Goal: Transaction & Acquisition: Purchase product/service

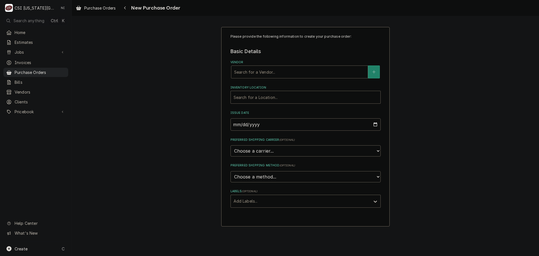
click at [322, 72] on div "Vendor" at bounding box center [299, 72] width 131 height 10
type input "johnstone"
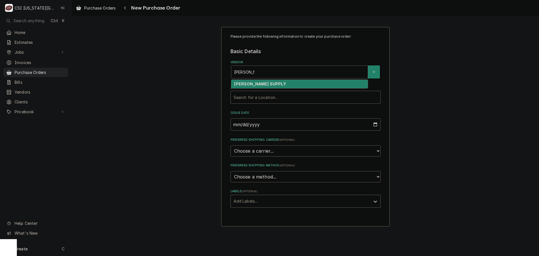
click at [283, 84] on div "JOHNSTONE SUPPLY" at bounding box center [299, 84] width 136 height 9
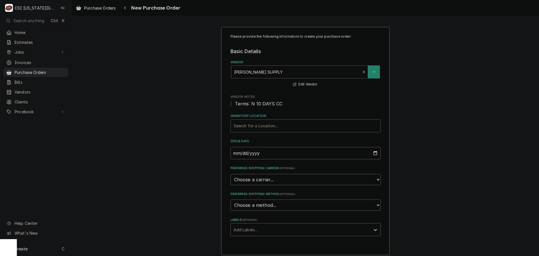
click at [271, 124] on div "Inventory Location" at bounding box center [306, 126] width 144 height 10
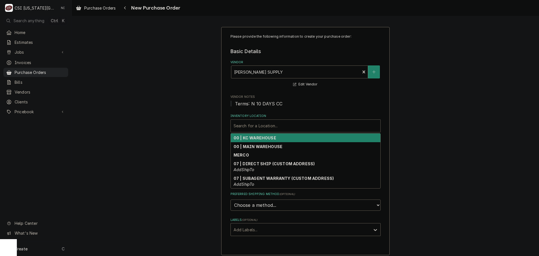
click at [269, 140] on strong "00 | KC WAREHOUSE" at bounding box center [255, 137] width 43 height 5
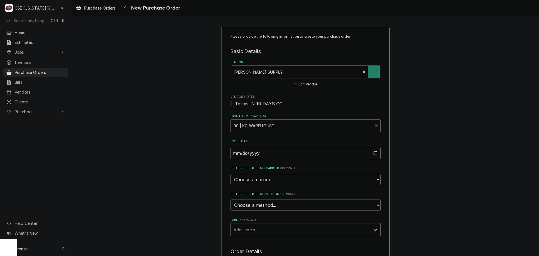
click at [268, 227] on div "Labels" at bounding box center [301, 229] width 134 height 10
click at [263, 251] on div "² Local Pickup 🛍️" at bounding box center [306, 250] width 150 height 9
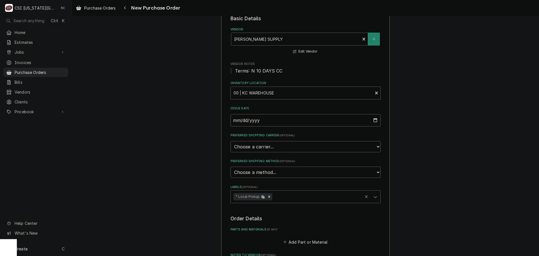
scroll to position [112, 0]
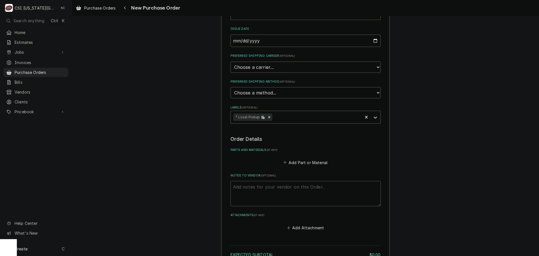
click at [270, 190] on textarea "Notes to Vendor ( optional )" at bounding box center [306, 193] width 150 height 25
type textarea "x"
type textarea "wji"
type textarea "x"
type textarea "wjiso"
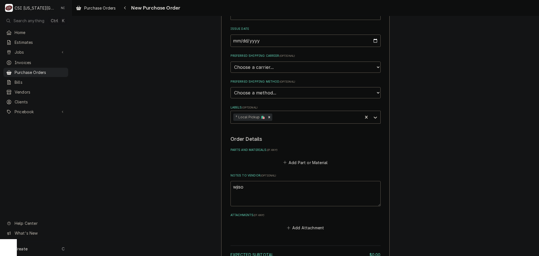
type textarea "x"
type textarea "wjison"
type textarea "x"
type textarea "wjis"
type textarea "x"
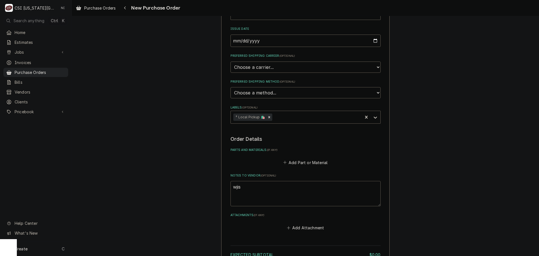
type textarea "wji"
type textarea "x"
type textarea "wj"
type textarea "x"
type textarea "w"
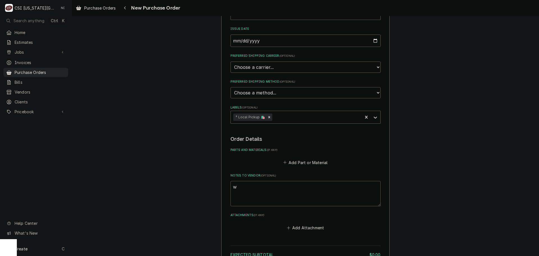
type textarea "x"
type textarea "wi"
type textarea "x"
type textarea "wil"
type textarea "x"
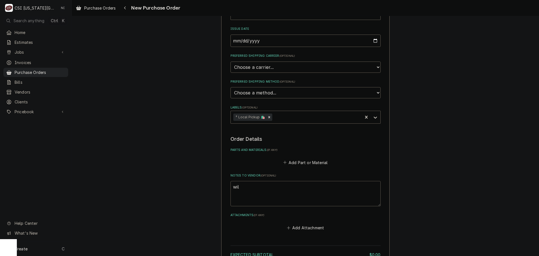
type textarea "wils"
type textarea "x"
type textarea "wilson"
type textarea "x"
type textarea "wilson"
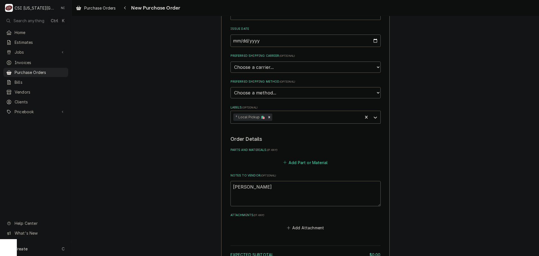
click at [299, 163] on button "Add Part or Material" at bounding box center [305, 162] width 46 height 8
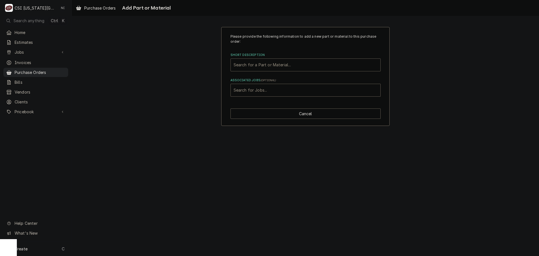
click at [275, 67] on div "Short Description" at bounding box center [306, 65] width 144 height 10
type input "misc serv"
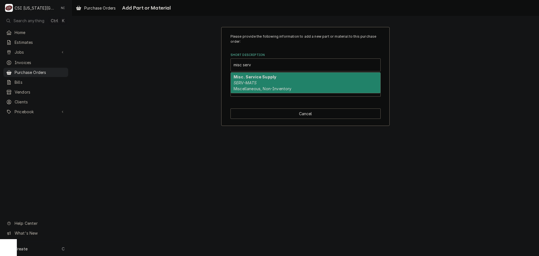
click at [272, 87] on span "Miscellaneous, Non-Inventory" at bounding box center [263, 88] width 58 height 5
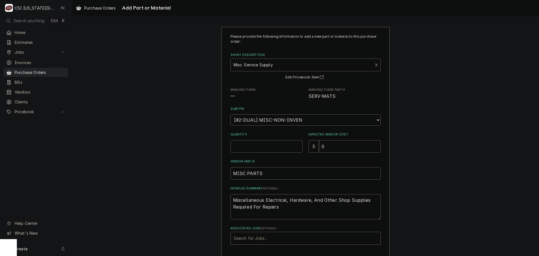
click at [243, 151] on input "Quantity" at bounding box center [267, 146] width 72 height 12
type textarea "x"
type input "1"
click at [274, 233] on div "Associated Jobs" at bounding box center [306, 238] width 144 height 10
type input "32851"
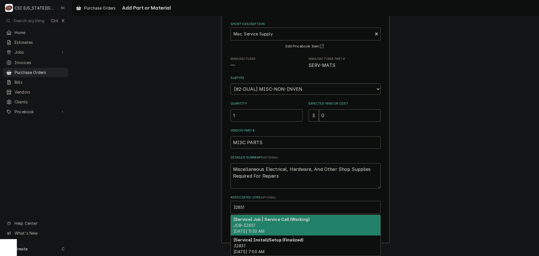
click at [265, 229] on span "Thu, Sep 18th, 2025 - 11:30 AM" at bounding box center [249, 231] width 31 height 5
type textarea "x"
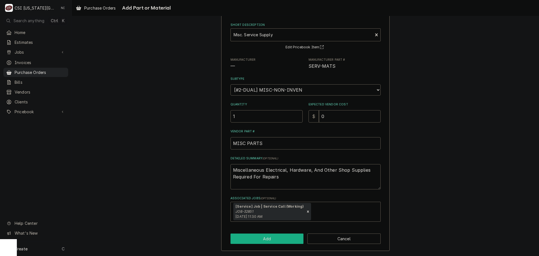
click at [274, 240] on button "Add" at bounding box center [267, 238] width 73 height 10
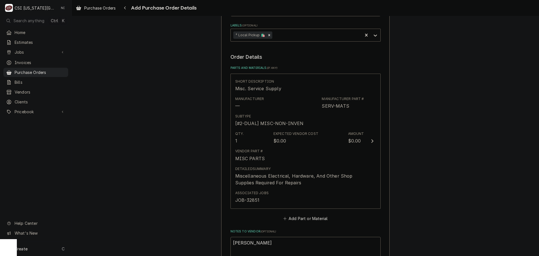
scroll to position [305, 0]
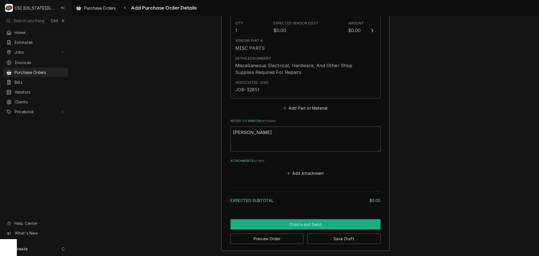
click at [331, 224] on button "Create and Send" at bounding box center [306, 224] width 150 height 10
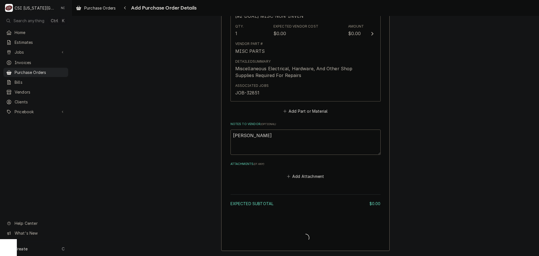
scroll to position [302, 0]
type textarea "x"
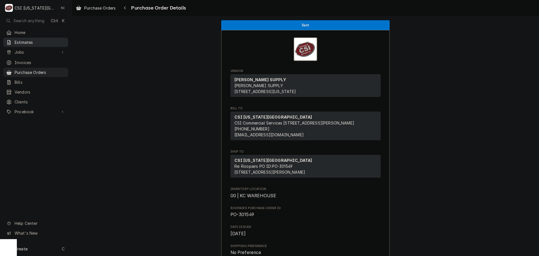
drag, startPoint x: 53, startPoint y: 70, endPoint x: 67, endPoint y: 41, distance: 32.0
click at [53, 70] on span "Purchase Orders" at bounding box center [40, 72] width 51 height 6
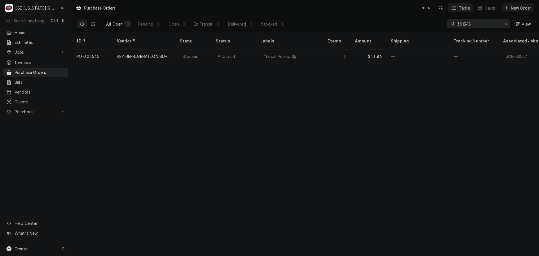
drag, startPoint x: 473, startPoint y: 23, endPoint x: 437, endPoint y: 24, distance: 36.2
click at [440, 24] on div "All Open 1 Pending 0 Open 0 In Transit 0 Delivered 0 Stocked 1 301545 View" at bounding box center [305, 24] width 458 height 16
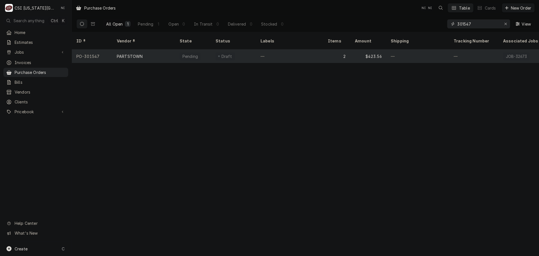
type input "301547"
click at [302, 49] on div "—" at bounding box center [289, 55] width 67 height 13
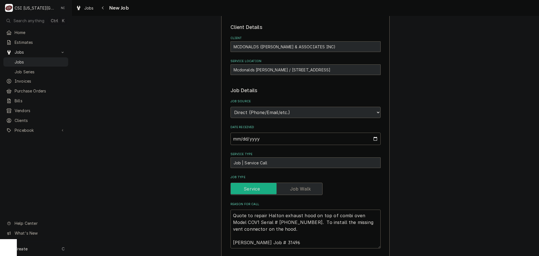
scroll to position [84, 0]
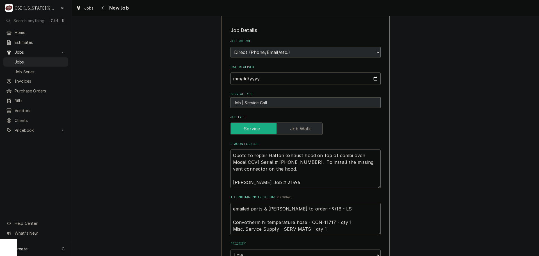
click at [322, 222] on textarea "emailed parts & [PERSON_NAME] to order - 9/18 - LS Convotherm hi temperature ho…" at bounding box center [306, 219] width 150 height 32
drag, startPoint x: 232, startPoint y: 208, endPoint x: 252, endPoint y: 224, distance: 25.0
click at [232, 208] on textarea "emailed parts & lindy to order - 9/18 - LS Convotherm hi temperature hose - CON…" at bounding box center [306, 219] width 150 height 32
type textarea "x"
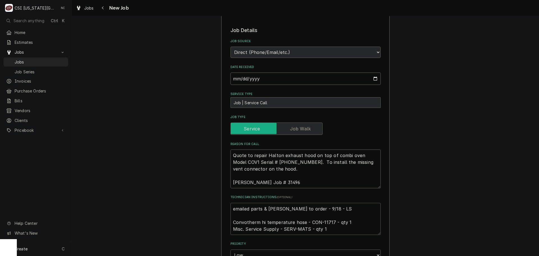
type textarea "emailed parts & lindy to order - 9/18 - LS Convotherm hi temperature hose - CON…"
type textarea "x"
type textarea "emailed parts & lindy to order - 9/18 - LS Convotherm hi temperature hose - CON…"
type textarea "x"
type textarea "P emailed parts & lindy to order - 9/18 - LS Convotherm hi temperature hose - C…"
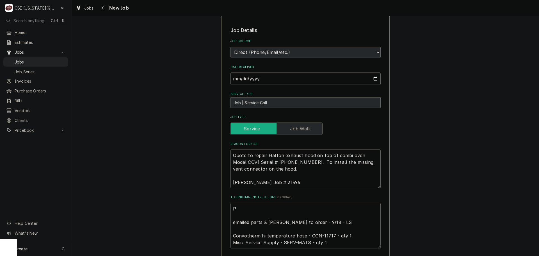
type textarea "x"
type textarea "Pa emailed parts & lindy to order - 9/18 - LS Convotherm hi temperature hose - …"
type textarea "x"
type textarea "Pars emailed parts & lindy to order - 9/18 - LS Convotherm hi temperature hose …"
type textarea "x"
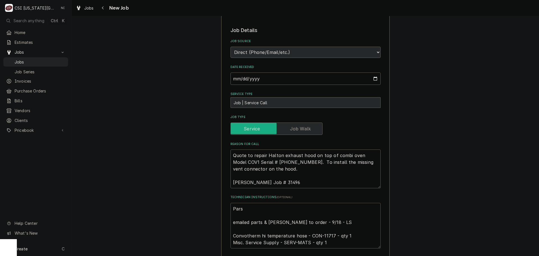
type textarea "Parst emailed parts & lindy to order - 9/18 - LS Convotherm hi temperature hose…"
type textarea "x"
type textarea "Parst emailed parts & lindy to order - 9/18 - LS Convotherm hi temperature hose…"
type textarea "x"
type textarea "Parst emailed parts & lindy to order - 9/18 - LS Convotherm hi temperature hose…"
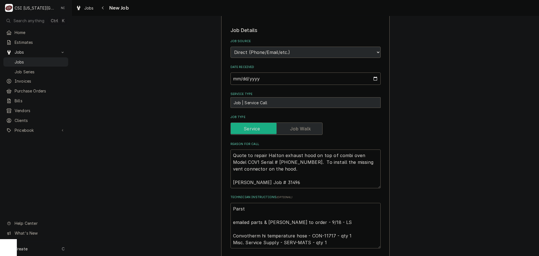
type textarea "x"
type textarea "Pars emailed parts & lindy to order - 9/18 - LS Convotherm hi temperature hose …"
type textarea "x"
type textarea "Par emailed parts & lindy to order - 9/18 - LS Convotherm hi temperature hose -…"
type textarea "x"
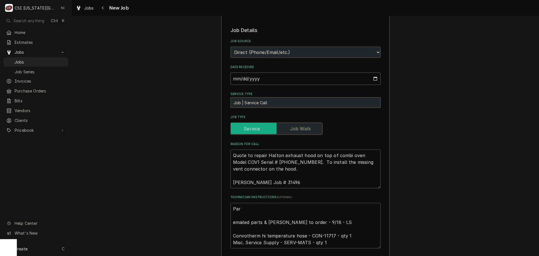
type textarea "Pa emailed parts & lindy to order - 9/18 - LS Convotherm hi temperature hose - …"
type textarea "x"
type textarea "Pat emailed parts & lindy to order - 9/18 - LS Convotherm hi temperature hose -…"
type textarea "x"
type textarea "Pats emailed parts & lindy to order - 9/18 - LS Convotherm hi temperature hose …"
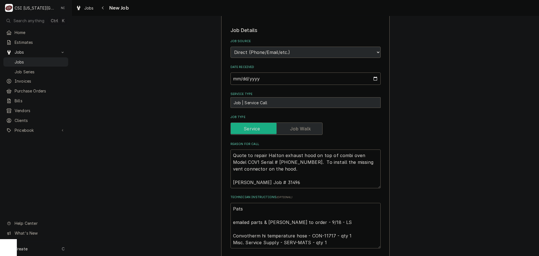
type textarea "x"
type textarea "Pats emailed parts & lindy to order - 9/18 - LS Convotherm hi temperature hose …"
type textarea "x"
type textarea "Pats o emailed parts & lindy to order - 9/18 - LS Convotherm hi temperature hos…"
type textarea "x"
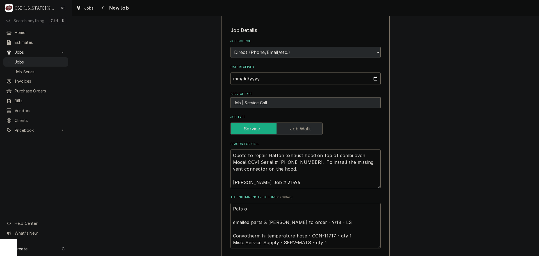
type textarea "Pats or emailed parts & lindy to order - 9/18 - LS Convotherm hi temperature ho…"
type textarea "x"
type textarea "Pats ord emailed parts & lindy to order - 9/18 - LS Convotherm hi temperature h…"
type textarea "x"
type textarea "Pats or emailed parts & lindy to order - 9/18 - LS Convotherm hi temperature ho…"
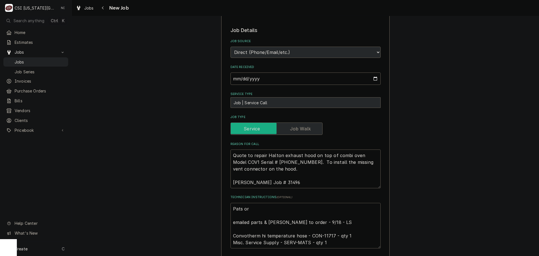
type textarea "x"
type textarea "Pats o emailed parts & lindy to order - 9/18 - LS Convotherm hi temperature hos…"
type textarea "x"
type textarea "Pats emailed parts & lindy to order - 9/18 - LS Convotherm hi temperature hose …"
type textarea "x"
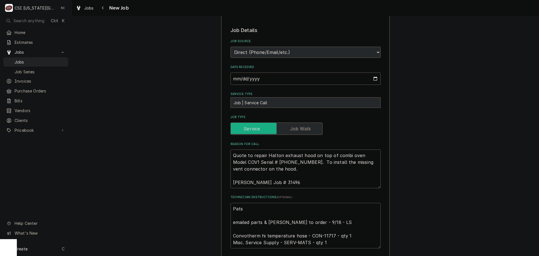
type textarea "Pats emailed parts & lindy to order - 9/18 - LS Convotherm hi temperature hose …"
type textarea "x"
type textarea "Pat emailed parts & lindy to order - 9/18 - LS Convotherm hi temperature hose -…"
type textarea "x"
type textarea "Pa emailed parts & lindy to order - 9/18 - LS Convotherm hi temperature hose - …"
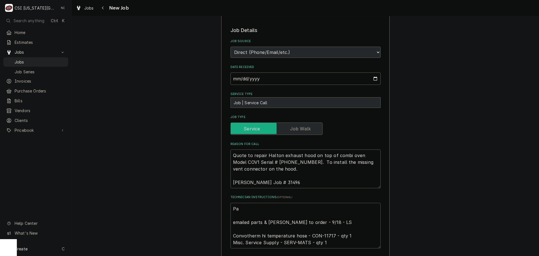
type textarea "x"
type textarea "P emailed parts & lindy to order - 9/18 - LS Convotherm hi temperature hose - C…"
type textarea "x"
type textarea "Pa emailed parts & lindy to order - 9/18 - LS Convotherm hi temperature hose - …"
type textarea "x"
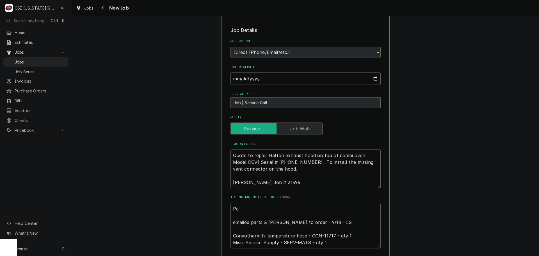
type textarea "Par emailed parts & lindy to order - 9/18 - LS Convotherm hi temperature hose -…"
type textarea "x"
type textarea "Part emailed parts & lindy to order - 9/18 - LS Convotherm hi temperature hose …"
type textarea "x"
type textarea "Parts emailed parts & lindy to order - 9/18 - LS Convotherm hi temperature hose…"
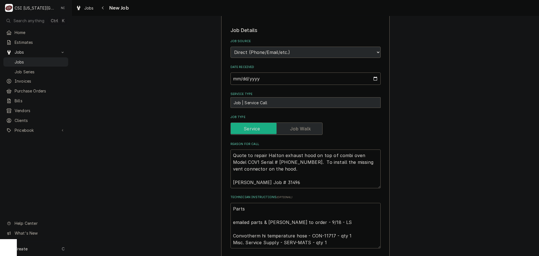
type textarea "x"
type textarea "Parts emailed parts & lindy to order - 9/18 - LS Convotherm hi temperature hose…"
type textarea "x"
type textarea "Parts o emailed parts & lindy to order - 9/18 - LS Convotherm hi temperature ho…"
type textarea "x"
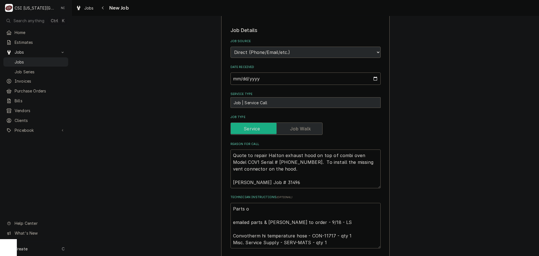
type textarea "Parts or emailed parts & lindy to order - 9/18 - LS Convotherm hi temperature h…"
type textarea "x"
type textarea "Parts ord emailed parts & lindy to order - 9/18 - LS Convotherm hi temperature …"
type textarea "x"
type textarea "Parts orde emailed parts & lindy to order - 9/18 - LS Convotherm hi temperature…"
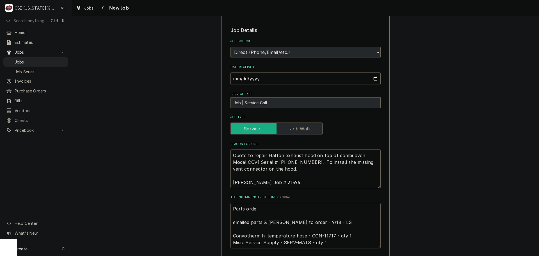
type textarea "x"
type textarea "Parts order emailed parts & lindy to order - 9/18 - LS Convotherm hi temperatur…"
type textarea "x"
type textarea "Parts ordere emailed parts & lindy to order - 9/18 - LS Convotherm hi temperatu…"
type textarea "x"
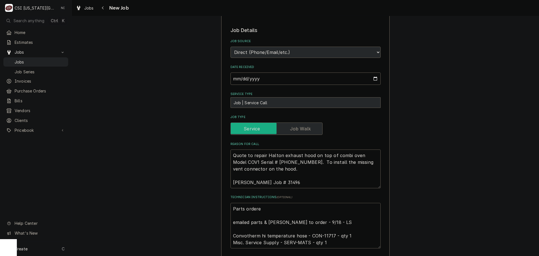
type textarea "Parts ordered emailed parts & lindy to order - 9/18 - LS Convotherm hi temperat…"
type textarea "x"
type textarea "Parts ordered emailed parts & lindy to order - 9/18 - LS Convotherm hi temperat…"
type textarea "x"
type textarea "Parts ordered o emailed parts & lindy to order - 9/18 - LS Convotherm hi temper…"
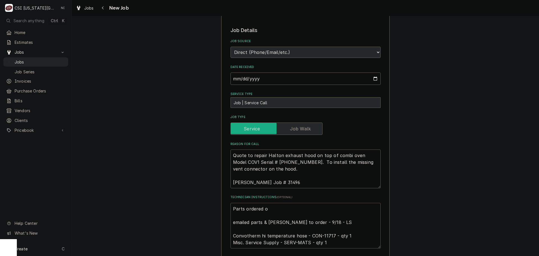
type textarea "x"
type textarea "Parts ordered on emailed parts & lindy to order - 9/18 - LS Convotherm hi tempe…"
type textarea "x"
type textarea "Parts ordered on emailed parts & lindy to order - 9/18 - LS Convotherm hi tempe…"
type textarea "x"
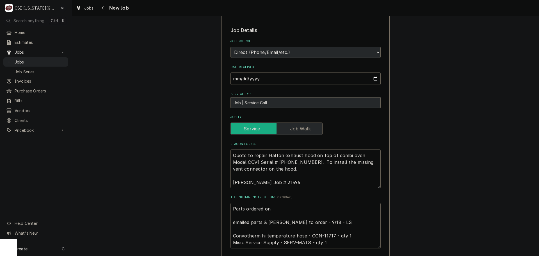
type textarea "Parts ordered on P emailed parts & lindy to order - 9/18 - LS Convotherm hi tem…"
type textarea "x"
type textarea "Parts ordered on Po emailed parts & lindy to order - 9/18 - LS Convotherm hi te…"
type textarea "x"
type textarea "Parts ordered on Po emailed parts & lindy to order - 9/18 - LS Convotherm hi te…"
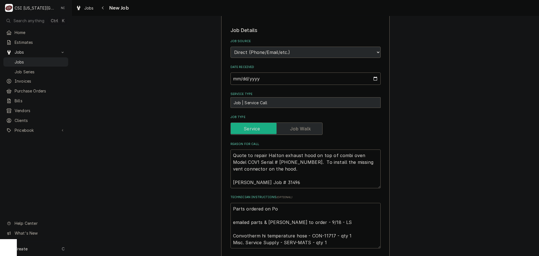
type textarea "x"
type textarea "Parts ordered on Po 3 emailed parts & lindy to order - 9/18 - LS Convotherm hi …"
type textarea "x"
type textarea "Parts ordered on Po 30 emailed parts & lindy to order - 9/18 - LS Convotherm hi…"
type textarea "x"
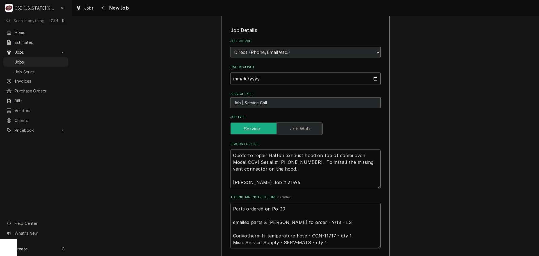
type textarea "Parts ordered on Po 301 emailed parts & lindy to order - 9/18 - LS Convotherm h…"
type textarea "x"
type textarea "Parts ordered on Po 3014 emailed parts & lindy to order - 9/18 - LS Convotherm …"
type textarea "x"
type textarea "Parts ordered on Po 301 emailed parts & lindy to order - 9/18 - LS Convotherm h…"
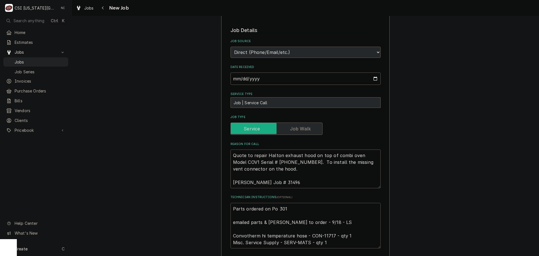
type textarea "x"
type textarea "Parts ordered on Po 3015 emailed parts & lindy to order - 9/18 - LS Convotherm …"
type textarea "x"
type textarea "Parts ordered on Po 30154 emailed parts & lindy to order - 9/18 - LS Convotherm…"
type textarea "x"
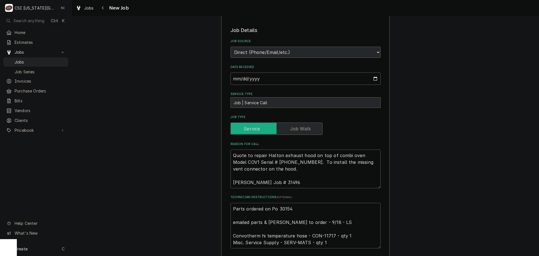
type textarea "Parts ordered on Po 301547 emailed parts & lindy to order - 9/18 - LS Convother…"
type textarea "x"
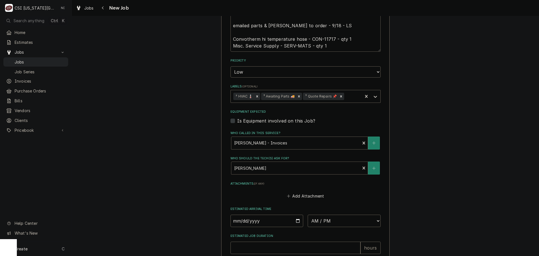
scroll to position [367, 0]
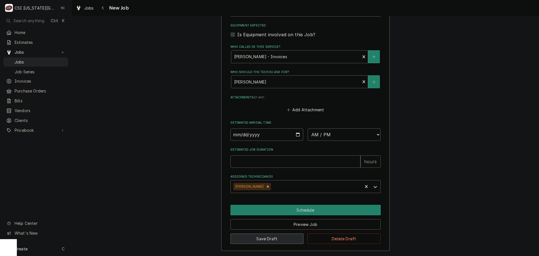
type textarea "Parts ordered on Po 301547 emailed parts & lindy to order - 9/18 - LS Convother…"
click at [262, 240] on button "Save Draft" at bounding box center [267, 238] width 73 height 10
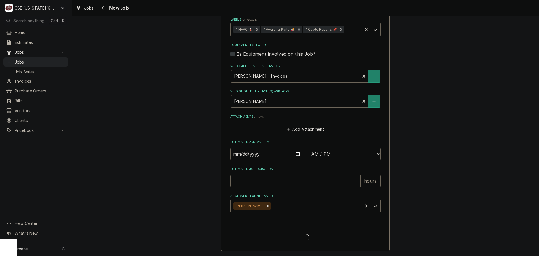
scroll to position [348, 0]
type textarea "x"
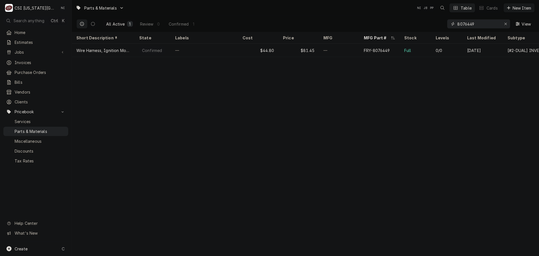
click at [504, 22] on div "Erase input" at bounding box center [506, 24] width 6 height 6
click at [489, 23] on input "Dynamic Content Wrapper" at bounding box center [478, 23] width 42 height 9
paste input "11717"
type input "11717"
click at [504, 24] on icon "Erase input" at bounding box center [505, 24] width 3 height 4
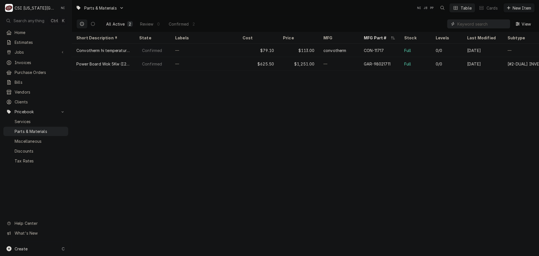
click at [487, 25] on input "Dynamic Content Wrapper" at bounding box center [483, 23] width 53 height 9
paste input "172563"
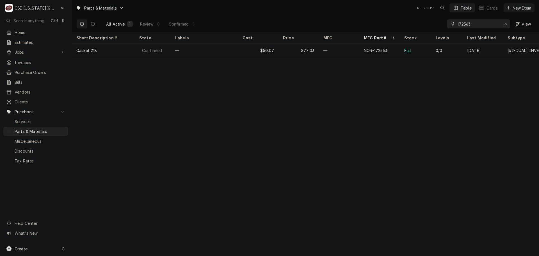
type input "172563"
click at [505, 24] on icon "Erase input" at bounding box center [505, 24] width 3 height 4
click at [495, 23] on input "Dynamic Content Wrapper" at bounding box center [483, 23] width 53 height 9
paste input "11-0493-01"
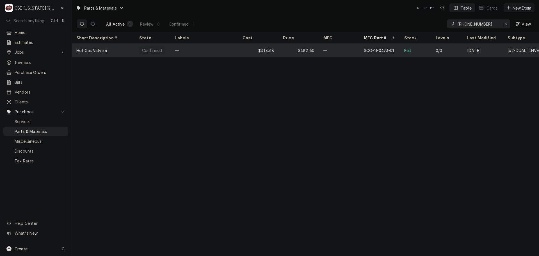
type input "11-0493-01"
click at [314, 51] on div "$482.60" at bounding box center [299, 50] width 40 height 13
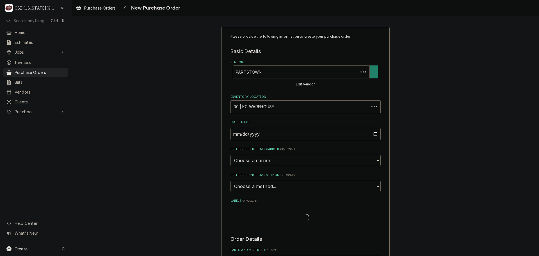
type textarea "x"
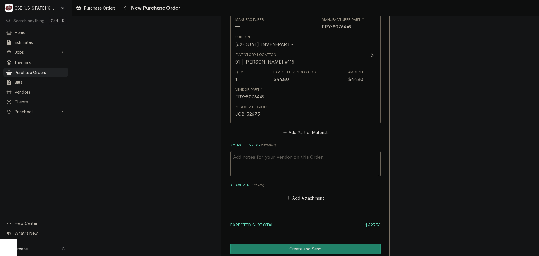
scroll to position [393, 0]
click at [304, 128] on button "Add Part or Material" at bounding box center [305, 132] width 46 height 8
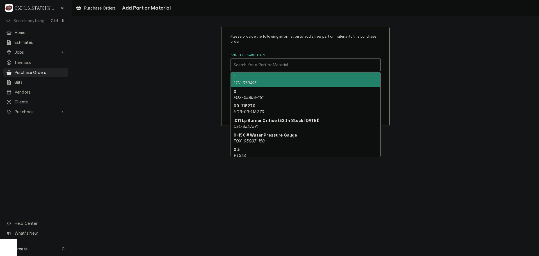
click at [284, 67] on div "Short Description" at bounding box center [306, 65] width 144 height 10
paste input "11717"
type input "11717"
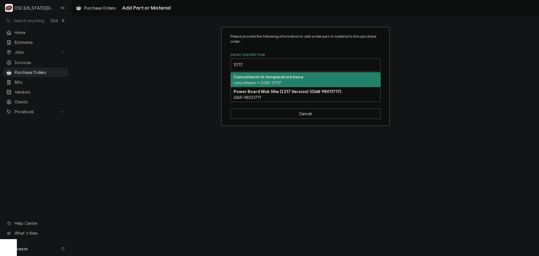
click at [265, 79] on strong "Convotherm hi temperature hose" at bounding box center [269, 76] width 70 height 5
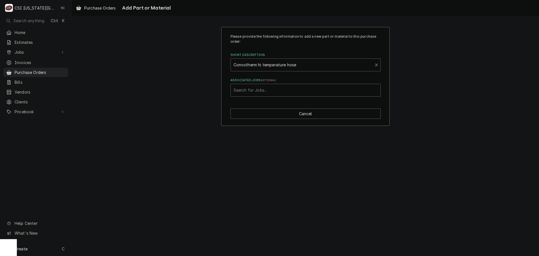
type textarea "x"
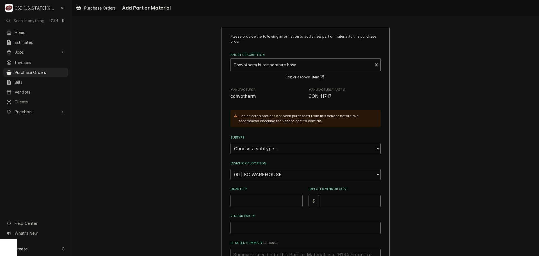
click at [282, 174] on select "Choose a location... 00 | KC WAREHOUSE 00 | MAIN WAREHOUSE 01 | [PERSON_NAME] #…" at bounding box center [306, 174] width 150 height 11
select select "2778"
click at [231, 169] on select "Choose a location... 00 | KC WAREHOUSE 00 | MAIN WAREHOUSE 01 | [PERSON_NAME] #…" at bounding box center [306, 174] width 150 height 11
click at [262, 200] on input "Quantity" at bounding box center [267, 201] width 72 height 12
type textarea "x"
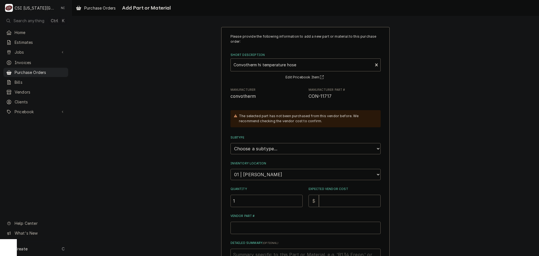
type input "1"
type textarea "x"
type input "7"
type textarea "x"
type input "79"
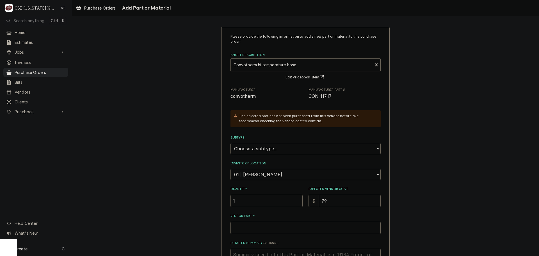
type textarea "x"
type input "79.1"
type textarea "x"
type input "79.10"
drag, startPoint x: 330, startPoint y: 97, endPoint x: 306, endPoint y: 97, distance: 23.9
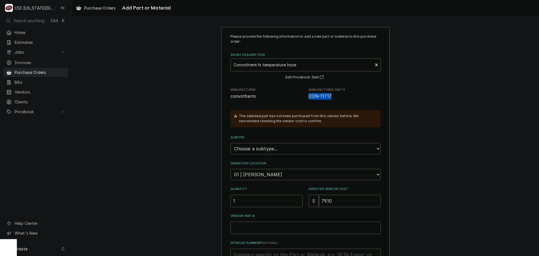
click at [306, 97] on div "Manufacturer convotherm Manufacturer Part # CON-11717" at bounding box center [306, 94] width 150 height 12
copy span "CON-11717"
click at [299, 226] on input "Vendor Part #" at bounding box center [306, 228] width 150 height 12
paste input "CON-11717"
type textarea "x"
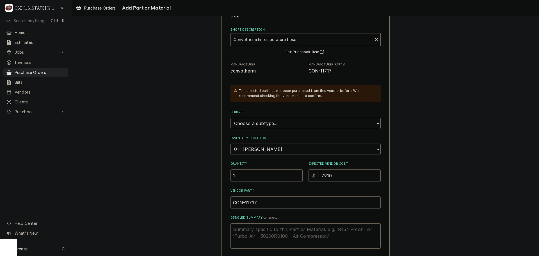
scroll to position [78, 0]
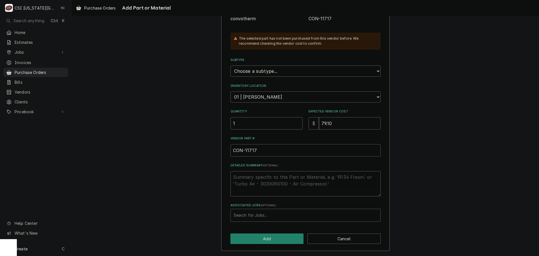
type input "CON-11717"
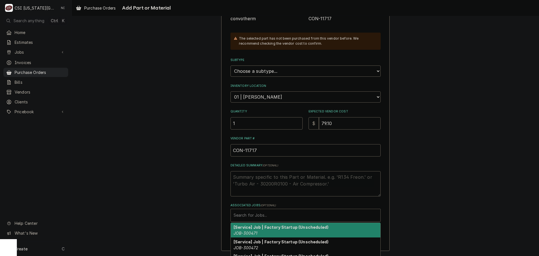
click at [279, 213] on div "Associated Jobs" at bounding box center [306, 215] width 144 height 10
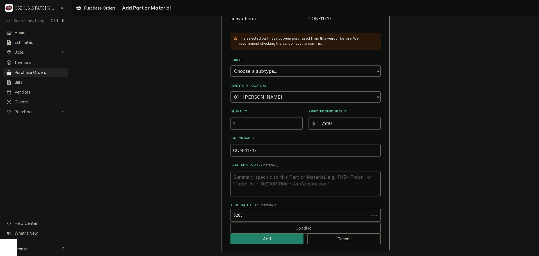
type input "32853"
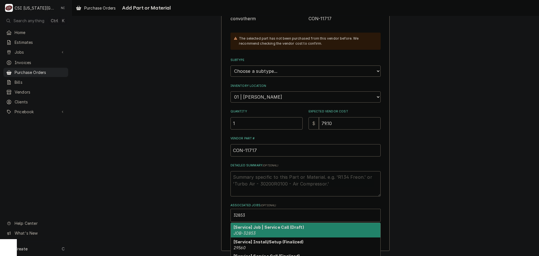
click at [265, 231] on div "[Service] Job | Service Call (Draft) JOB-32853" at bounding box center [306, 230] width 150 height 15
type textarea "x"
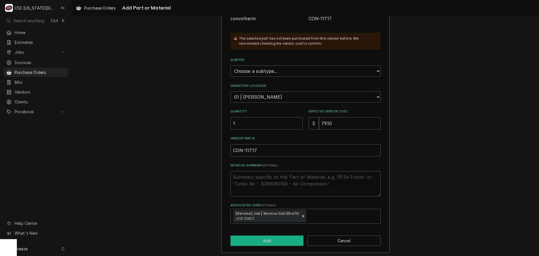
click at [263, 242] on button "Add" at bounding box center [267, 240] width 73 height 10
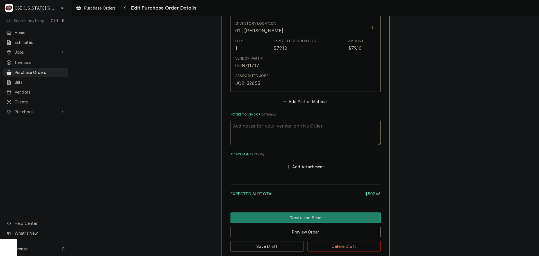
scroll to position [582, 0]
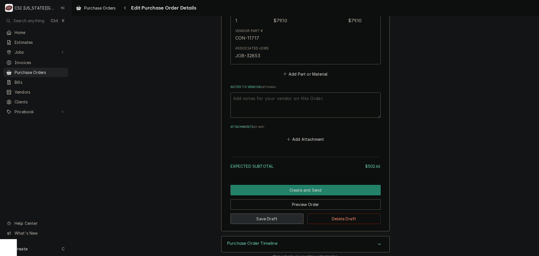
click at [259, 213] on button "Save Draft" at bounding box center [267, 218] width 73 height 10
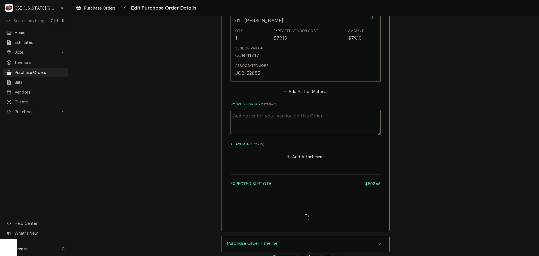
type textarea "x"
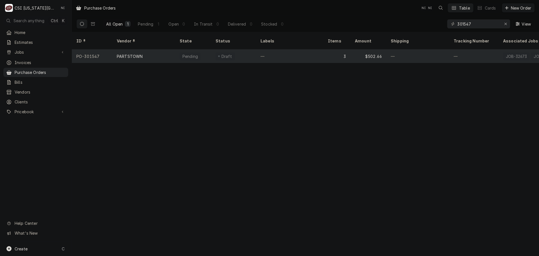
click at [312, 51] on div "—" at bounding box center [289, 55] width 67 height 13
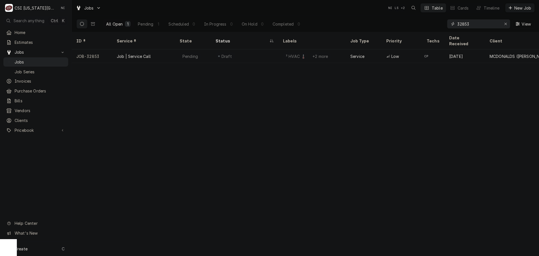
click at [504, 23] on div "Erase input" at bounding box center [506, 24] width 6 height 6
click at [489, 23] on input "Dynamic Content Wrapper" at bounding box center [483, 23] width 53 height 9
type input "32811"
drag, startPoint x: 284, startPoint y: 49, endPoint x: 262, endPoint y: 34, distance: 26.7
click at [284, 52] on div "² Refrigeration ❄️" at bounding box center [303, 56] width 40 height 8
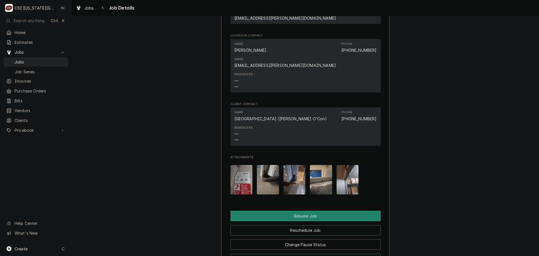
scroll to position [730, 0]
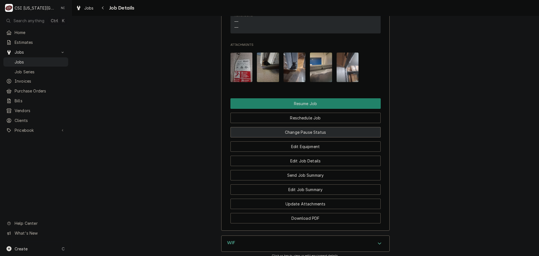
click at [304, 127] on button "Change Pause Status" at bounding box center [306, 132] width 150 height 10
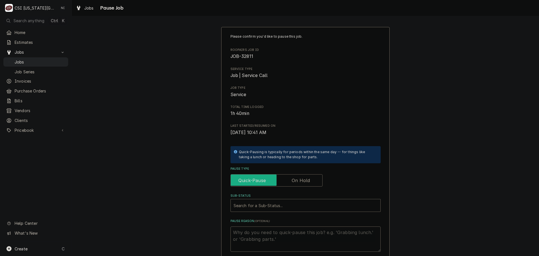
drag, startPoint x: 286, startPoint y: 181, endPoint x: 285, endPoint y: 190, distance: 8.2
click at [286, 182] on input "Pause Type" at bounding box center [276, 180] width 87 height 12
checkbox input "true"
click at [280, 205] on div "Sub-Status" at bounding box center [306, 205] width 144 height 10
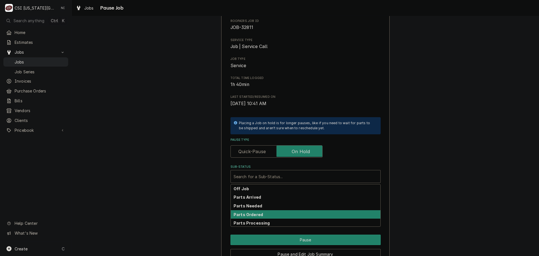
scroll to position [59, 0]
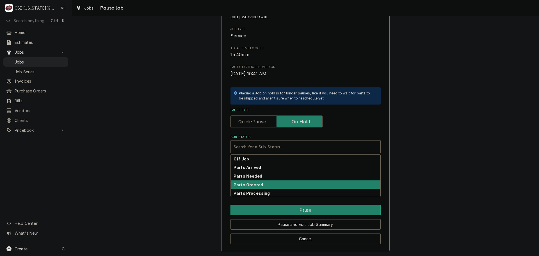
click at [255, 186] on strong "Parts Ordered" at bounding box center [248, 184] width 29 height 5
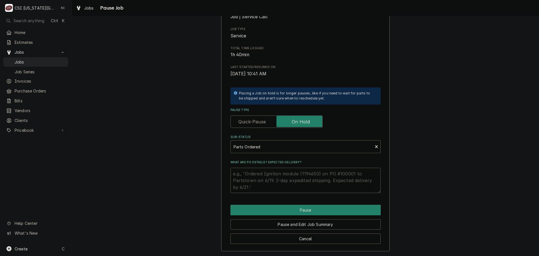
click at [254, 181] on textarea "What are PO details? Expected delivery?" at bounding box center [306, 180] width 150 height 25
type textarea "x"
type textarea "p"
type textarea "x"
type textarea "pa"
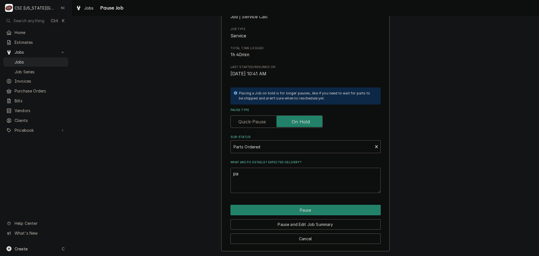
type textarea "x"
type textarea "pars"
type textarea "x"
type textarea "parst"
type textarea "x"
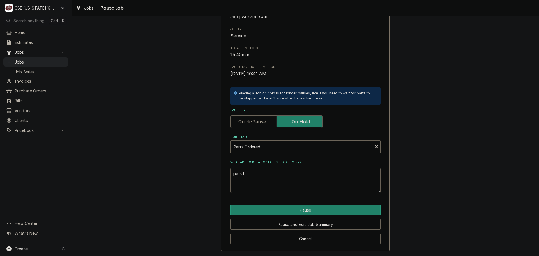
type textarea "parst"
type textarea "x"
type textarea "parst"
type textarea "x"
type textarea "pars"
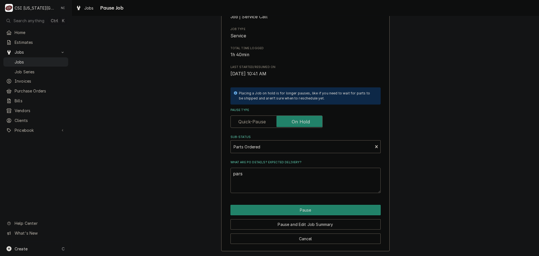
type textarea "x"
type textarea "par"
type textarea "x"
type textarea "pa"
type textarea "x"
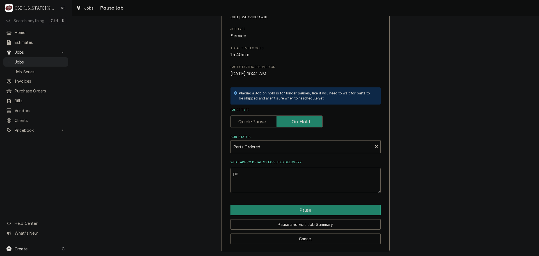
type textarea "p"
type textarea "x"
type textarea "p"
type textarea "x"
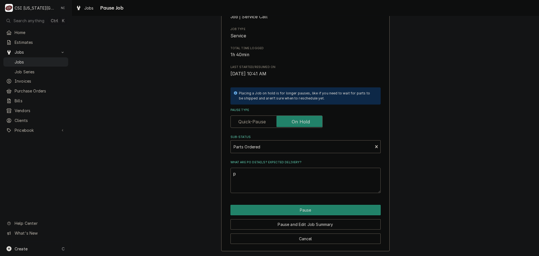
type textarea "pa"
type textarea "x"
type textarea "p"
type textarea "x"
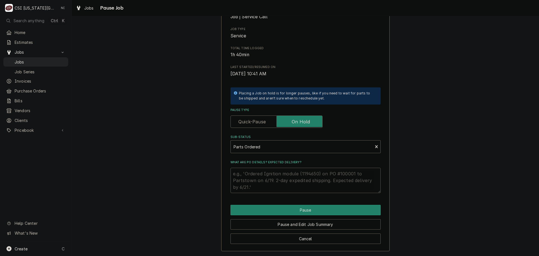
type textarea "P"
type textarea "x"
type textarea "Pa"
type textarea "x"
type textarea "Par"
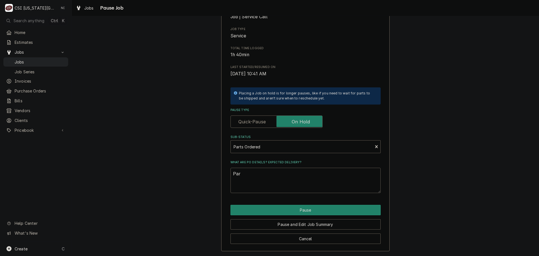
type textarea "x"
type textarea "Part"
type textarea "x"
type textarea "Parts"
type textarea "x"
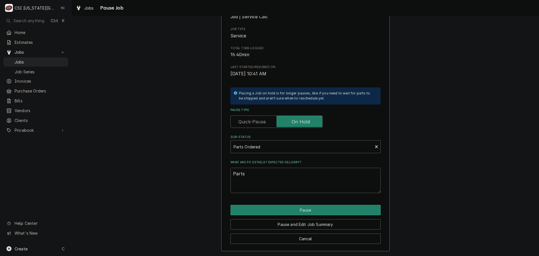
type textarea "Parts"
type textarea "x"
type textarea "Parts o"
type textarea "x"
type textarea "Parts or"
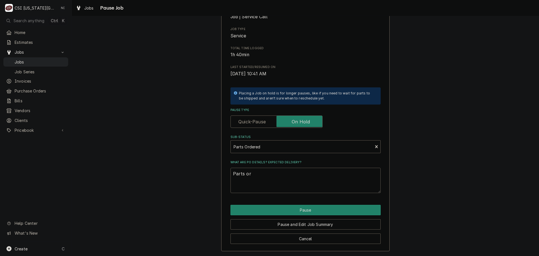
type textarea "x"
type textarea "Parts ord"
type textarea "x"
type textarea "Parts orde"
type textarea "x"
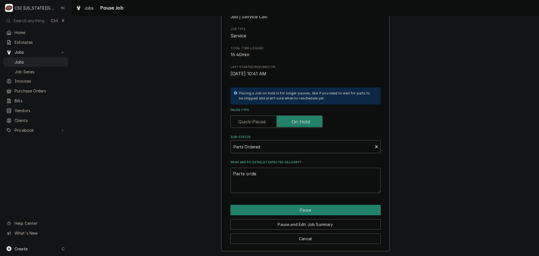
type textarea "Parts order"
type textarea "x"
type textarea "Parts ordere"
type textarea "x"
type textarea "Parts ordered"
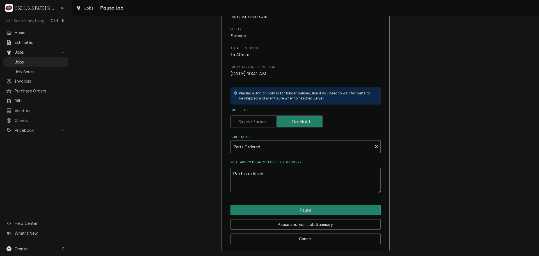
type textarea "x"
type textarea "Parts ordered"
type textarea "x"
type textarea "Parts ordered o"
type textarea "x"
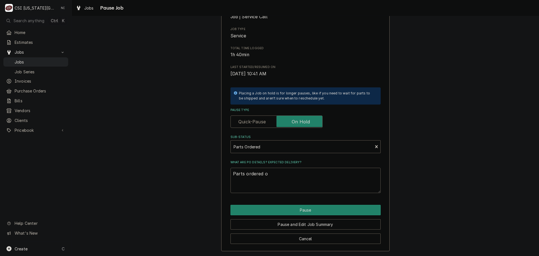
type textarea "Parts ordered on"
type textarea "x"
type textarea "Parts ordered onp"
type textarea "x"
type textarea "Parts ordered on"
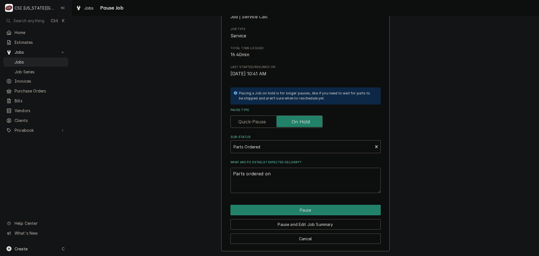
type textarea "x"
type textarea "Parts ordered on"
type textarea "x"
type textarea "Parts ordered on P"
type textarea "x"
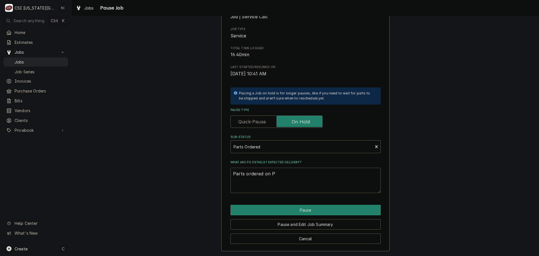
type textarea "Parts ordered on Po"
type textarea "x"
type textarea "Parts ordered on Po"
type textarea "x"
type textarea "Parts ordered on Po 3"
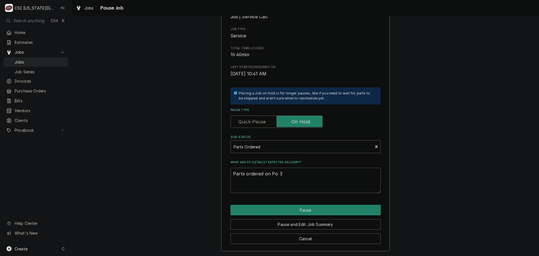
type textarea "x"
type textarea "Parts ordered on Po 30"
type textarea "x"
type textarea "Parts ordered on Po 301"
type textarea "x"
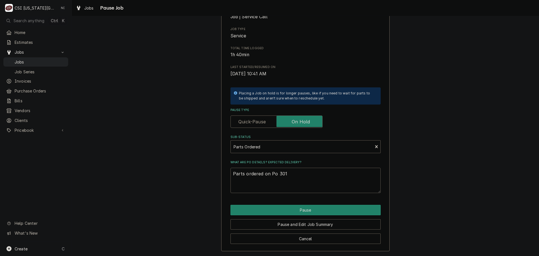
type textarea "Parts ordered on Po 3015"
type textarea "x"
type textarea "Parts ordered on Po 30154"
type textarea "x"
type textarea "Parts ordered on Po 301547"
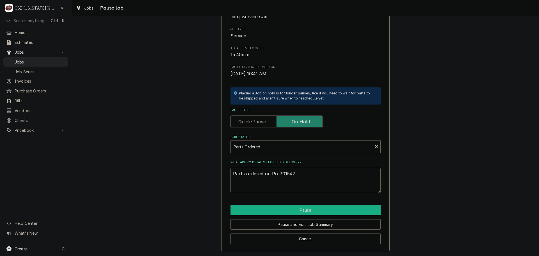
click at [272, 210] on button "Pause" at bounding box center [306, 210] width 150 height 10
type textarea "x"
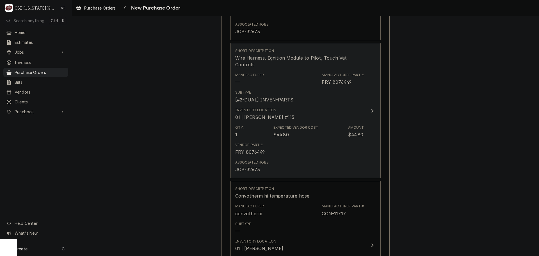
scroll to position [534, 0]
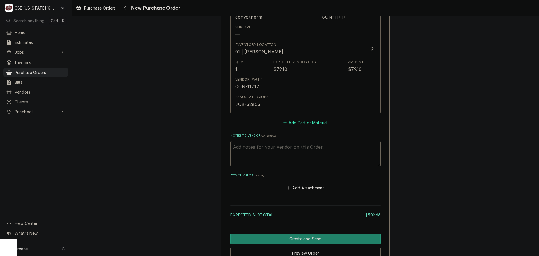
click at [304, 119] on button "Add Part or Material" at bounding box center [305, 123] width 46 height 8
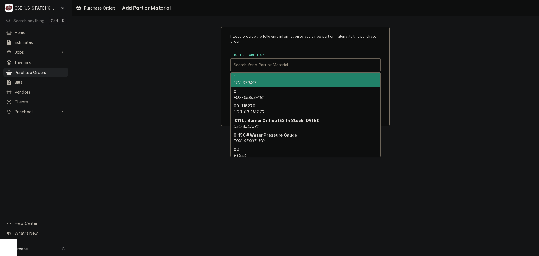
click at [271, 66] on div "Short Description" at bounding box center [306, 65] width 144 height 10
paste input "172563"
type input "172563"
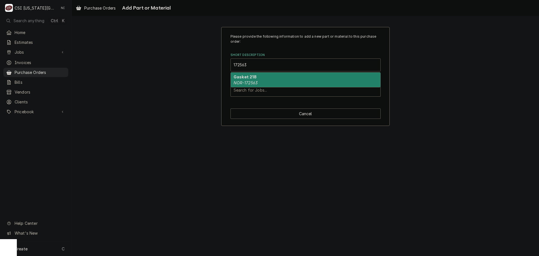
click at [269, 79] on div "Gasket 218 NOR-172563" at bounding box center [306, 79] width 150 height 15
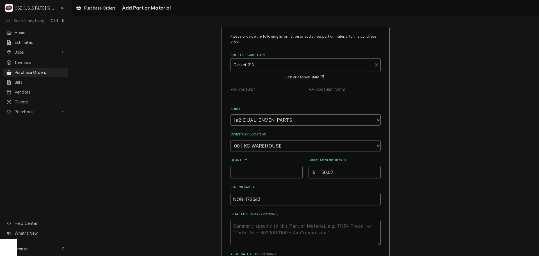
type textarea "x"
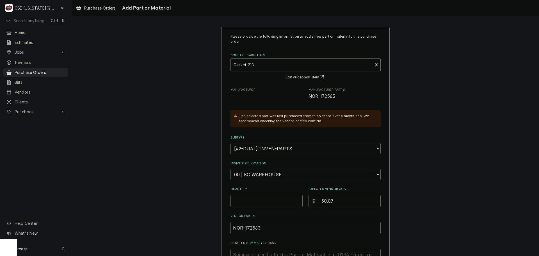
drag, startPoint x: 262, startPoint y: 170, endPoint x: 263, endPoint y: 173, distance: 3.6
click at [262, 170] on select "Choose a location... 00 | KC WAREHOUSE 00 | MAIN WAREHOUSE 01 | BRIAN BREAZIER …" at bounding box center [306, 174] width 150 height 11
select select "2872"
click at [231, 169] on select "Choose a location... 00 | KC WAREHOUSE 00 | MAIN WAREHOUSE 01 | BRIAN BREAZIER …" at bounding box center [306, 174] width 150 height 11
click at [261, 202] on input "Quantity" at bounding box center [267, 201] width 72 height 12
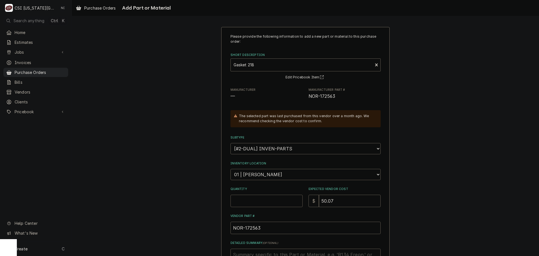
type textarea "x"
type input "1"
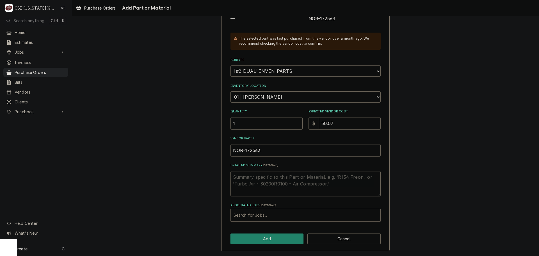
click at [251, 217] on div "Associated Jobs" at bounding box center [306, 215] width 144 height 10
type input "32811"
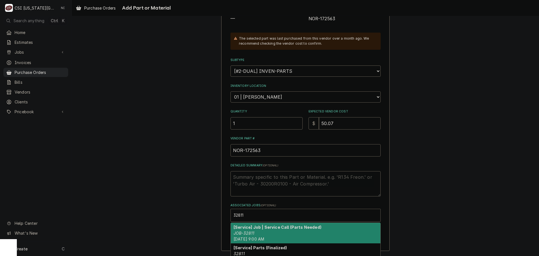
click at [268, 230] on div "[Service] Job | Service Call (Parts Needed) JOB-32811 Thu, Sep 18th, 2025 - 9:0…" at bounding box center [306, 233] width 150 height 20
type textarea "x"
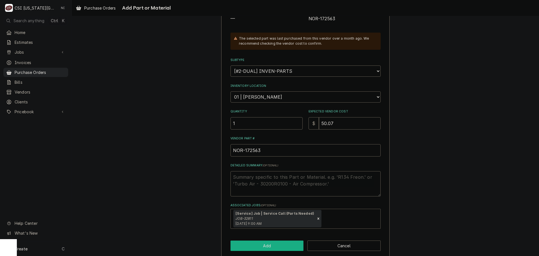
click at [263, 245] on button "Add" at bounding box center [267, 245] width 73 height 10
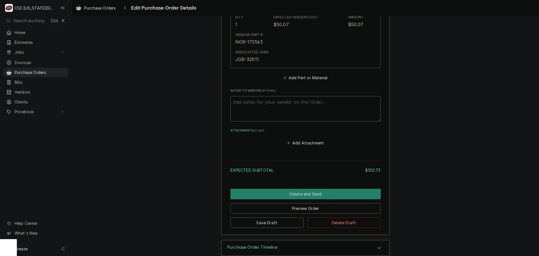
scroll to position [713, 0]
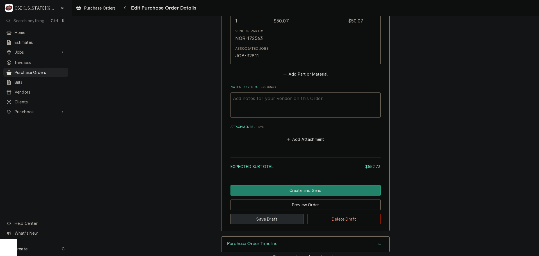
click at [280, 214] on button "Save Draft" at bounding box center [267, 219] width 73 height 10
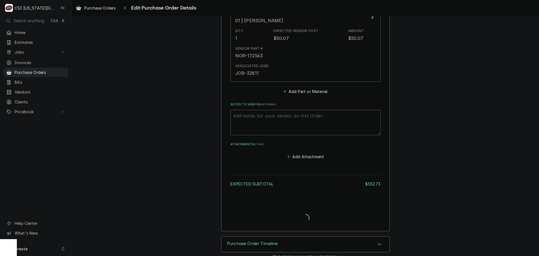
type textarea "x"
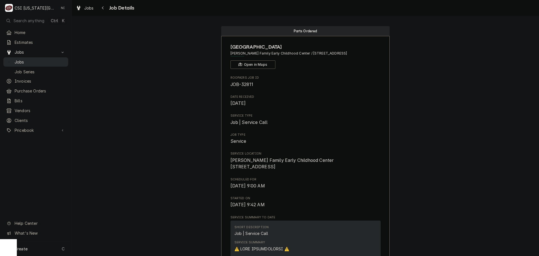
click at [60, 61] on span "Jobs" at bounding box center [40, 62] width 51 height 6
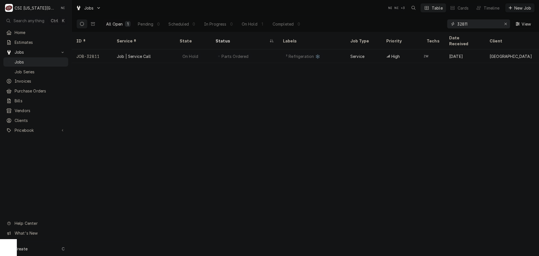
drag, startPoint x: 440, startPoint y: 27, endPoint x: 416, endPoint y: 27, distance: 24.4
click at [416, 27] on div "All Open 1 Pending 0 Scheduled 0 In Progress 0 On Hold 1 Completed 0 32811 View" at bounding box center [305, 24] width 458 height 16
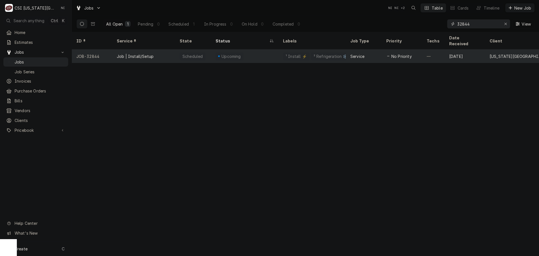
type input "32844"
click at [261, 50] on div "Upcoming" at bounding box center [244, 55] width 67 height 13
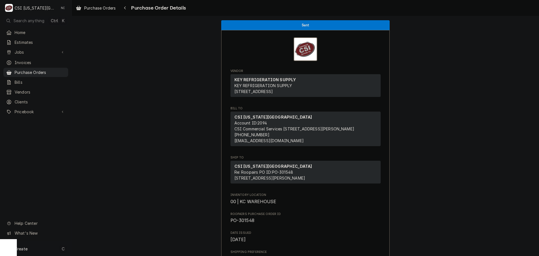
drag, startPoint x: 27, startPoint y: 246, endPoint x: 54, endPoint y: 247, distance: 26.7
click at [27, 247] on span "Create" at bounding box center [21, 248] width 13 height 5
click at [110, 209] on div "Purchase Order" at bounding box center [105, 210] width 38 height 6
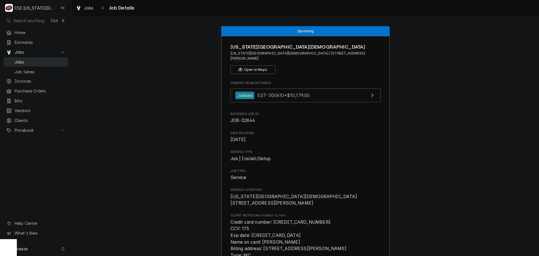
click at [53, 60] on span "Jobs" at bounding box center [40, 62] width 51 height 6
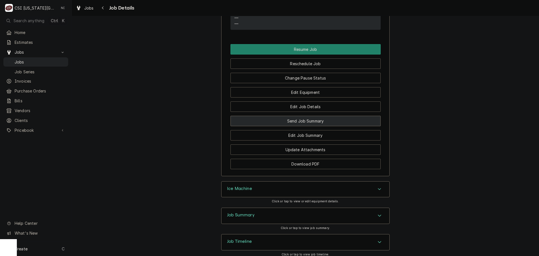
scroll to position [928, 0]
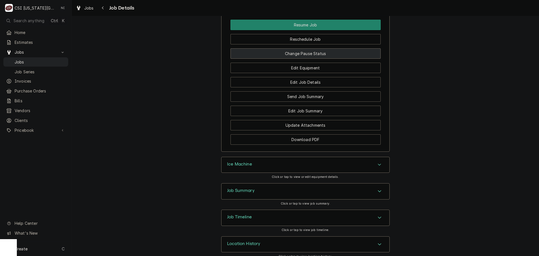
click at [290, 48] on button "Change Pause Status" at bounding box center [306, 53] width 150 height 10
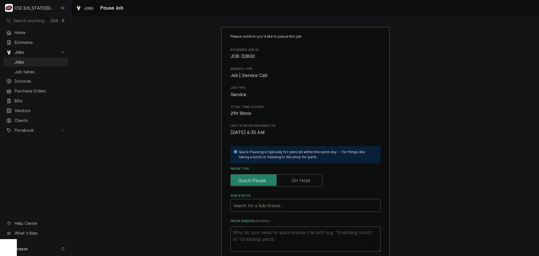
drag, startPoint x: 300, startPoint y: 179, endPoint x: 296, endPoint y: 206, distance: 26.4
click at [300, 184] on label "Pause Type" at bounding box center [277, 180] width 92 height 12
type textarea "x"
click at [295, 212] on div "Search for a Sub-Status..." at bounding box center [306, 205] width 150 height 13
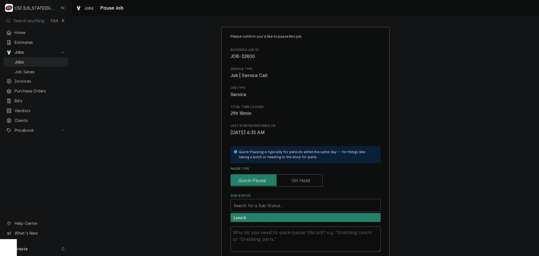
drag, startPoint x: 296, startPoint y: 178, endPoint x: 296, endPoint y: 185, distance: 6.5
click at [296, 179] on label "Pause Type" at bounding box center [277, 180] width 92 height 12
click at [296, 179] on input "Pause Type" at bounding box center [276, 180] width 87 height 12
checkbox input "true"
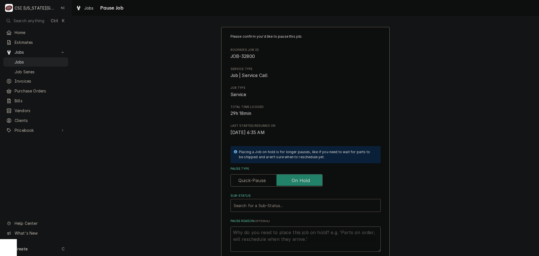
click at [288, 204] on div "Sub-Status" at bounding box center [306, 205] width 144 height 10
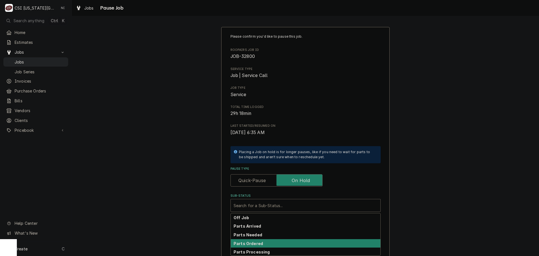
click at [253, 244] on strong "Parts Ordered" at bounding box center [248, 243] width 29 height 5
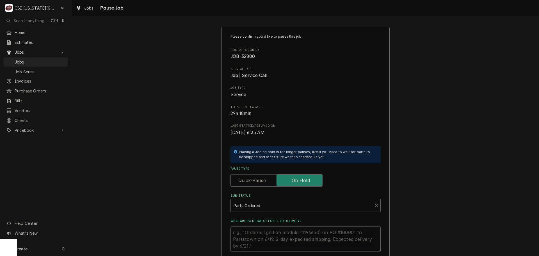
click at [252, 244] on textarea "What are PO details? Expected delivery?" at bounding box center [306, 238] width 150 height 25
type textarea "x"
type textarea "P"
type textarea "x"
type textarea "Pa"
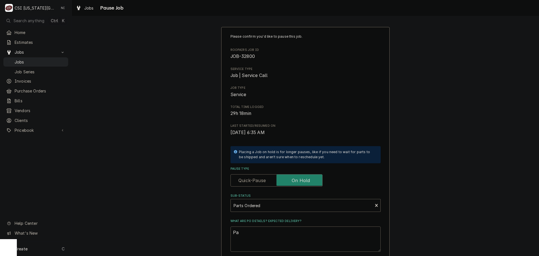
type textarea "x"
type textarea "Par"
type textarea "x"
type textarea "Part"
type textarea "x"
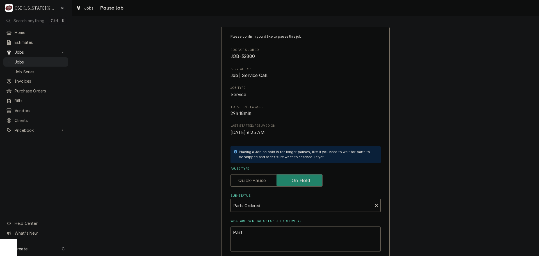
type textarea "Parts"
type textarea "x"
type textarea "Parts"
type textarea "x"
type textarea "Parts o"
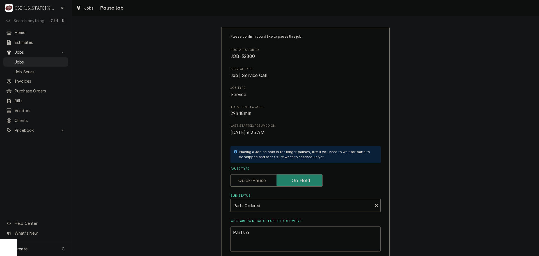
type textarea "x"
type textarea "Parts or"
type textarea "x"
type textarea "Parts ord"
type textarea "x"
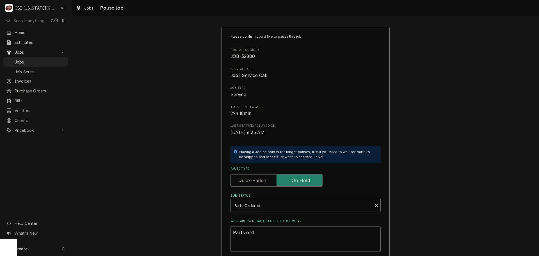
type textarea "Parts orde"
type textarea "x"
type textarea "Parts order"
type textarea "x"
type textarea "Parts ordere"
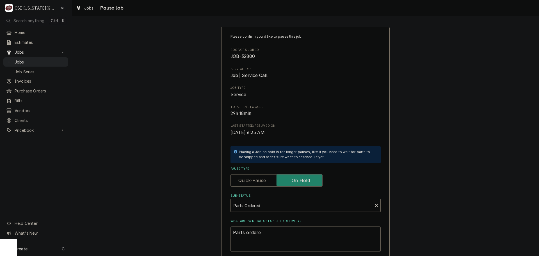
type textarea "x"
type textarea "Parts ordered"
type textarea "x"
type textarea "Parts ordered"
type textarea "x"
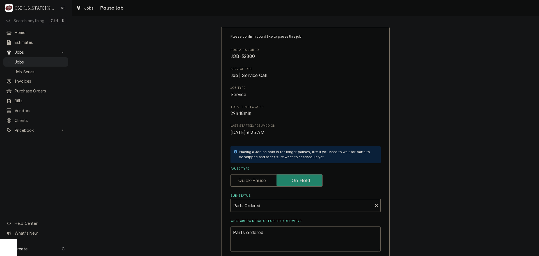
type textarea "Parts ordered o"
type textarea "x"
type textarea "Parts ordered on"
type textarea "x"
type textarea "Parts ordered on"
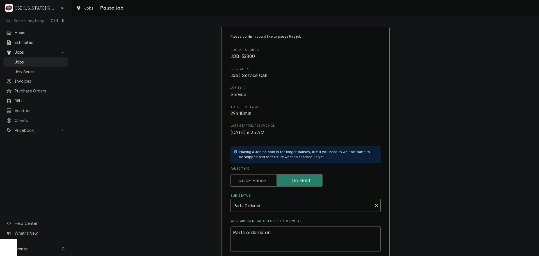
type textarea "x"
type textarea "Parts ordered on P"
type textarea "x"
type textarea "Parts ordered on Po"
type textarea "x"
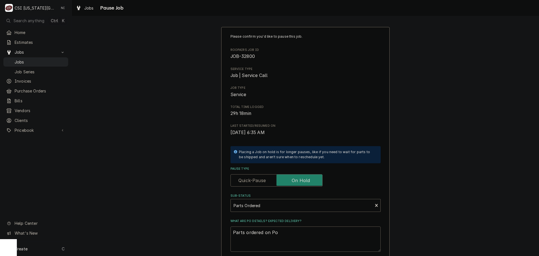
type textarea "Parts ordered on Po"
type textarea "x"
type textarea "Parts ordered on Po 3"
type textarea "x"
type textarea "Parts ordered on Po 30"
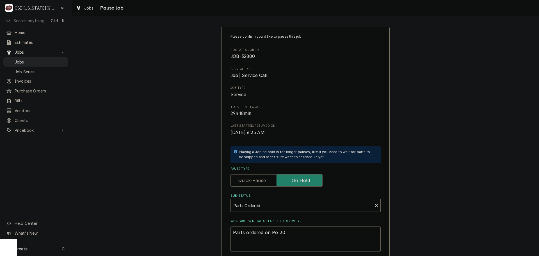
type textarea "x"
type textarea "Parts ordered on Po 301"
type textarea "x"
type textarea "Parts ordered on Po 3015"
type textarea "x"
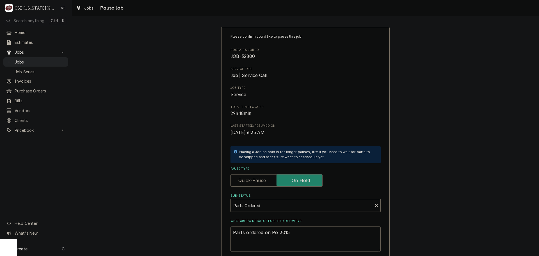
type textarea "Parts ordered on Po 30155"
type textarea "x"
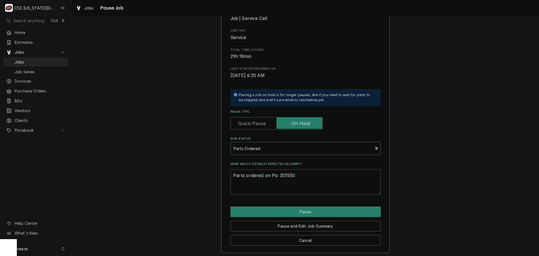
scroll to position [59, 0]
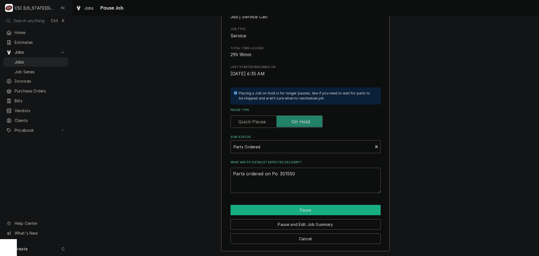
type textarea "Parts ordered on Po 301550"
click at [285, 209] on button "Pause" at bounding box center [306, 210] width 150 height 10
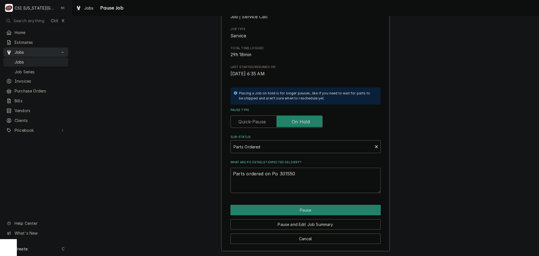
type textarea "x"
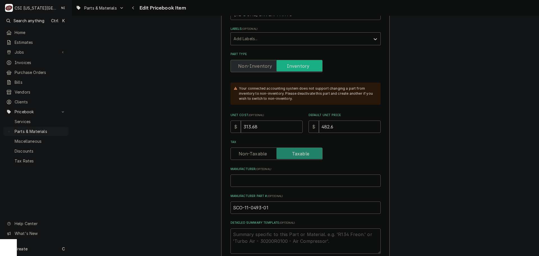
scroll to position [140, 0]
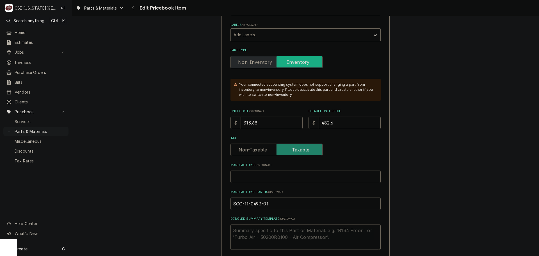
drag, startPoint x: 271, startPoint y: 121, endPoint x: 214, endPoint y: 121, distance: 56.4
type textarea "x"
type input "3"
type textarea "x"
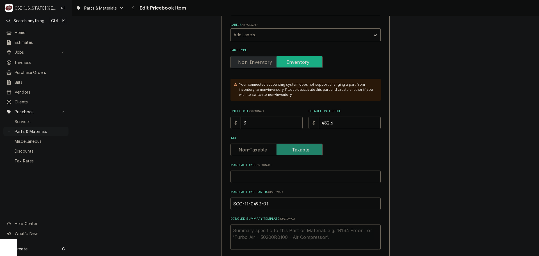
type input "32"
type textarea "x"
type input "326"
type textarea "x"
type input "326.23"
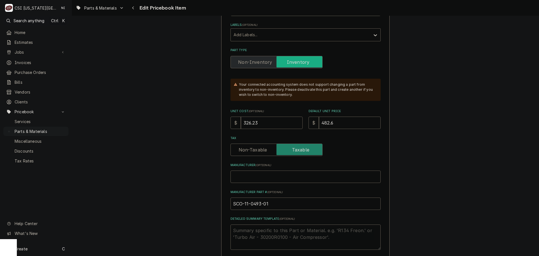
type textarea "x"
type input "326.23"
type textarea "x"
type input "5"
type textarea "x"
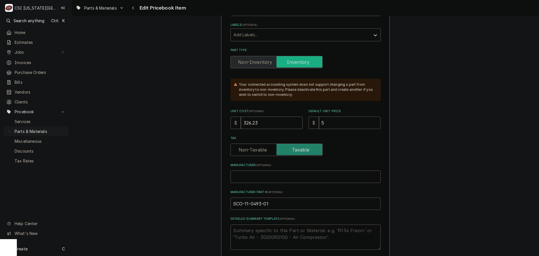
type input "50"
type textarea "x"
type input "501"
type textarea "x"
type input "501.8"
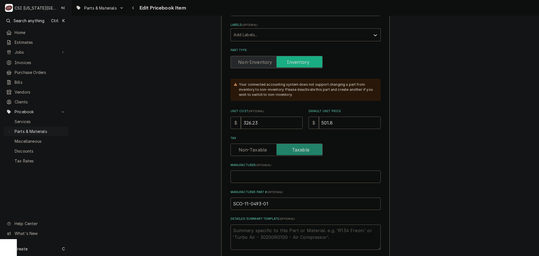
type textarea "x"
type input "501.889"
type textarea "x"
type input "501.88"
type textarea "x"
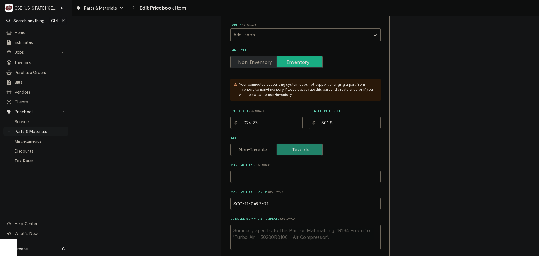
type input "501.89"
type textarea "x"
type input "501.89"
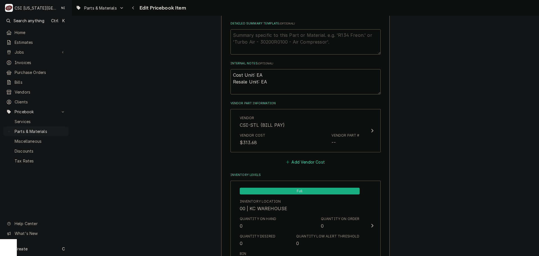
scroll to position [337, 0]
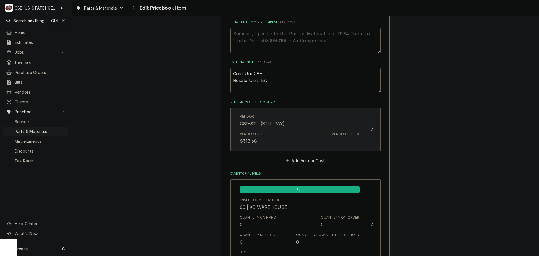
click at [308, 142] on div "Vendor Cost $313.68 Vendor Part # --" at bounding box center [300, 137] width 120 height 17
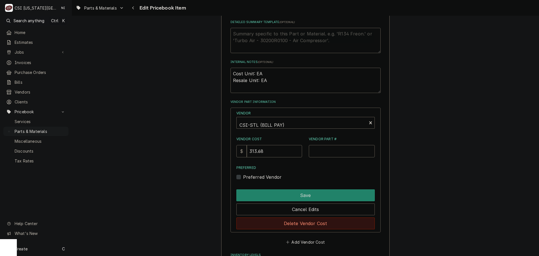
click at [308, 223] on button "Delete Vendor Cost" at bounding box center [305, 223] width 138 height 12
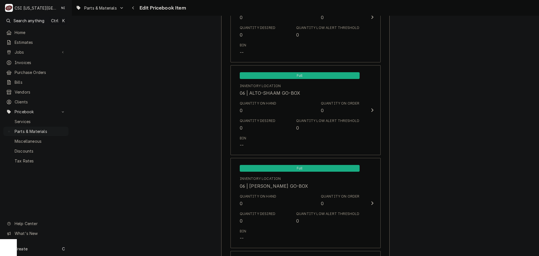
scroll to position [5443, 0]
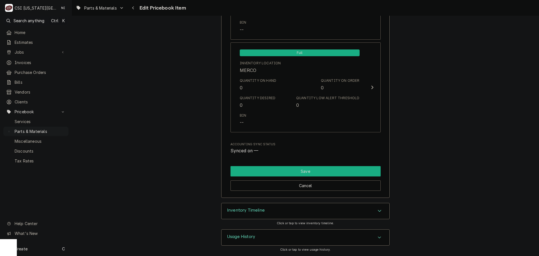
click at [338, 169] on button "Save" at bounding box center [306, 171] width 150 height 10
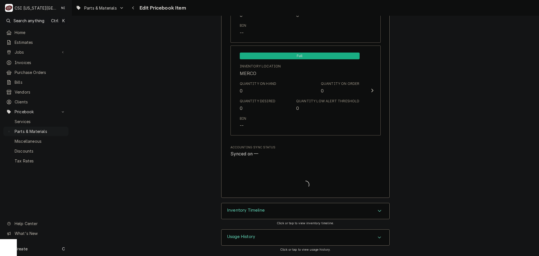
scroll to position [5440, 0]
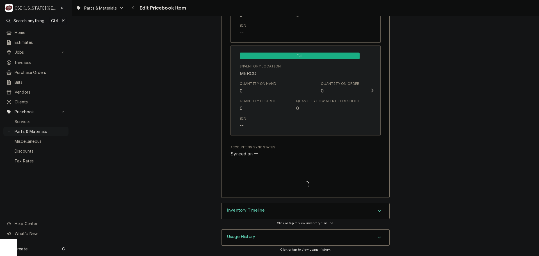
type textarea "x"
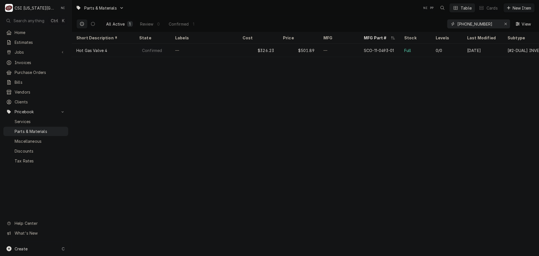
click at [505, 24] on icon "Erase input" at bounding box center [505, 24] width 3 height 4
paste input "[PHONE_NUMBER]"
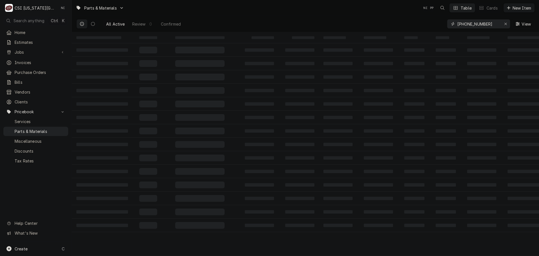
type input "[PHONE_NUMBER]"
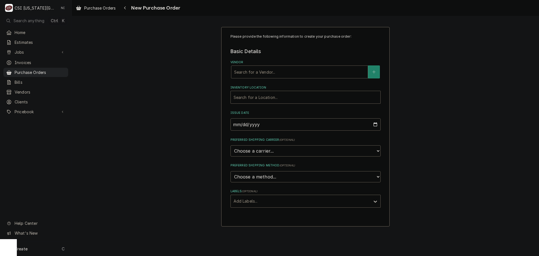
click at [272, 74] on div "Vendor" at bounding box center [299, 72] width 131 height 10
type input "select"
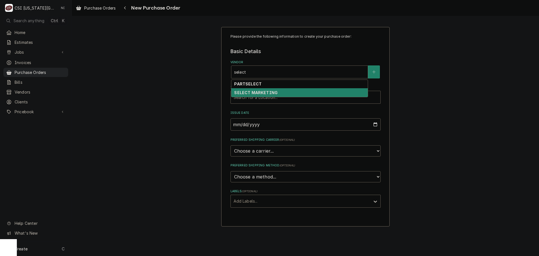
click at [277, 90] on div "SELECT MARKETING" at bounding box center [299, 92] width 136 height 9
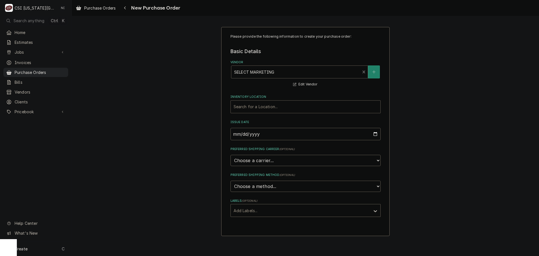
click at [283, 105] on div "Inventory Location" at bounding box center [306, 107] width 144 height 10
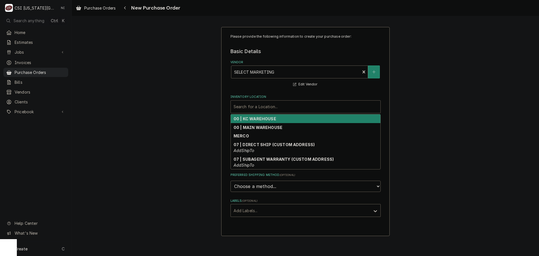
click at [276, 120] on div "00 | KC WAREHOUSE" at bounding box center [306, 118] width 150 height 9
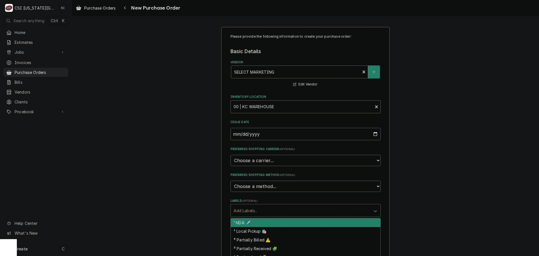
click at [257, 208] on div "Labels" at bounding box center [301, 210] width 134 height 10
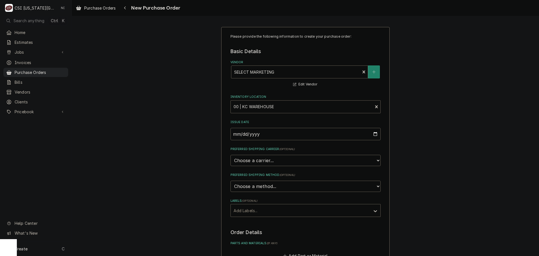
click at [414, 195] on div "Please provide the following information to create your purchase order: Basic D…" at bounding box center [305, 212] width 467 height 381
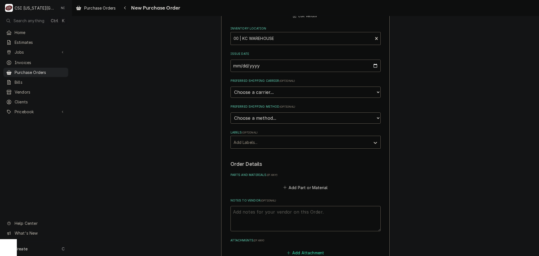
scroll to position [112, 0]
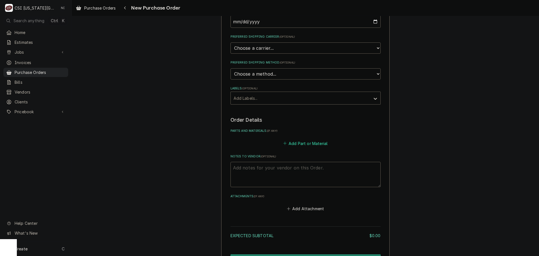
click at [294, 144] on button "Add Part or Material" at bounding box center [305, 143] width 46 height 8
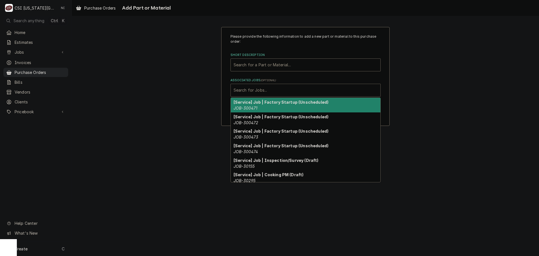
click at [282, 89] on div "Associated Jobs" at bounding box center [306, 90] width 144 height 10
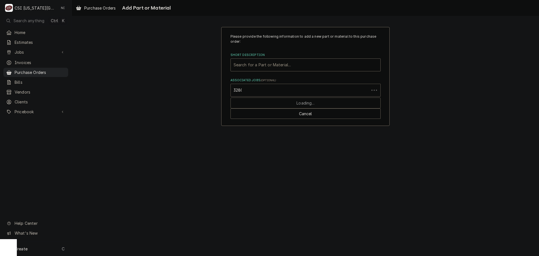
type input "32800"
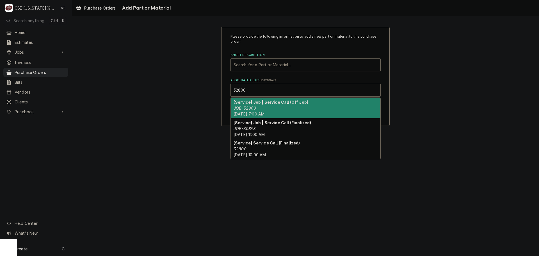
click at [265, 113] on span "Wed, Sep 17th, 2025 - 7:00 AM" at bounding box center [249, 113] width 31 height 5
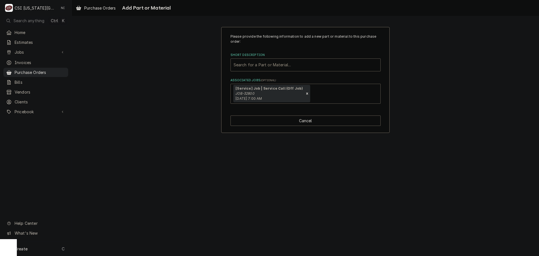
click at [284, 62] on div "Short Description" at bounding box center [306, 65] width 144 height 10
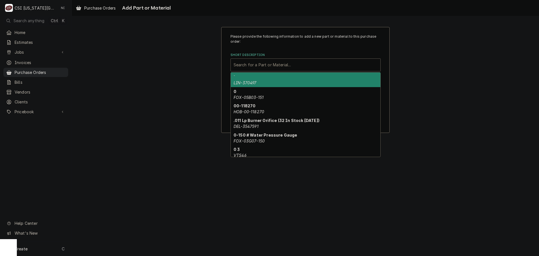
paste input "11-0493-01"
type input "11-0493-01"
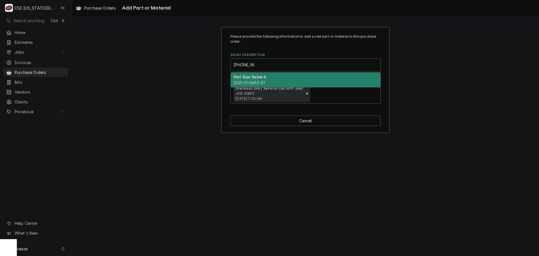
click at [272, 74] on div "Hot Gas Valve 4 SCO-11-0493-01" at bounding box center [306, 79] width 150 height 15
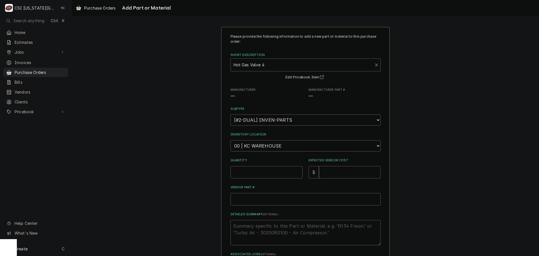
type textarea "x"
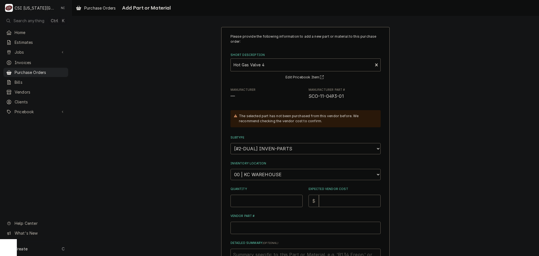
click at [287, 176] on select "Choose a location... 00 | KC WAREHOUSE 00 | MAIN WAREHOUSE 01 | BRIAN BREAZIER …" at bounding box center [306, 174] width 150 height 11
select select "2778"
click at [231, 169] on select "Choose a location... 00 | KC WAREHOUSE 00 | MAIN WAREHOUSE 01 | BRIAN BREAZIER …" at bounding box center [306, 174] width 150 height 11
click at [266, 196] on input "Quantity" at bounding box center [267, 201] width 72 height 12
type textarea "x"
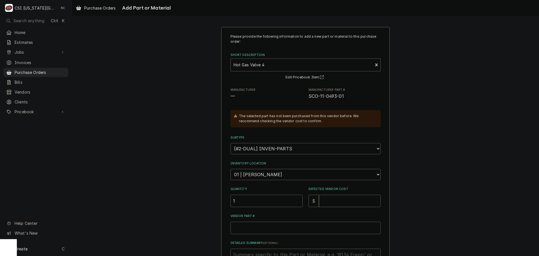
type input "1"
type textarea "x"
type input "3"
type textarea "x"
type input "32"
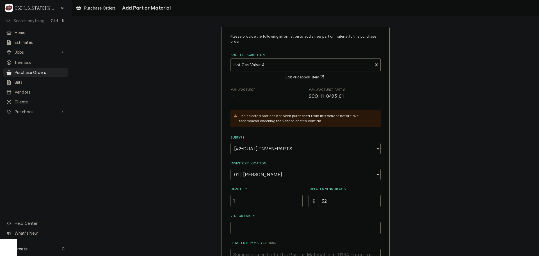
type textarea "x"
type input "326"
type textarea "x"
type input "326.2"
type textarea "x"
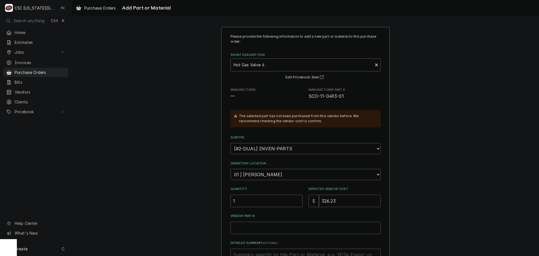
type input "326.23"
drag, startPoint x: 345, startPoint y: 96, endPoint x: 307, endPoint y: 99, distance: 38.0
click at [309, 99] on span "SCO-11-0493-01" at bounding box center [345, 96] width 72 height 7
click at [264, 230] on html "C CSI Kansas City NI Search anything Ctrl K Home Estimates Jobs Jobs Job Series…" at bounding box center [269, 128] width 539 height 256
type textarea "x"
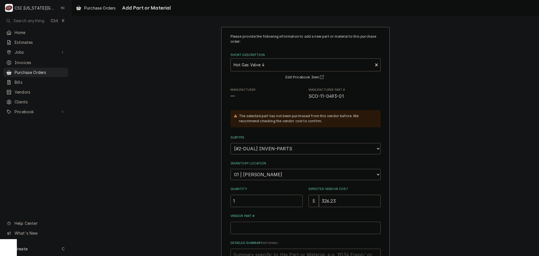
type input "v"
type textarea "x"
paste input "11-0493-01"
type textarea "x"
type input "11-0493-01"
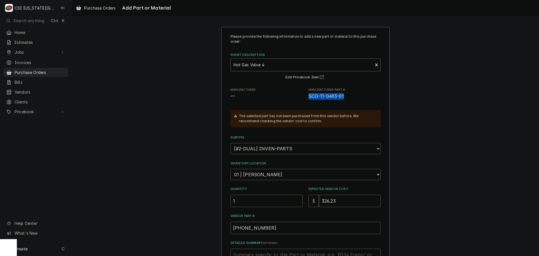
drag, startPoint x: 319, startPoint y: 97, endPoint x: 305, endPoint y: 97, distance: 13.8
click at [305, 97] on div "Manufacturer — Manufacturer Part # SCO-11-0493-01" at bounding box center [306, 94] width 150 height 12
copy span "SCO-11-0493-01"
drag, startPoint x: 257, startPoint y: 229, endPoint x: 190, endPoint y: 228, distance: 66.8
click at [193, 228] on div "Please provide the following information to add a new part or material to this …" at bounding box center [305, 181] width 467 height 318
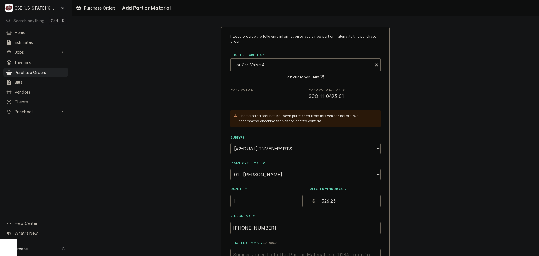
paste input "SCO-"
type textarea "x"
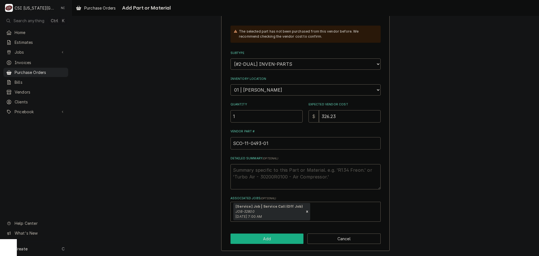
type input "SCO-11-0493-01"
click at [281, 237] on button "Add" at bounding box center [267, 238] width 73 height 10
type textarea "x"
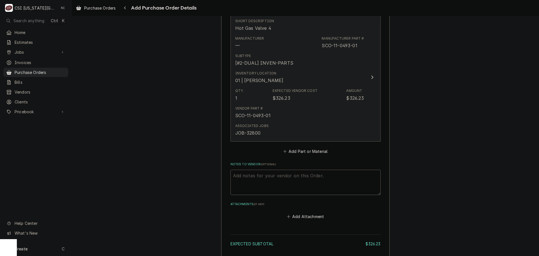
scroll to position [279, 0]
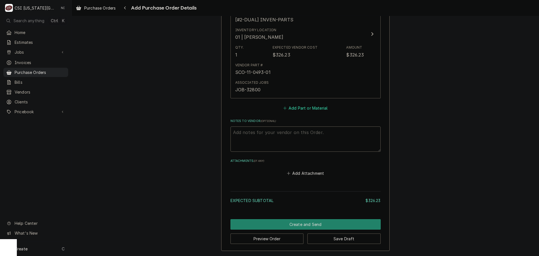
click at [302, 109] on button "Add Part or Material" at bounding box center [305, 108] width 46 height 8
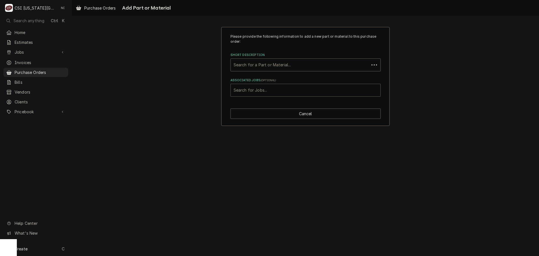
click at [283, 89] on div "Associated Jobs" at bounding box center [306, 90] width 144 height 10
type input "32800"
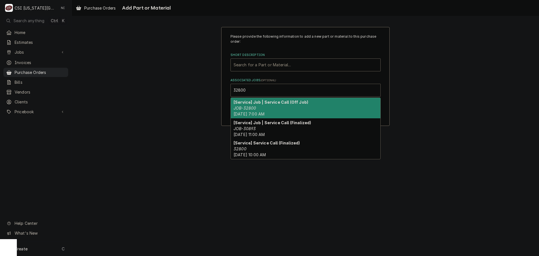
click at [258, 109] on div "[Service] Job | Service Call (Off Job) JOB-32800 Wed, Sep 17th, 2025 - 7:00 AM" at bounding box center [306, 108] width 150 height 20
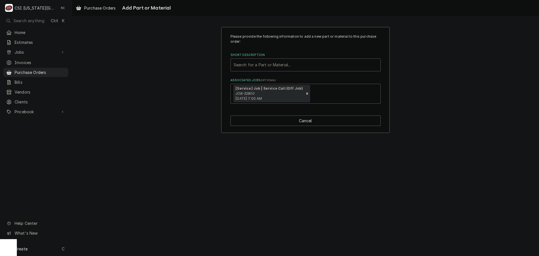
click at [266, 63] on div "Short Description" at bounding box center [306, 65] width 144 height 10
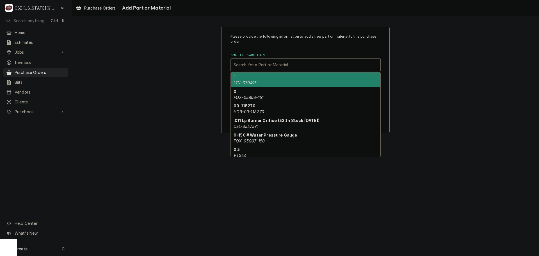
paste input "02-3319-02"
type input "02-3319-02"
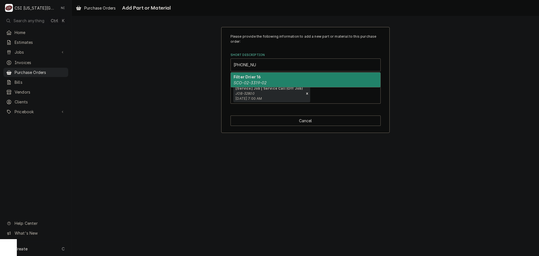
click at [257, 81] on div "Filter Drier 16 SCO-02-3319-02" at bounding box center [306, 79] width 150 height 15
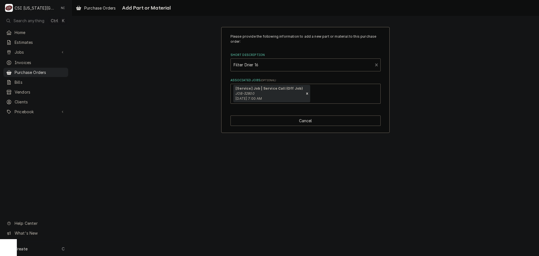
type textarea "x"
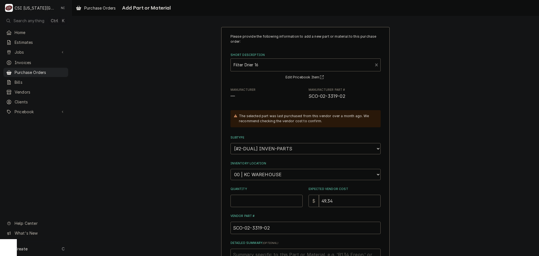
click at [267, 179] on select "Choose a location... 00 | KC WAREHOUSE 00 | MAIN WAREHOUSE 01 | [PERSON_NAME] #…" at bounding box center [306, 174] width 150 height 11
select select "2778"
click at [231, 169] on select "Choose a location... 00 | KC WAREHOUSE 00 | MAIN WAREHOUSE 01 | [PERSON_NAME] #…" at bounding box center [306, 174] width 150 height 11
click at [264, 199] on input "Quantity" at bounding box center [267, 201] width 72 height 12
type textarea "x"
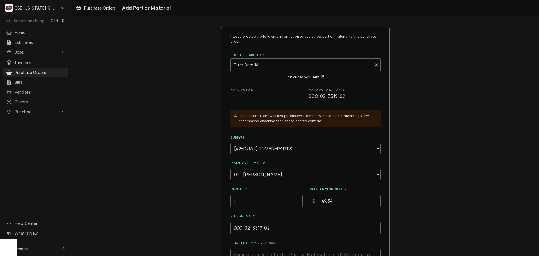
type input "1"
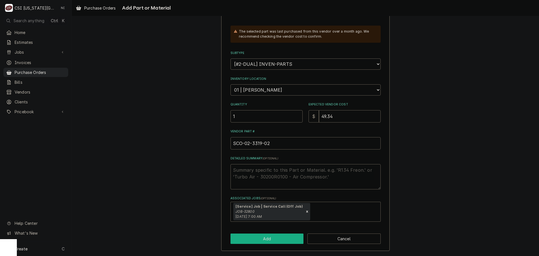
click at [274, 236] on button "Add" at bounding box center [267, 238] width 73 height 10
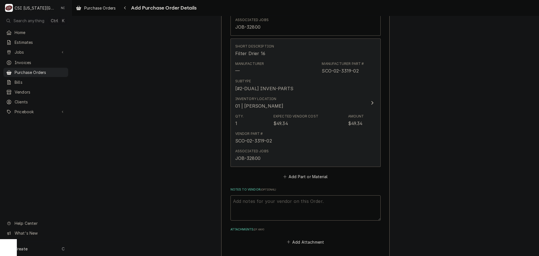
scroll to position [410, 0]
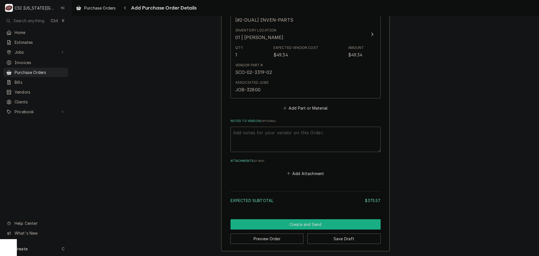
click at [291, 225] on button "Create and Send" at bounding box center [306, 224] width 150 height 10
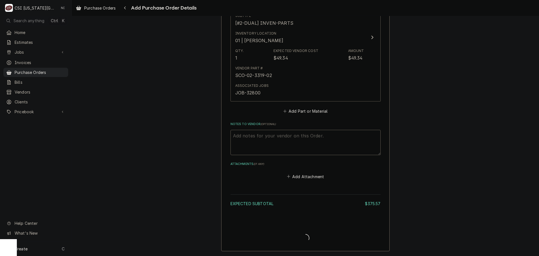
type textarea "x"
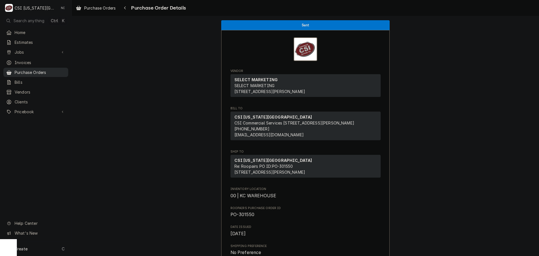
click at [51, 69] on span "Purchase Orders" at bounding box center [40, 72] width 51 height 6
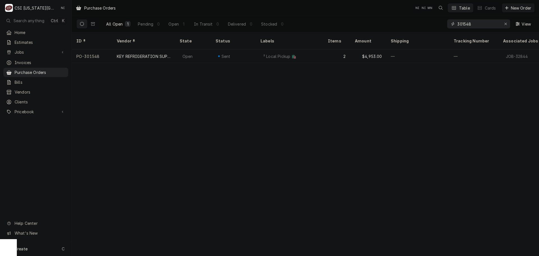
click at [480, 26] on input "301548" at bounding box center [478, 23] width 42 height 9
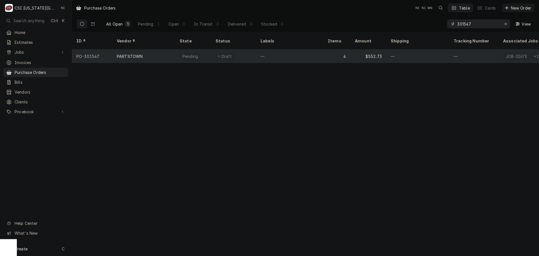
type input "301547"
click at [298, 49] on div "—" at bounding box center [289, 55] width 67 height 13
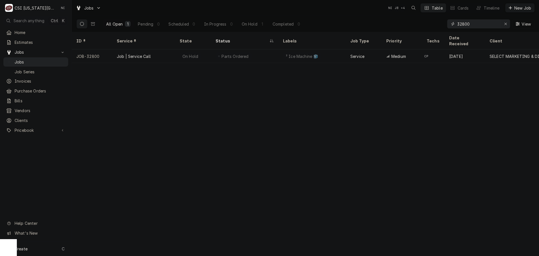
click at [506, 23] on icon "Erase input" at bounding box center [505, 24] width 3 height 4
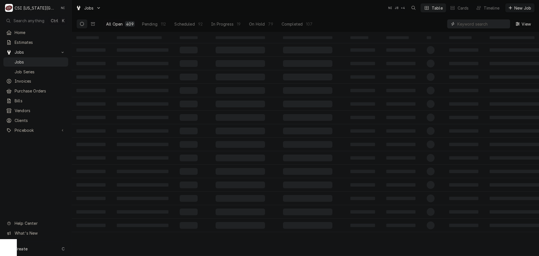
click at [488, 23] on input "Dynamic Content Wrapper" at bounding box center [482, 23] width 50 height 9
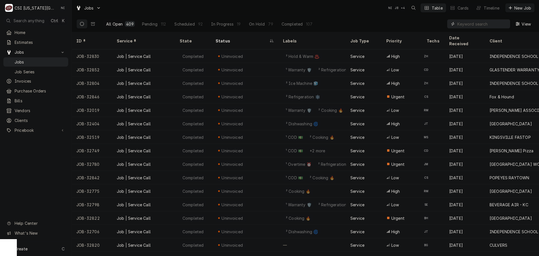
click at [470, 24] on input "Dynamic Content Wrapper" at bounding box center [482, 23] width 50 height 9
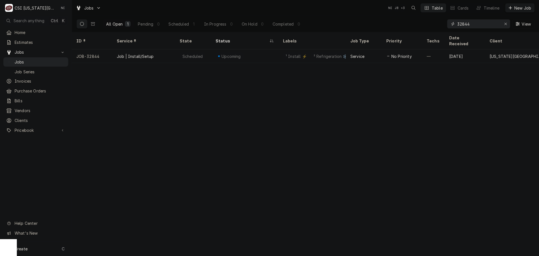
type input "32844"
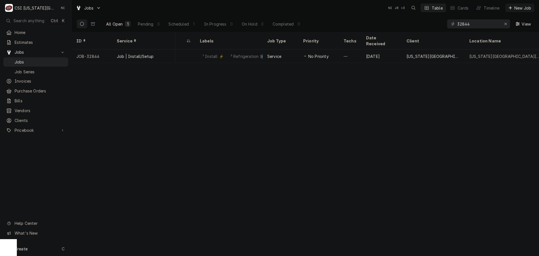
scroll to position [0, 193]
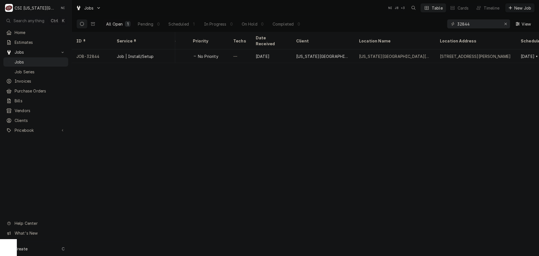
click at [501, 24] on div "32844" at bounding box center [478, 23] width 63 height 9
click at [505, 23] on icon "Erase input" at bounding box center [505, 24] width 3 height 4
click at [493, 25] on input "Dynamic Content Wrapper" at bounding box center [483, 23] width 53 height 9
paste input "32856"
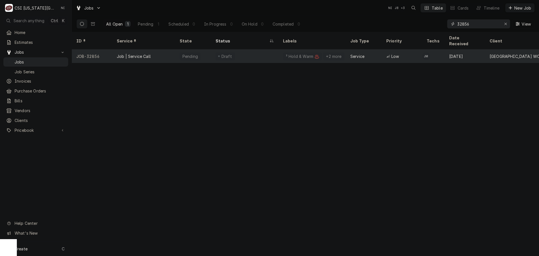
type input "32856"
click at [225, 52] on div "Draft" at bounding box center [225, 56] width 19 height 8
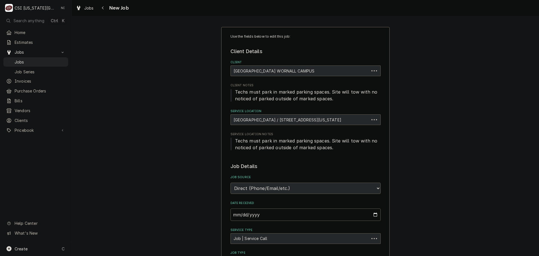
type textarea "x"
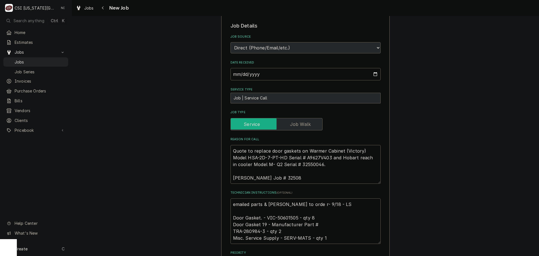
scroll to position [197, 0]
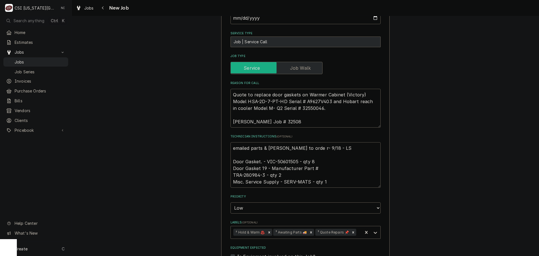
click at [286, 162] on textarea "emailed parts & [PERSON_NAME] to orde r- 9/18 - LS Door Gasket. - VIC-50601505 …" at bounding box center [306, 164] width 150 height 45
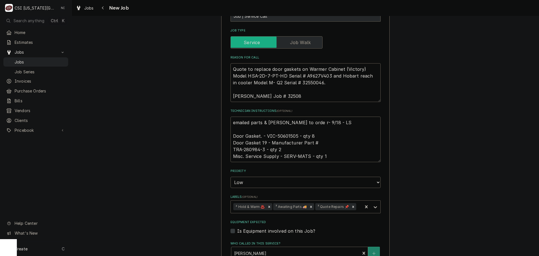
scroll to position [194, 0]
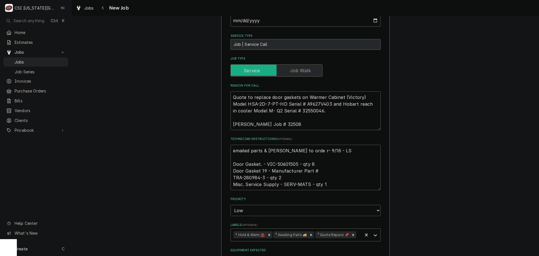
click at [231, 150] on textarea "emailed parts & [PERSON_NAME] to orde r- 9/18 - LS Door Gasket. - VIC-50601505 …" at bounding box center [306, 167] width 150 height 45
type textarea "emailed parts & [PERSON_NAME] to orde r- 9/18 - LS Door Gasket. - VIC-50601505 …"
type textarea "x"
type textarea "emailed parts & [PERSON_NAME] to orde r- 9/18 - LS Door Gasket. - VIC-50601505 …"
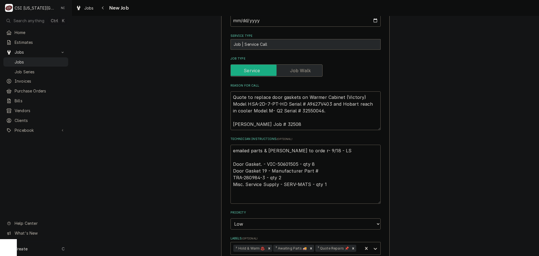
type textarea "x"
type textarea "P emailed parts & [PERSON_NAME] to orde r- 9/18 - LS Door Gasket. - VIC-5060150…"
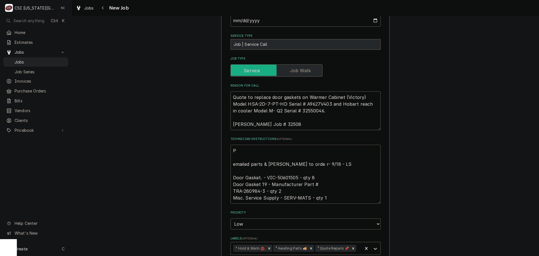
type textarea "x"
type textarea "Pa emailed parts & [PERSON_NAME] to orde r- 9/18 - LS Door Gasket. - VIC-506015…"
type textarea "x"
type textarea "Par emailed parts & [PERSON_NAME] to orde r- 9/18 - LS Door Gasket. - VIC-50601…"
type textarea "x"
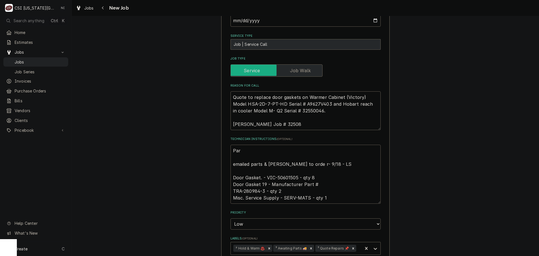
type textarea "Part emailed parts & [PERSON_NAME] to orde r- 9/18 - LS Door Gasket. - VIC-5060…"
type textarea "x"
type textarea "Parts emailed parts & [PERSON_NAME] to orde r- 9/18 - LS Door Gasket. - VIC-506…"
type textarea "x"
type textarea "Parts emailed parts & [PERSON_NAME] to orde r- 9/18 - LS Door Gasket. - VIC-506…"
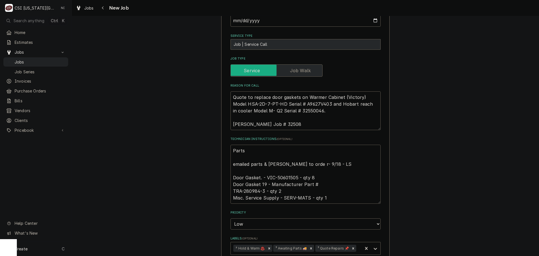
type textarea "x"
type textarea "Parts o emailed parts & [PERSON_NAME] to orde r- 9/18 - LS Door Gasket. - VIC-5…"
type textarea "x"
type textarea "Parts or emailed parts & lindy to orde r- 9/18 - LS Door Gasket. - VIC-50601505…"
type textarea "x"
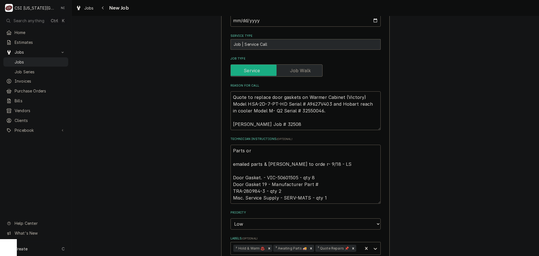
type textarea "Parts ord emailed parts & lindy to orde r- 9/18 - LS Door Gasket. - VIC-5060150…"
type textarea "x"
type textarea "Parts orde emailed parts & lindy to orde r- 9/18 - LS Door Gasket. - VIC-506015…"
type textarea "x"
type textarea "Parts order emailed parts & lindy to orde r- 9/18 - LS Door Gasket. - VIC-50601…"
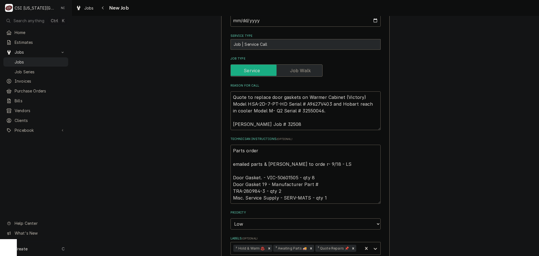
type textarea "x"
type textarea "Parts ordere emailed parts & lindy to orde r- 9/18 - LS Door Gasket. - VIC-5060…"
type textarea "x"
type textarea "Parts ordered emailed parts & lindy to orde r- 9/18 - LS Door Gasket. - VIC-506…"
type textarea "x"
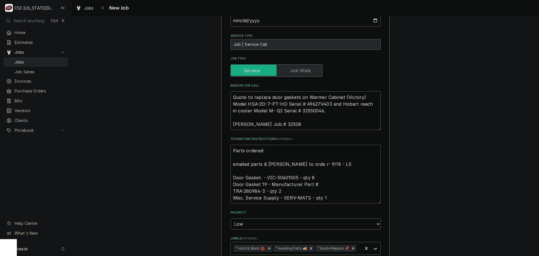
type textarea "Parts ordered emailed parts & lindy to orde r- 9/18 - LS Door Gasket. - VIC-506…"
type textarea "x"
type textarea "Parts ordered o emailed parts & lindy to orde r- 9/18 - LS Door Gasket. - VIC-5…"
type textarea "x"
type textarea "Parts ordered on emailed parts & lindy to orde r- 9/18 - LS Door Gasket. - VIC-…"
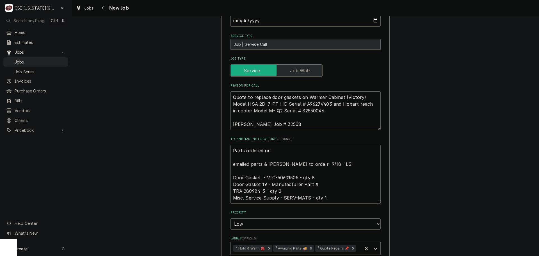
type textarea "x"
type textarea "Parts ordered on emailed parts & lindy to orde r- 9/18 - LS Door Gasket. - VIC-…"
type textarea "x"
type textarea "Parts ordered on P emailed parts & lindy to orde r- 9/18 - LS Door Gasket. - VI…"
type textarea "x"
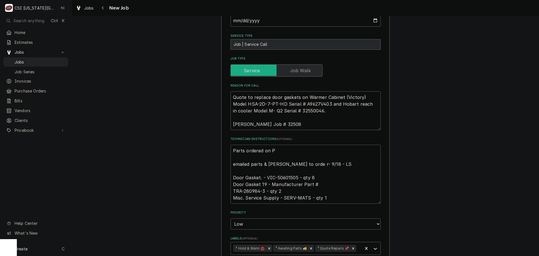
type textarea "Parts ordered on Po emailed parts & lindy to orde r- 9/18 - LS Door Gasket. - V…"
type textarea "x"
type textarea "Parts ordered on Po emailed parts & lindy to orde r- 9/18 - LS Door Gasket. - V…"
type textarea "x"
type textarea "Parts ordered on Po 3 emailed parts & lindy to orde r- 9/18 - LS Door Gasket. -…"
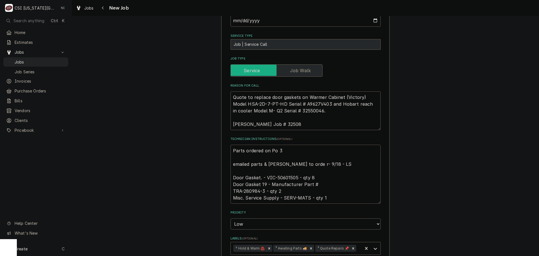
type textarea "x"
type textarea "Parts ordered on Po 30 emailed parts & lindy to orde r- 9/18 - LS Door Gasket. …"
type textarea "x"
type textarea "Parts ordered on Po 301 emailed parts & lindy to orde r- 9/18 - LS Door Gasket.…"
type textarea "x"
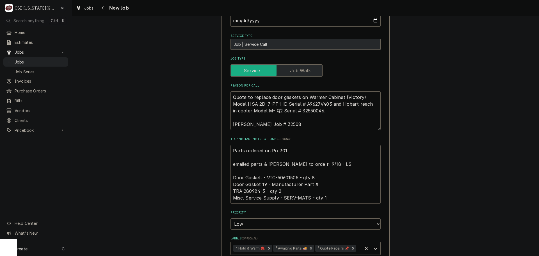
type textarea "Parts ordered on Po 3015 emailed parts & lindy to orde r- 9/18 - LS Door Gasket…"
type textarea "x"
type textarea "Parts ordered on Po 30154 emailed parts & lindy to orde r- 9/18 - LS Door Gaske…"
type textarea "x"
type textarea "Parts ordered on Po 301547 emailed parts & lindy to orde r- 9/18 - LS Door Gask…"
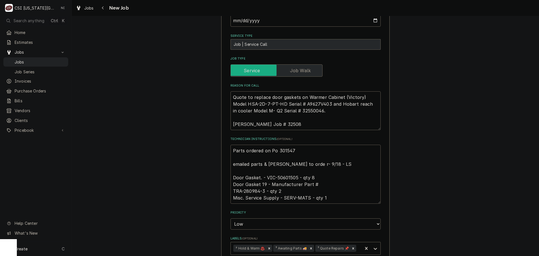
type textarea "x"
type textarea "Parts ordered on Po 301547 emailed parts & lindy to orde r- 9/18 - LS Door Gask…"
click at [254, 190] on textarea "Parts ordered on Po 301547 emailed parts & lindy to orde r- 9/18 - LS Door Gask…" at bounding box center [306, 174] width 150 height 59
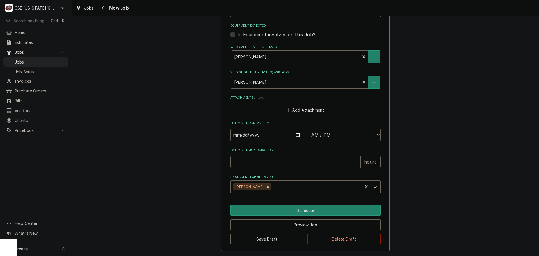
scroll to position [432, 0]
click at [273, 237] on button "Save Draft" at bounding box center [267, 238] width 73 height 10
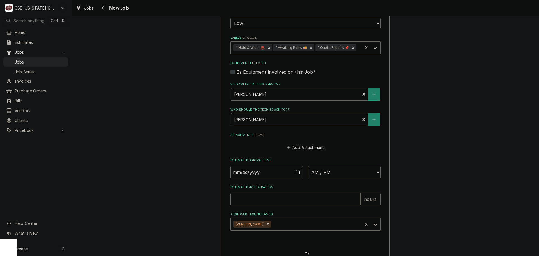
scroll to position [385, 0]
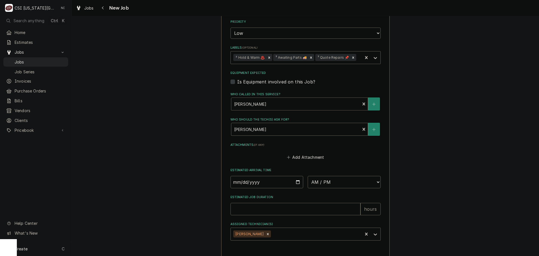
type textarea "x"
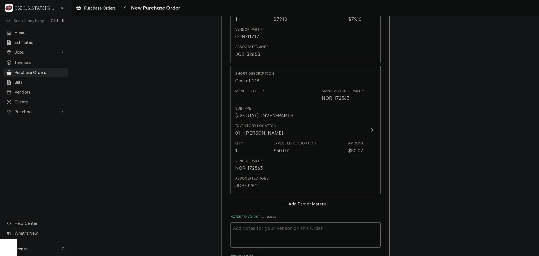
scroll to position [702, 0]
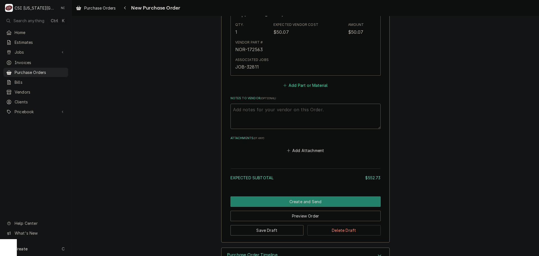
click at [301, 81] on button "Add Part or Material" at bounding box center [305, 85] width 46 height 8
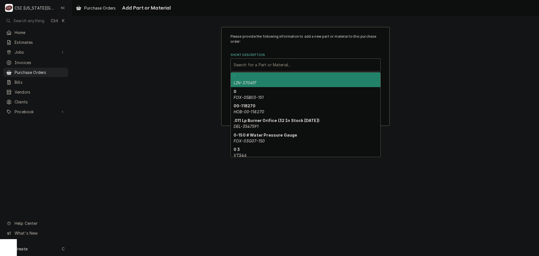
click at [268, 67] on div "Short Description" at bounding box center [306, 65] width 144 height 10
paste input "50601505"
type input "50601505"
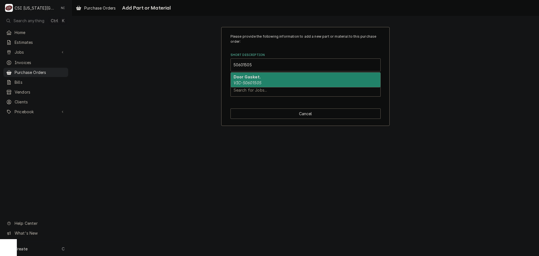
click at [253, 78] on strong "Door Gasket." at bounding box center [247, 76] width 27 height 5
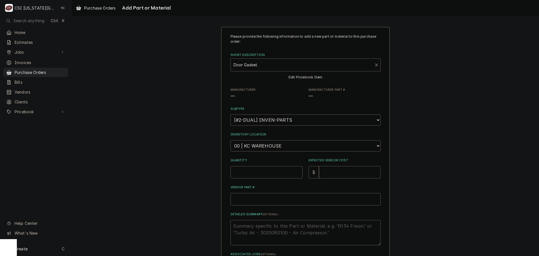
type textarea "x"
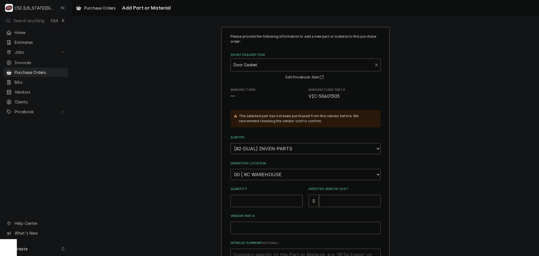
click at [269, 172] on select "Choose a location... 00 | KC WAREHOUSE 00 | MAIN WAREHOUSE 01 | [PERSON_NAME] #…" at bounding box center [306, 174] width 150 height 11
select select "2772"
click at [231, 169] on select "Choose a location... 00 | KC WAREHOUSE 00 | MAIN WAREHOUSE 01 | [PERSON_NAME] #…" at bounding box center [306, 174] width 150 height 11
click at [270, 198] on input "Quantity" at bounding box center [267, 201] width 72 height 12
type textarea "x"
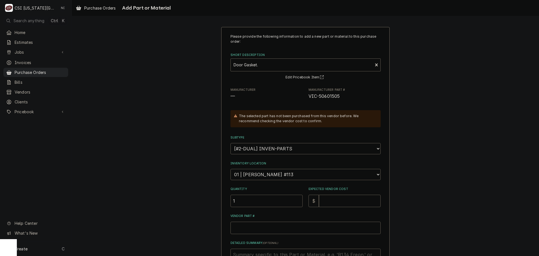
type input "1"
type textarea "x"
type input "1"
type textarea "x"
type input "18"
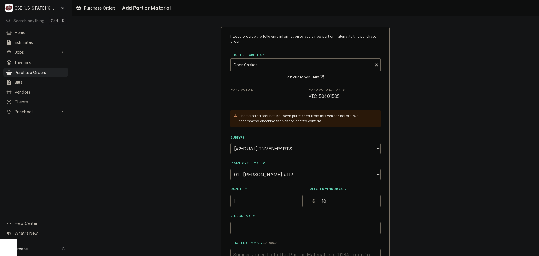
type textarea "x"
type input "189"
type textarea "x"
type input "189.6"
type textarea "x"
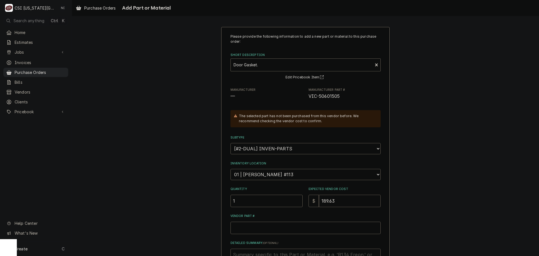
type input "189.63"
drag, startPoint x: 341, startPoint y: 94, endPoint x: 307, endPoint y: 97, distance: 34.4
click at [309, 97] on span "VIC-50601505" at bounding box center [345, 96] width 72 height 7
copy span "VIC-50601505"
click at [300, 225] on input "Vendor Part #" at bounding box center [306, 228] width 150 height 12
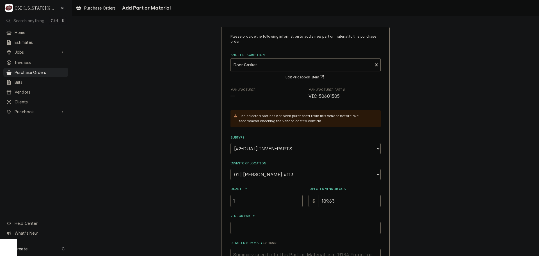
paste input "VIC-50601505"
type textarea "x"
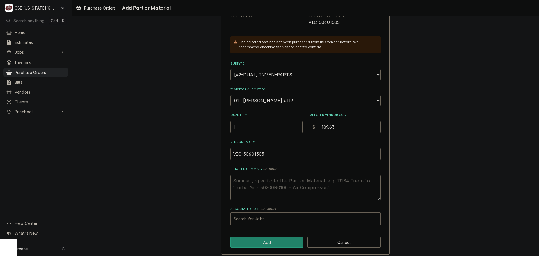
scroll to position [78, 0]
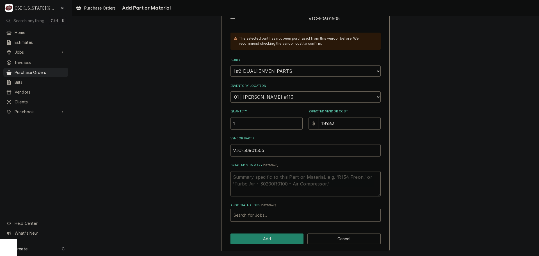
type input "VIC-50601505"
click at [278, 216] on div "Associated Jobs" at bounding box center [306, 215] width 144 height 10
type input "32856"
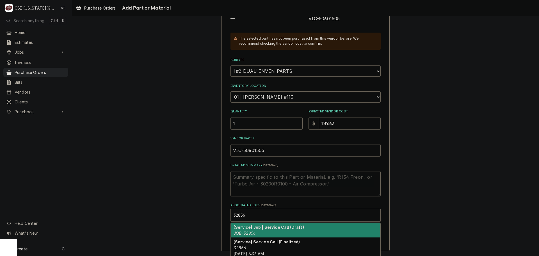
click at [269, 227] on strong "[Service] Job | Service Call (Draft)" at bounding box center [269, 227] width 70 height 5
type textarea "x"
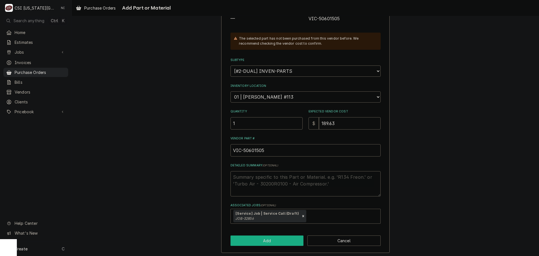
click at [261, 238] on button "Add" at bounding box center [267, 240] width 73 height 10
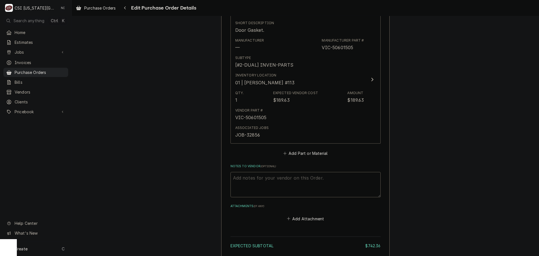
scroll to position [625, 0]
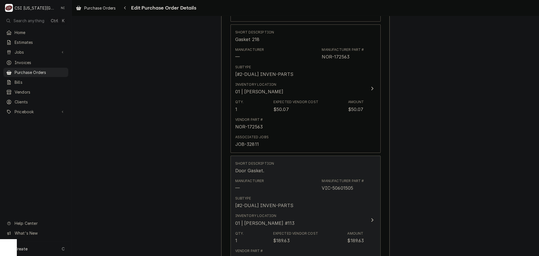
click at [316, 211] on div "Inventory Location 01 | JOSHUA MARSHALL #113" at bounding box center [299, 219] width 129 height 17
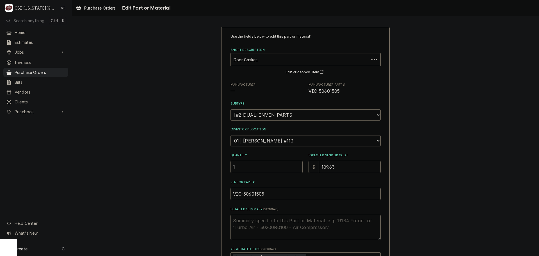
drag, startPoint x: 235, startPoint y: 130, endPoint x: 237, endPoint y: 150, distance: 20.0
click at [231, 133] on div "Inventory Location Choose a location... 00 | KC WAREHOUSE 00 | MAIN WAREHOUSE 0…" at bounding box center [306, 136] width 150 height 19
click at [240, 162] on input "1" at bounding box center [267, 167] width 72 height 12
drag, startPoint x: 239, startPoint y: 166, endPoint x: 211, endPoint y: 165, distance: 27.8
click at [211, 165] on div "Use the fields below to edit this part or material: Short Description Door Gask…" at bounding box center [305, 169] width 467 height 294
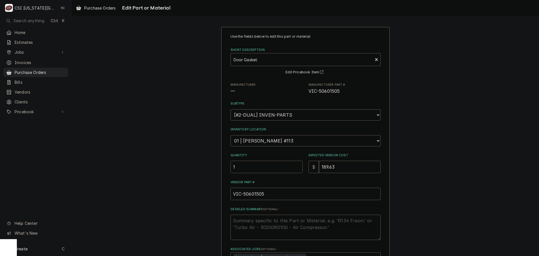
type textarea "x"
type input "8"
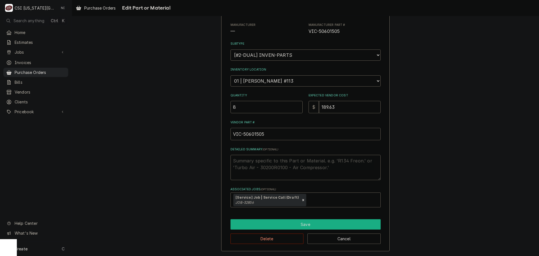
click at [326, 222] on button "Save" at bounding box center [306, 224] width 150 height 10
type textarea "x"
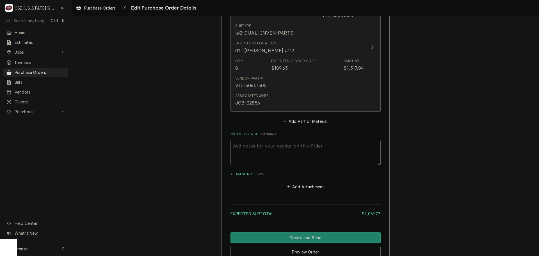
scroll to position [800, 0]
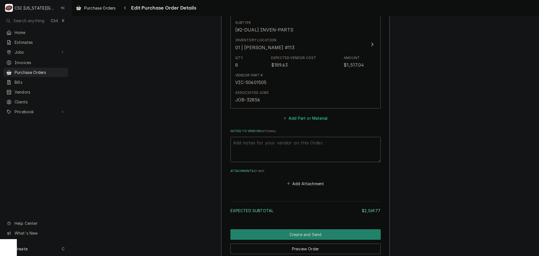
click at [294, 114] on button "Add Part or Material" at bounding box center [305, 118] width 46 height 8
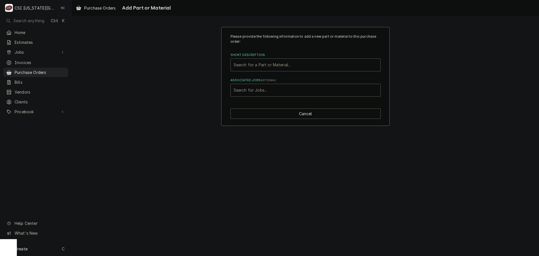
click at [272, 66] on div "Short Description" at bounding box center [306, 65] width 144 height 10
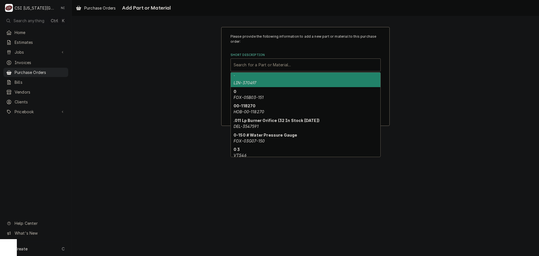
paste input "280984"
type input "280984"
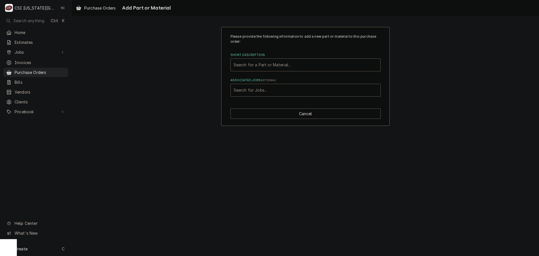
click at [191, 38] on div "Please provide the following information to add a new part or material to this …" at bounding box center [305, 76] width 467 height 109
click at [263, 67] on div "Short Description" at bounding box center [306, 65] width 144 height 10
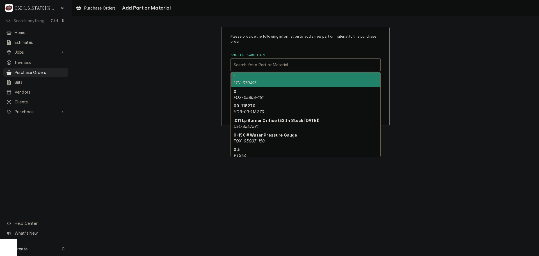
paste input "280984"
type input "280984"
click at [269, 85] on div "Door Gasket 19 TRA-280984-3" at bounding box center [306, 79] width 150 height 15
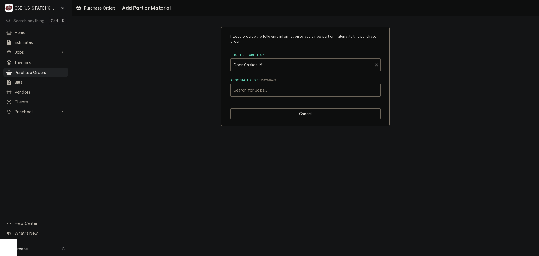
type textarea "x"
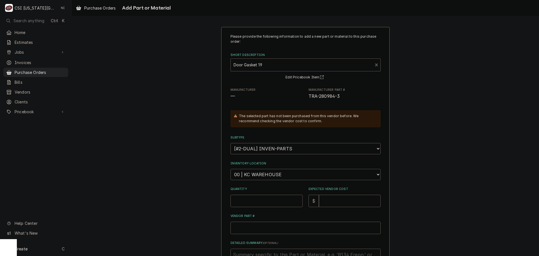
click at [272, 171] on select "Choose a location... 00 | KC WAREHOUSE 00 | MAIN WAREHOUSE 01 | BRIAN BREAZIER …" at bounding box center [306, 174] width 150 height 11
select select "2772"
click at [231, 169] on select "Choose a location... 00 | KC WAREHOUSE 00 | MAIN WAREHOUSE 01 | BRIAN BREAZIER …" at bounding box center [306, 174] width 150 height 11
click at [269, 202] on input "Quantity" at bounding box center [267, 201] width 72 height 12
type textarea "x"
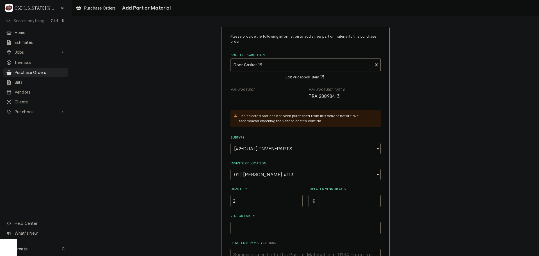
type input "2"
type textarea "x"
type input "1"
type textarea "x"
type input "18"
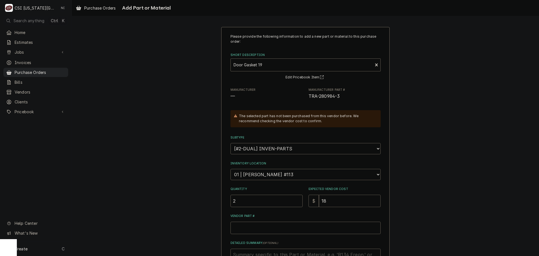
type textarea "x"
type input "188"
type textarea "x"
type input "188.1"
type textarea "x"
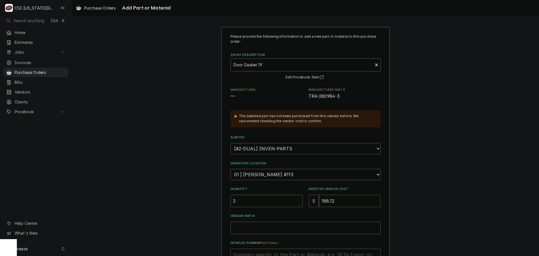
type input "188.12"
drag, startPoint x: 326, startPoint y: 97, endPoint x: 306, endPoint y: 97, distance: 20.5
click at [306, 97] on div "Manufacturer — Manufacturer Part # TRA-280984-3" at bounding box center [306, 94] width 150 height 12
copy span "TRA-280984-3"
click at [285, 229] on input "Vendor Part #" at bounding box center [306, 228] width 150 height 12
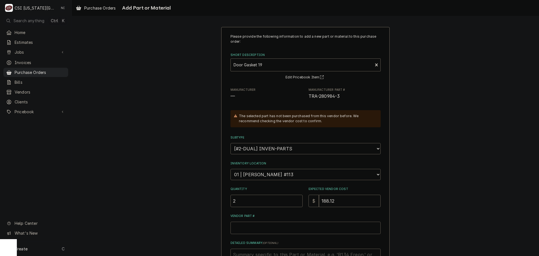
paste input "TRA-280984-3"
type textarea "x"
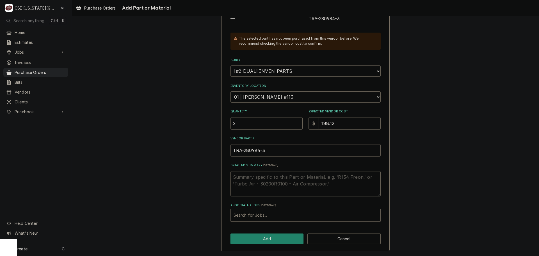
type input "TRA-280984-3"
click at [261, 218] on div "Associated Jobs" at bounding box center [306, 215] width 144 height 10
type input "32856"
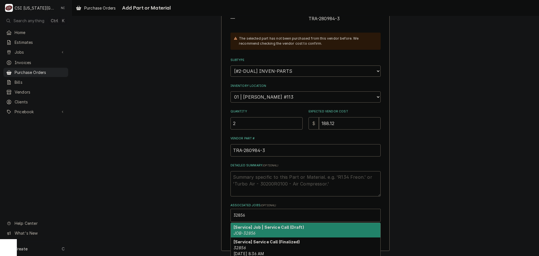
drag, startPoint x: 279, startPoint y: 227, endPoint x: 288, endPoint y: 223, distance: 10.1
click at [279, 227] on strong "[Service] Job | Service Call (Draft)" at bounding box center [269, 227] width 70 height 5
type textarea "x"
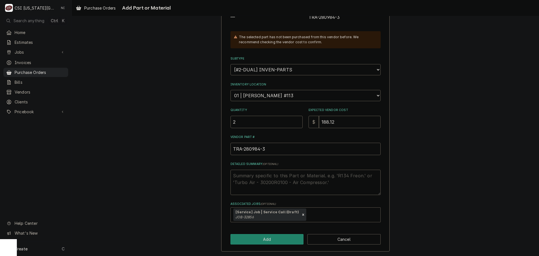
scroll to position [79, 0]
drag, startPoint x: 283, startPoint y: 233, endPoint x: 287, endPoint y: 229, distance: 5.8
click at [283, 233] on div "Please provide the following information to add a new part or material to this …" at bounding box center [305, 99] width 168 height 304
click at [286, 238] on button "Add" at bounding box center [267, 238] width 73 height 10
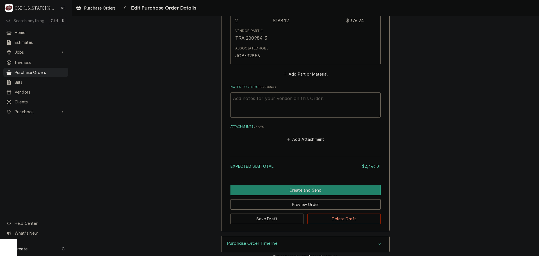
scroll to position [807, 0]
drag, startPoint x: 263, startPoint y: 211, endPoint x: 102, endPoint y: 8, distance: 259.1
click at [263, 213] on button "Save Draft" at bounding box center [267, 218] width 73 height 10
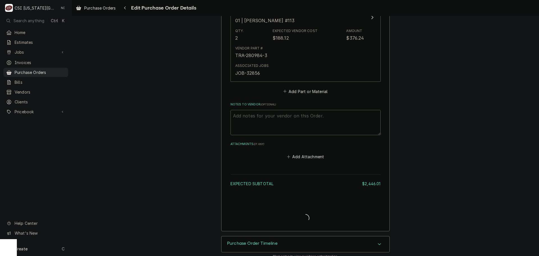
type textarea "x"
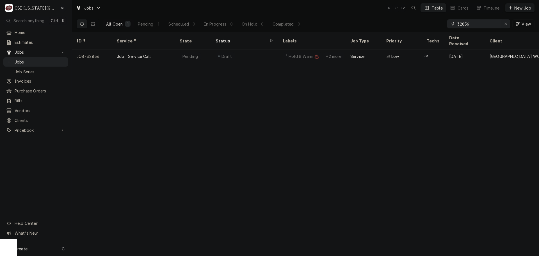
click at [506, 25] on icon "Erase input" at bounding box center [505, 24] width 3 height 4
paste input "42856"
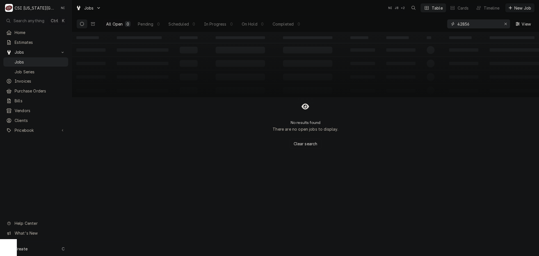
type input "42856"
click at [505, 24] on icon "Erase input" at bounding box center [505, 24] width 3 height 4
paste input "32860"
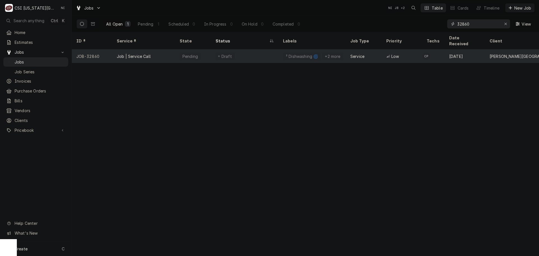
type input "32860"
click at [272, 51] on div "Draft" at bounding box center [244, 55] width 67 height 13
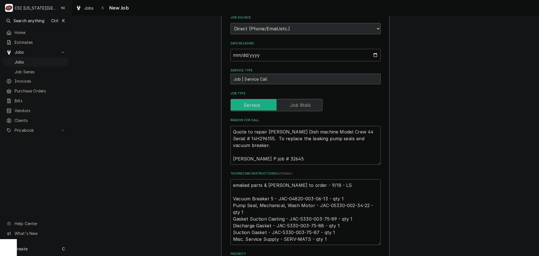
scroll to position [309, 0]
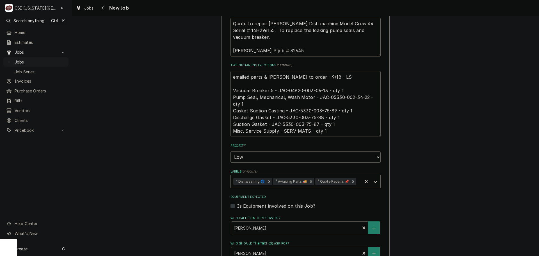
drag, startPoint x: 327, startPoint y: 91, endPoint x: 287, endPoint y: 91, distance: 40.2
click at [287, 91] on textarea "emailed parts & lindy to order - 9/18 - LS Vacuum Breaker 5 - JAC-04820-003-06-…" at bounding box center [306, 104] width 150 height 66
click at [231, 78] on textarea "emailed parts & lindy to order - 9/18 - LS Vacuum Breaker 5 - JAC-04820-003-06-…" at bounding box center [306, 104] width 150 height 66
type textarea "x"
type textarea "emailed parts & lindy to order - 9/18 - LS Vacuum Breaker 5 - JAC-04820-003-06-…"
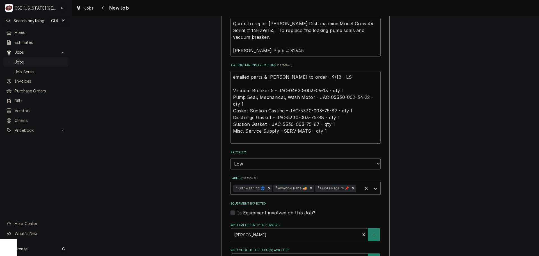
type textarea "x"
type textarea "emailed parts & lindy to order - 9/18 - LS Vacuum Breaker 5 - JAC-04820-003-06-…"
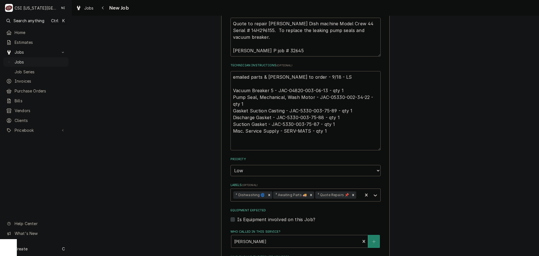
type textarea "x"
type textarea "P emailed parts & lindy to order - 9/18 - LS Vacuum Breaker 5 - JAC-04820-003-0…"
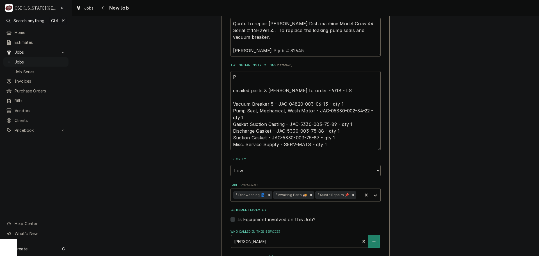
type textarea "x"
type textarea "Psa emailed parts & lindy to order - 9/18 - LS Vacuum Breaker 5 - JAC-04820-003…"
type textarea "x"
type textarea "Psar emailed parts & lindy to order - 9/18 - LS Vacuum Breaker 5 - JAC-04820-00…"
type textarea "x"
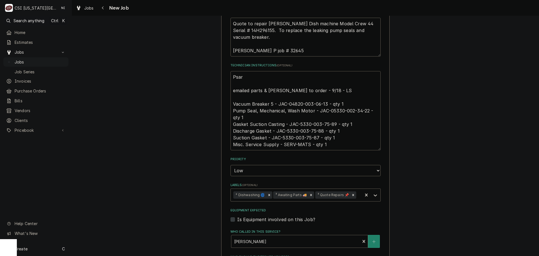
type textarea "Psart emailed parts & lindy to order - 9/18 - LS Vacuum Breaker 5 - JAC-04820-0…"
type textarea "x"
type textarea "Psart emailed parts & lindy to order - 9/18 - LS Vacuum Breaker 5 - JAC-04820-0…"
type textarea "x"
type textarea "Psart emailed parts & lindy to order - 9/18 - LS Vacuum Breaker 5 - JAC-04820-0…"
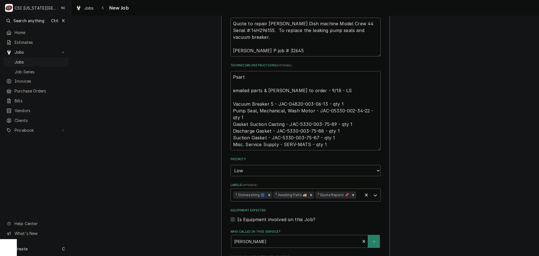
type textarea "x"
type textarea "Psar emailed parts & lindy to order - 9/18 - LS Vacuum Breaker 5 - JAC-04820-00…"
type textarea "x"
type textarea "Psa emailed parts & lindy to order - 9/18 - LS Vacuum Breaker 5 - JAC-04820-003…"
type textarea "x"
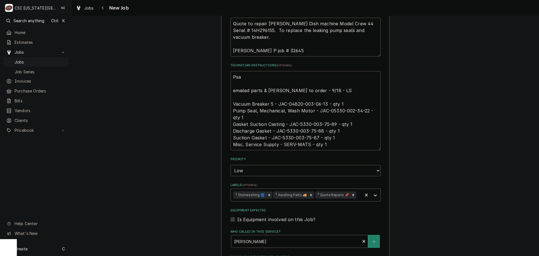
type textarea "Ps emailed parts & lindy to order - 9/18 - LS Vacuum Breaker 5 - JAC-04820-003-…"
type textarea "x"
type textarea "P emailed parts & lindy to order - 9/18 - LS Vacuum Breaker 5 - JAC-04820-003-0…"
type textarea "x"
type textarea "Pa emailed parts & lindy to order - 9/18 - LS Vacuum Breaker 5 - JAC-04820-003-…"
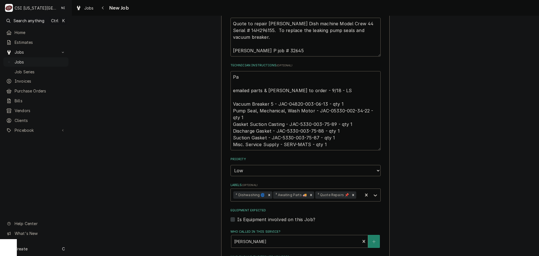
type textarea "x"
type textarea "Par emailed parts & lindy to order - 9/18 - LS Vacuum Breaker 5 - JAC-04820-003…"
type textarea "x"
type textarea "Part emailed parts & lindy to order - 9/18 - LS Vacuum Breaker 5 - JAC-04820-00…"
type textarea "x"
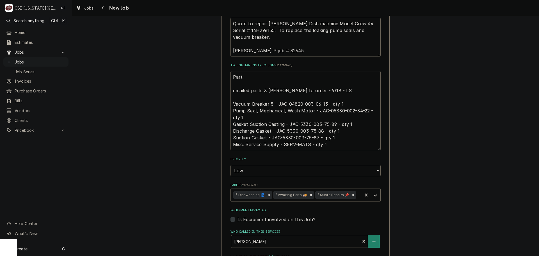
type textarea "Parts emailed parts & lindy to order - 9/18 - LS Vacuum Breaker 5 - JAC-04820-0…"
type textarea "x"
type textarea "Parts emailed parts & lindy to order - 9/18 - LS Vacuum Breaker 5 - JAC-04820-0…"
type textarea "x"
type textarea "Parts o emailed parts & lindy to order - 9/18 - LS Vacuum Breaker 5 - JAC-04820…"
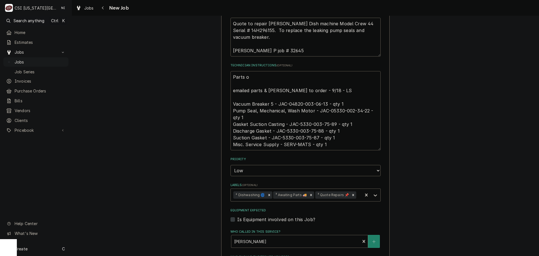
type textarea "x"
type textarea "Parts or emailed parts & lindy to order - 9/18 - LS Vacuum Breaker 5 - JAC-0482…"
type textarea "x"
type textarea "Parts ord emailed parts & lindy to order - 9/18 - LS Vacuum Breaker 5 - JAC-048…"
type textarea "x"
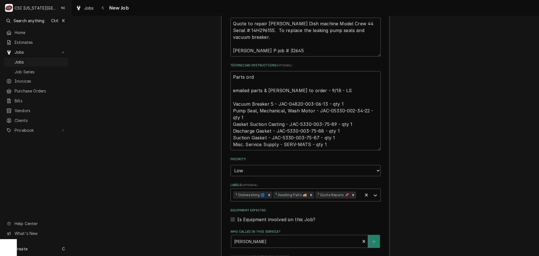
type textarea "Parts orde emailed parts & lindy to order - 9/18 - LS Vacuum Breaker 5 - JAC-04…"
type textarea "x"
type textarea "Parts order emailed parts & lindy to order - 9/18 - LS Vacuum Breaker 5 - JAC-0…"
type textarea "x"
type textarea "Parts ordere emailed parts & lindy to order - 9/18 - LS Vacuum Breaker 5 - JAC-…"
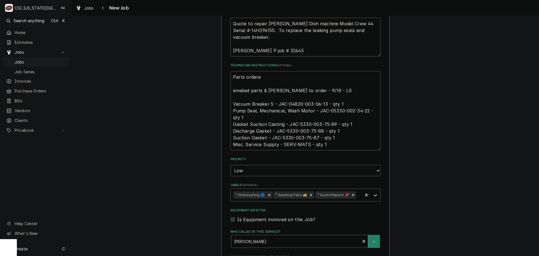
type textarea "x"
type textarea "Parts ordered emailed parts & lindy to order - 9/18 - LS Vacuum Breaker 5 - JAC…"
type textarea "x"
type textarea "Parts ordered emailed parts & lindy to order - 9/18 - LS Vacuum Breaker 5 - JAC…"
type textarea "x"
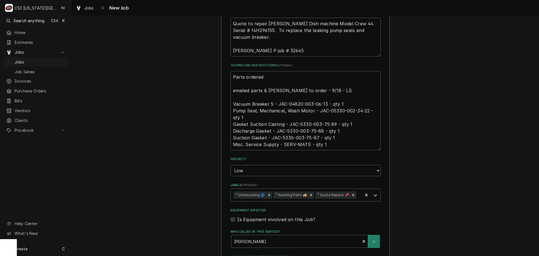
type textarea "Parts ordered o emailed parts & lindy to order - 9/18 - LS Vacuum Breaker 5 - J…"
type textarea "x"
type textarea "Parts ordered on emailed parts & lindy to order - 9/18 - LS Vacuum Breaker 5 - …"
type textarea "x"
type textarea "Parts ordered on emailed parts & lindy to order - 9/18 - LS Vacuum Breaker 5 - …"
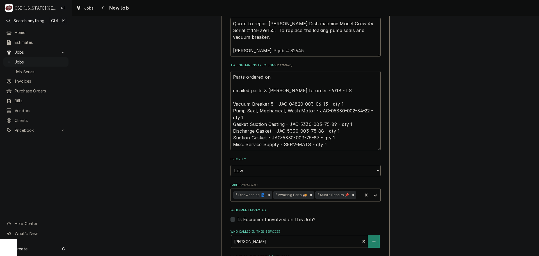
type textarea "x"
type textarea "Parts ordered on P emailed parts & lindy to order - 9/18 - LS Vacuum Breaker 5 …"
type textarea "x"
type textarea "Parts ordered on PO emailed parts & lindy to order - 9/18 - LS Vacuum Breaker 5…"
type textarea "x"
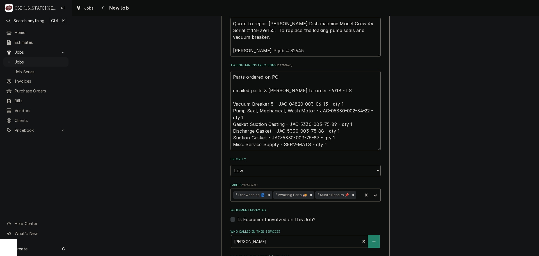
type textarea "Parts ordered on PO 3 emailed parts & lindy to order - 9/18 - LS Vacuum Breaker…"
type textarea "x"
type textarea "Parts ordered on PO 30 emailed parts & lindy to order - 9/18 - LS Vacuum Breake…"
type textarea "x"
type textarea "Parts ordered on PO 301 emailed parts & lindy to order - 9/18 - LS Vacuum Break…"
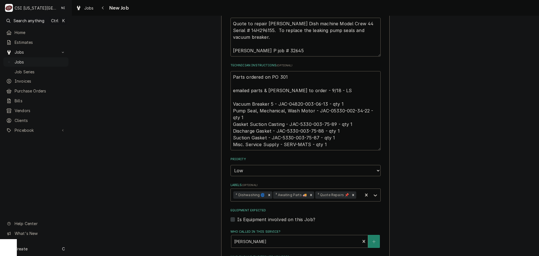
type textarea "x"
type textarea "Parts ordered on PO 3015 emailed parts & lindy to order - 9/18 - LS Vacuum Brea…"
type textarea "x"
type textarea "Parts ordered on PO 30157 emailed parts & lindy to order - 9/18 - LS Vacuum Bre…"
type textarea "x"
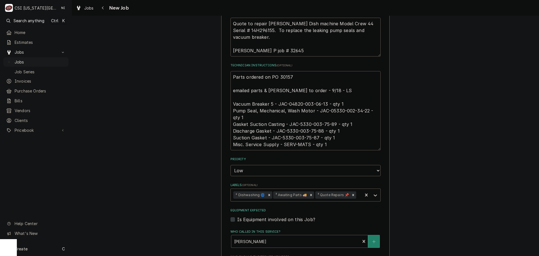
type textarea "Parts ordered on PO 3015 emailed parts & lindy to order - 9/18 - LS Vacuum Brea…"
type textarea "x"
type textarea "Parts ordered on PO 30154 emailed parts & lindy to order - 9/18 - LS Vacuum Bre…"
type textarea "x"
type textarea "Parts ordered on PO 301547 emailed parts & lindy to order - 9/18 - LS Vacuum Br…"
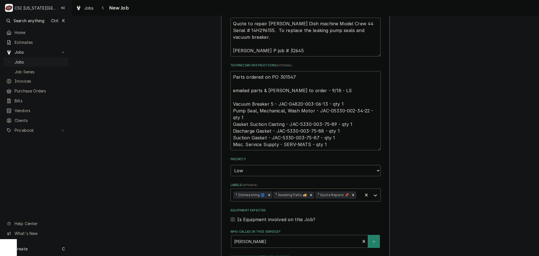
type textarea "x"
type textarea "Parts ordered on PO 301547, emailed parts & lindy to order - 9/18 - LS Vacuum B…"
type textarea "x"
type textarea "Parts ordered on PO 301547, emailed parts & lindy to order - 9/18 - LS Vacuum B…"
type textarea "x"
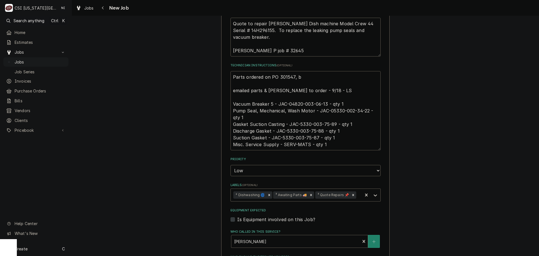
type textarea "Parts ordered on PO 301547, br emailed parts & lindy to order - 9/18 - LS Vacuu…"
type textarea "x"
type textarea "Parts ordered on PO 301547, brt emailed parts & lindy to order - 9/18 - LS Vacu…"
type textarea "x"
type textarea "Parts ordered on PO 301547, brte emailed parts & lindy to order - 9/18 - LS Vac…"
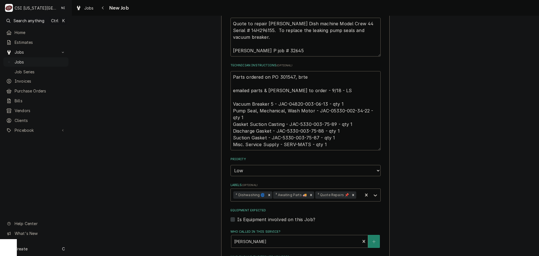
type textarea "x"
type textarea "Parts ordered on PO 301547, brt emailed parts & lindy to order - 9/18 - LS Vacu…"
type textarea "x"
type textarea "Parts ordered on PO 301547, br emailed parts & lindy to order - 9/18 - LS Vacuu…"
type textarea "x"
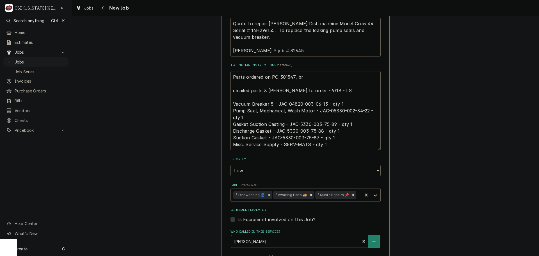
type textarea "Parts ordered on PO 301547, bra emailed parts & lindy to order - 9/18 - LS Vacu…"
type textarea "x"
type textarea "Parts ordered on PO 301547, brak emailed parts & lindy to order - 9/18 - LS Vac…"
type textarea "x"
type textarea "Parts ordered on PO 301547, brake emailed parts & lindy to order - 9/18 - LS Va…"
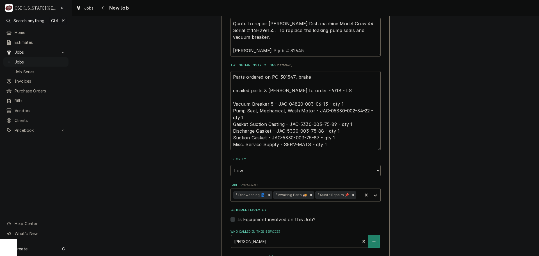
type textarea "x"
type textarea "Parts ordered on PO 301547, braker emailed parts & lindy to order - 9/18 - LS V…"
type textarea "x"
type textarea "Parts ordered on PO 301547, braker emailed parts & lindy to order - 9/18 - LS V…"
type textarea "x"
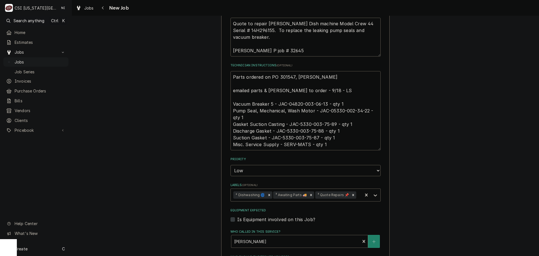
type textarea "Parts ordered on PO 301547, braker emailed parts & lindy to order - 9/18 - LS V…"
type textarea "x"
type textarea "Parts ordered on PO 301547, brake emailed parts & lindy to order - 9/18 - LS Va…"
type textarea "x"
type textarea "Parts ordered on PO 301547, brak emailed parts & lindy to order - 9/18 - LS Vac…"
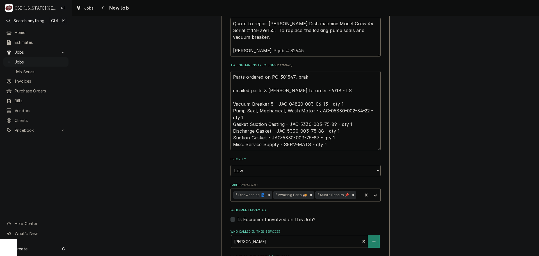
type textarea "x"
type textarea "Parts ordered on PO 301547, bra emailed parts & lindy to order - 9/18 - LS Vacu…"
type textarea "x"
type textarea "Parts ordered on PO 301547, br emailed parts & lindy to order - 9/18 - LS Vacuu…"
type textarea "x"
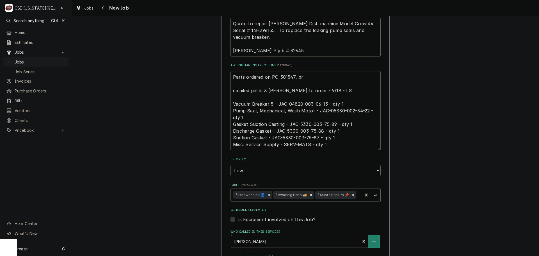
type textarea "Parts ordered on PO 301547, bre emailed parts & lindy to order - 9/18 - LS Vacu…"
type textarea "x"
type textarea "Parts ordered on PO 301547, brea emailed parts & lindy to order - 9/18 - LS Vac…"
type textarea "x"
type textarea "Parts ordered on PO 301547, break emailed parts & lindy to order - 9/18 - LS Va…"
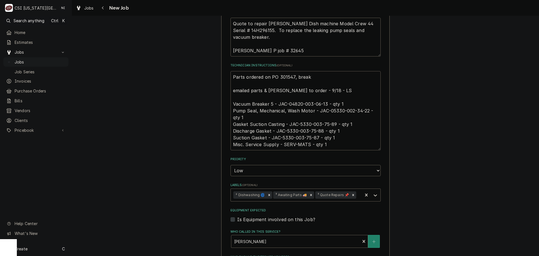
type textarea "x"
type textarea "Parts ordered on PO 301547, breake emailed parts & lindy to order - 9/18 - LS V…"
type textarea "x"
type textarea "Parts ordered on PO 301547, breaker emailed parts & lindy to order - 9/18 - LS …"
type textarea "x"
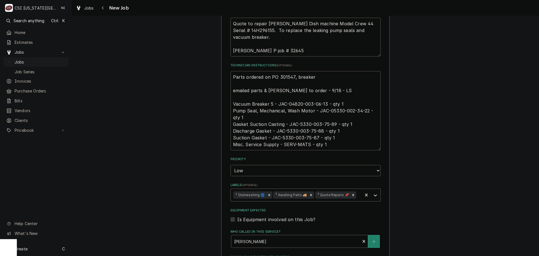
type textarea "Parts ordered on PO 301547, breaker emailed parts & lindy to order - 9/18 - LS …"
type textarea "x"
type textarea "Parts ordered on PO 301547, breaker o emailed parts & lindy to order - 9/18 - L…"
type textarea "x"
type textarea "Parts ordered on PO 301547, breaker on emailed parts & lindy to order - 9/18 - …"
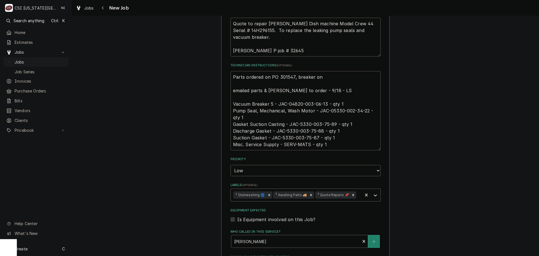
type textarea "x"
type textarea "Parts ordered on PO 301547, breaker on emailed parts & lindy to order - 9/18 - …"
type textarea "x"
type textarea "Parts ordered on PO 301547, breaker on emailed parts & lindy to order - 9/18 - …"
type textarea "x"
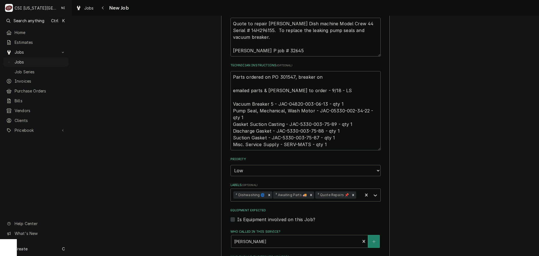
type textarea "Parts ordered on PO 301547, breaker o emailed parts & lindy to order - 9/18 - L…"
type textarea "x"
type textarea "Parts ordered on PO 301547, breaker emailed parts & lindy to order - 9/18 - LS …"
type textarea "x"
type textarea "Parts ordered on PO 301547, breaker emailed parts & lindy to order - 9/18 - LS …"
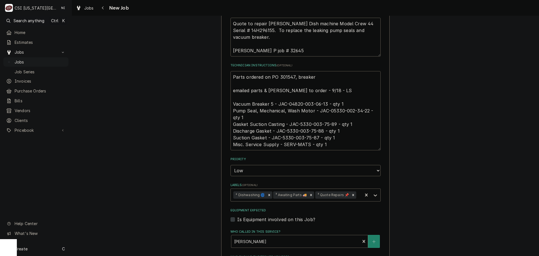
type textarea "x"
type textarea "Parts ordered on PO 301547, breaker emailed parts & lindy to order - 9/18 - LS …"
type textarea "x"
type textarea "Parts ordered on PO 301547, breaker B emailed parts & lindy to order - 9/18 - L…"
type textarea "x"
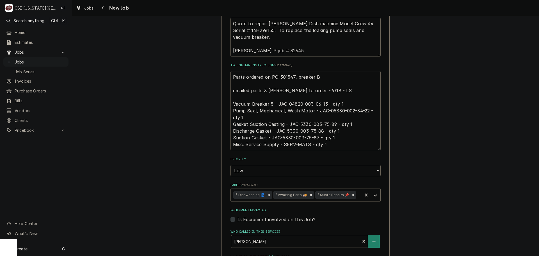
type textarea "Parts ordered on PO 301547, breaker BO emailed parts & lindy to order - 9/18 - …"
type textarea "x"
type textarea "Parts ordered on PO 301547, breaker BO emailed parts & lindy to order - 9/18 - …"
type textarea "x"
type textarea "Parts ordered on PO 301547, breaker BO 2 emailed parts & lindy to order - 9/18 …"
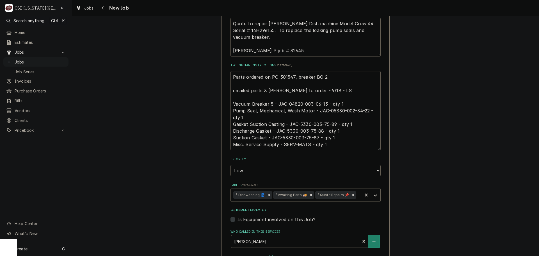
type textarea "x"
type textarea "Parts ordered on PO 301547, breaker BO 21 emailed parts & lindy to order - 9/18…"
type textarea "x"
type textarea "Parts ordered on PO 301547, breaker BO 2 emailed parts & lindy to order - 9/18 …"
type textarea "x"
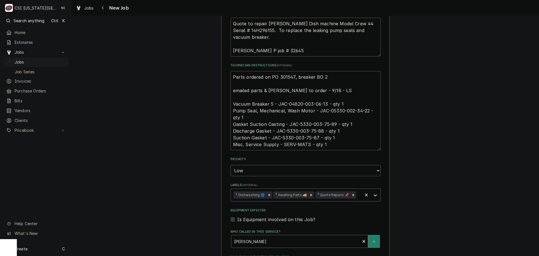
type textarea "Parts ordered on PO 301547, breaker BO 22 emailed parts & lindy to order - 9/18…"
type textarea "x"
type textarea "Parts ordered on PO 301547, breaker BO 223 emailed parts & lindy to order - 9/1…"
type textarea "x"
type textarea "Parts ordered on PO 301547, breaker BO 223 emailed parts & lindy to order - 9/1…"
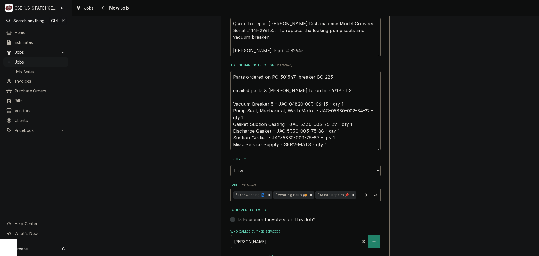
type textarea "x"
type textarea "Parts ordered on PO 301547, breaker BO 223 emailed parts & lindy to order - 9/1…"
type textarea "x"
type textarea "Parts ordered on PO 301547, breaker BO 22 emailed parts & lindy to order - 9/18…"
type textarea "x"
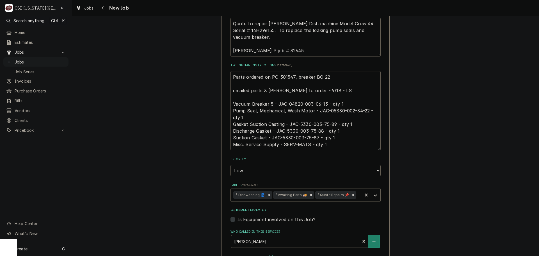
type textarea "Parts ordered on PO 301547, breaker BO 2 emailed parts & lindy to order - 9/18 …"
type textarea "x"
type textarea "Parts ordered on PO 301547, breaker BO emailed parts & lindy to order - 9/18 - …"
type textarea "x"
type textarea "Parts ordered on PO 301547, breaker BO 2 emailed parts & lindy to order - 9/18 …"
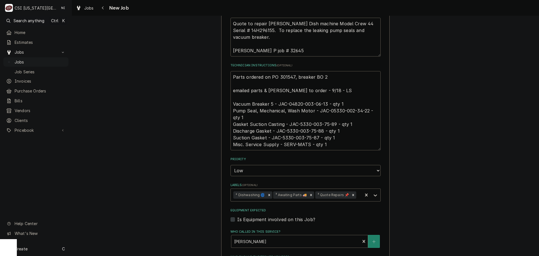
type textarea "x"
type textarea "Parts ordered on PO 301547, breaker BO 21 emailed parts & lindy to order - 9/18…"
type textarea "x"
type textarea "Parts ordered on PO 301547, breaker BO 21- emailed parts & lindy to order - 9/1…"
type textarea "x"
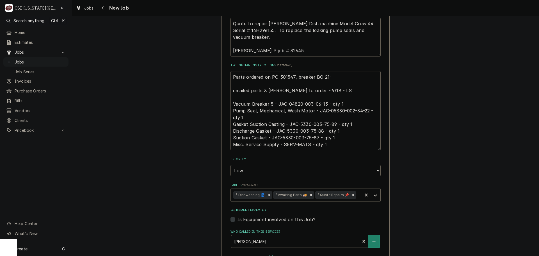
type textarea "Parts ordered on PO 301547, breaker BO 21-2 emailed parts & lindy to order - 9/…"
type textarea "x"
type textarea "Parts ordered on PO 301547, breaker BO 21-23 emailed parts & lindy to order - 9…"
type textarea "x"
type textarea "Parts ordered on PO 301547, breaker BO 21-23 emailed parts & lindy to order - 9…"
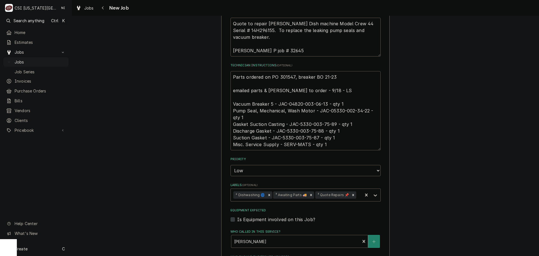
type textarea "x"
type textarea "Parts ordered on PO 301547, breaker BO 21-23 d emailed parts & lindy to order -…"
type textarea "x"
type textarea "Parts ordered on PO 301547, breaker BO 21-23 da emailed parts & lindy to order …"
type textarea "x"
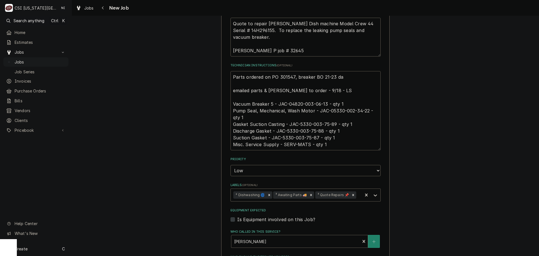
type textarea "Parts ordered on PO 301547, breaker BO 21-23 day emailed parts & lindy to order…"
type textarea "x"
type textarea "Parts ordered on PO 301547, breaker BO 21-23 days emailed parts & lindy to orde…"
type textarea "x"
type textarea "Parts ordered on PO 301547, breaker BO 21-23 days emailed parts & lindy to orde…"
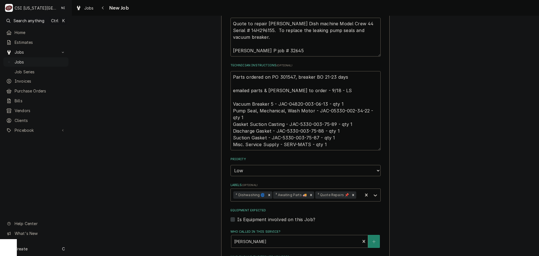
drag, startPoint x: 325, startPoint y: 103, endPoint x: 287, endPoint y: 106, distance: 38.3
click at [287, 106] on textarea "Parts ordered on PO 301547, breaker BO 21-23 days emailed parts & lindy to orde…" at bounding box center [306, 110] width 150 height 79
drag, startPoint x: 366, startPoint y: 111, endPoint x: 327, endPoint y: 113, distance: 39.1
click at [327, 113] on textarea "Parts ordered on PO 301547, breaker BO 21-23 days emailed parts & lindy to orde…" at bounding box center [306, 110] width 150 height 79
drag, startPoint x: 334, startPoint y: 123, endPoint x: 298, endPoint y: 126, distance: 36.0
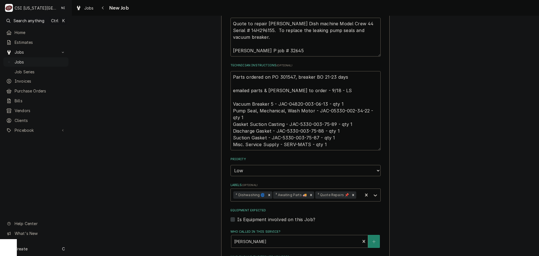
click at [298, 126] on textarea "Parts ordered on PO 301547, breaker BO 21-23 days emailed parts & lindy to orde…" at bounding box center [306, 110] width 150 height 79
drag, startPoint x: 320, startPoint y: 132, endPoint x: 286, endPoint y: 132, distance: 34.5
click at [286, 132] on textarea "Parts ordered on PO 301547, breaker BO 21-23 days emailed parts & lindy to orde…" at bounding box center [306, 110] width 150 height 79
drag, startPoint x: 316, startPoint y: 138, endPoint x: 280, endPoint y: 139, distance: 35.4
click at [280, 139] on textarea "Parts ordered on PO 301547, breaker BO 21-23 days emailed parts & lindy to orde…" at bounding box center [306, 110] width 150 height 79
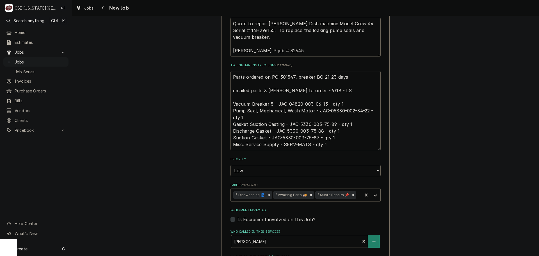
click at [347, 78] on textarea "Parts ordered on PO 301547, breaker BO 21-23 days emailed parts & lindy to orde…" at bounding box center [306, 110] width 150 height 79
type textarea "x"
type textarea "Parts ordered on PO 301547, breaker BO 21-23 days. emailed parts & lindy to ord…"
type textarea "x"
type textarea "Parts ordered on PO 301547, breaker BO 21-23 days. emailed parts & lindy to ord…"
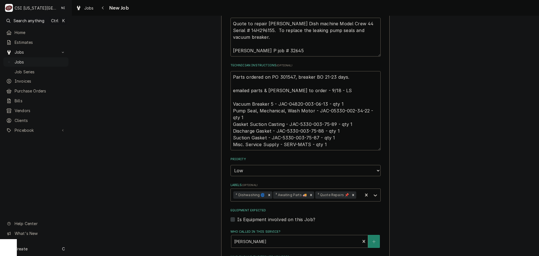
type textarea "x"
type textarea "Parts ordered on PO 301547, breaker BO 21-23 days. s emailed parts & lindy to o…"
type textarea "x"
type textarea "Parts ordered on PO 301547, breaker BO 21-23 days. se emailed parts & lindy to …"
type textarea "x"
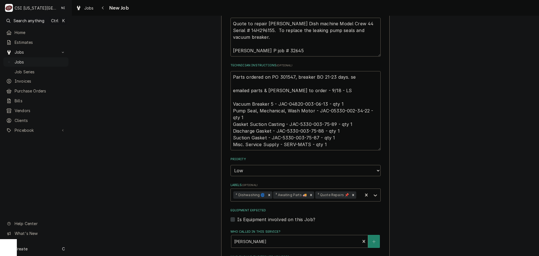
type textarea "Parts ordered on PO 301547, breaker BO 21-23 days. ser emailed parts & lindy to…"
type textarea "x"
type textarea "Parts ordered on PO 301547, breaker BO 21-23 days. se emailed parts & lindy to …"
type textarea "x"
type textarea "Parts ordered on PO 301547, breaker BO 21-23 days. s emailed parts & lindy to o…"
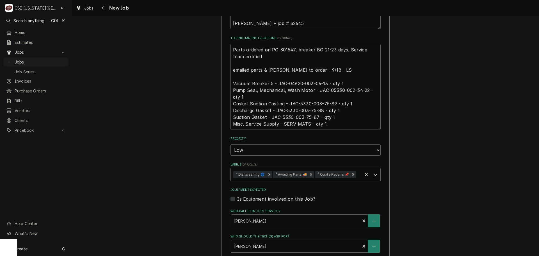
scroll to position [337, 0]
drag, startPoint x: 251, startPoint y: 56, endPoint x: 346, endPoint y: 49, distance: 95.2
click at [346, 49] on textarea "Parts ordered on PO 301547, breaker BO 21-23 days. Service team notified emaile…" at bounding box center [306, 86] width 150 height 86
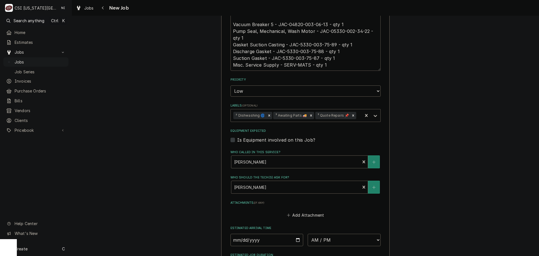
scroll to position [494, 0]
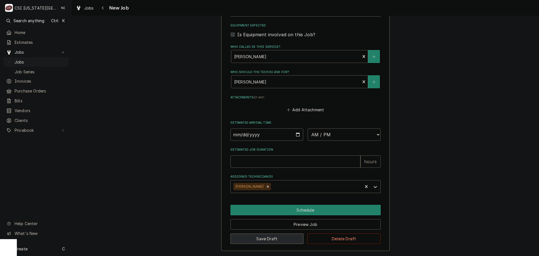
click at [261, 236] on button "Save Draft" at bounding box center [267, 238] width 73 height 10
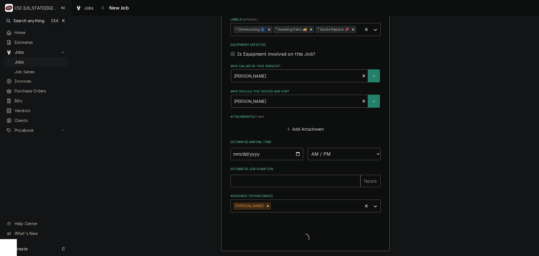
scroll to position [475, 0]
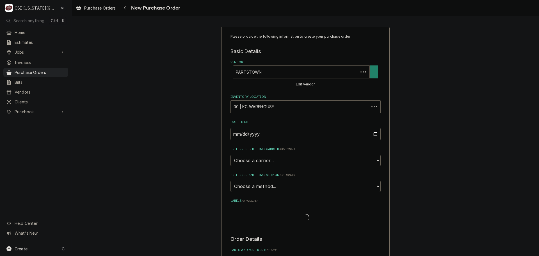
type textarea "x"
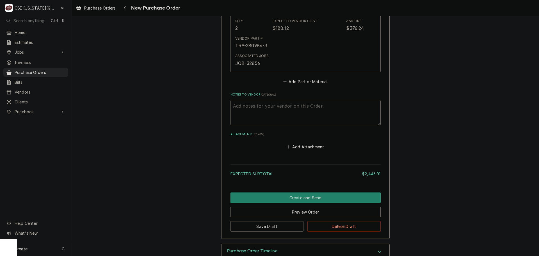
scroll to position [976, 0]
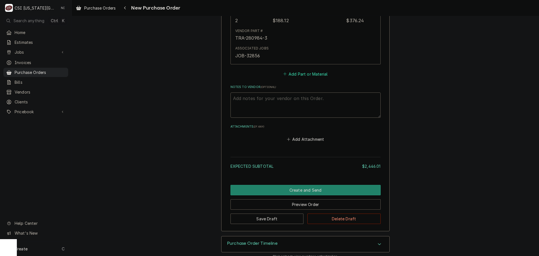
click at [292, 70] on button "Add Part or Material" at bounding box center [305, 74] width 46 height 8
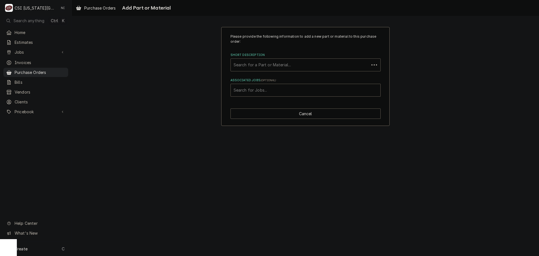
click at [259, 65] on div "Short Description" at bounding box center [300, 65] width 133 height 10
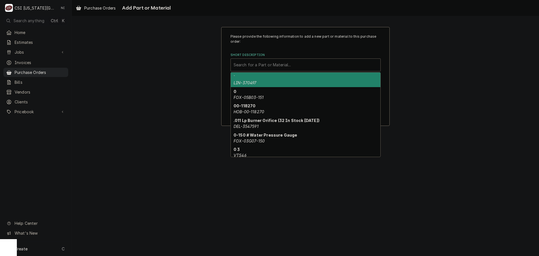
paste input "04820-003-06-13"
type input "04820-003-06-13"
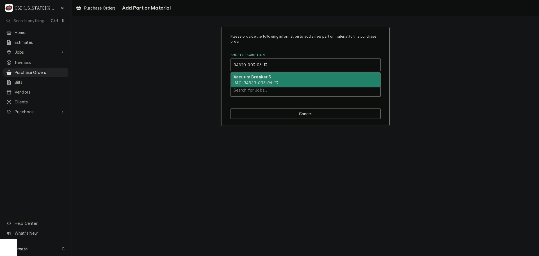
click at [261, 82] on em "JAC-04820-003-06-13" at bounding box center [256, 82] width 45 height 5
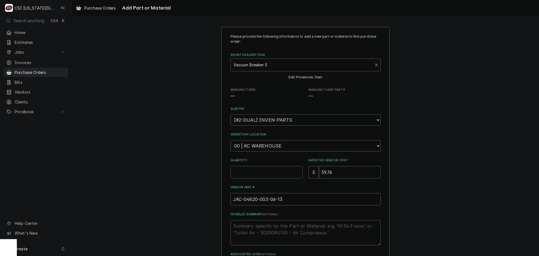
type textarea "x"
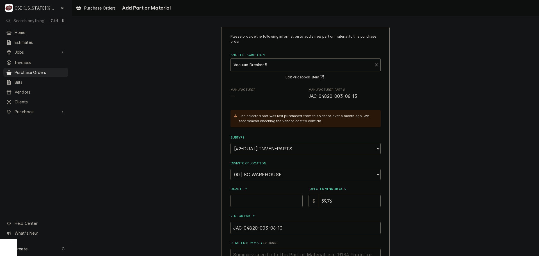
click at [277, 176] on select "Choose a location... 00 | KC WAREHOUSE 00 | MAIN WAREHOUSE 01 | [PERSON_NAME] #…" at bounding box center [306, 174] width 150 height 11
select select "2778"
click at [231, 169] on select "Choose a location... 00 | KC WAREHOUSE 00 | MAIN WAREHOUSE 01 | [PERSON_NAME] #…" at bounding box center [306, 174] width 150 height 11
click at [244, 208] on div "Please provide the following information to add a new part or material to this …" at bounding box center [306, 166] width 150 height 265
click at [245, 204] on input "Quantity" at bounding box center [267, 201] width 72 height 12
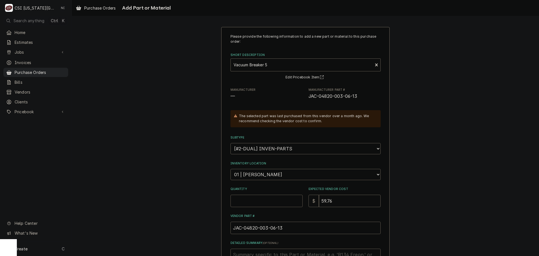
type textarea "x"
type input "1"
type textarea "x"
type input "5"
type textarea "x"
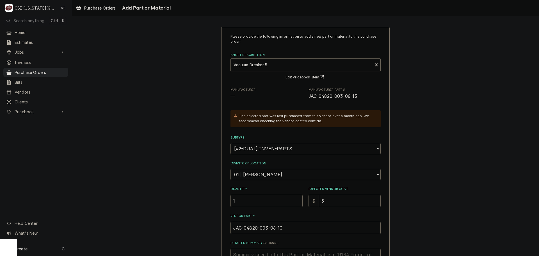
type input "59"
type textarea "x"
type input "59.7"
type textarea "x"
type input "59.76"
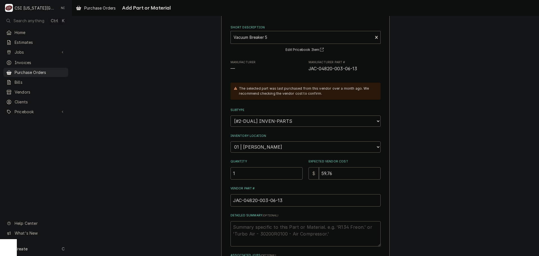
scroll to position [78, 0]
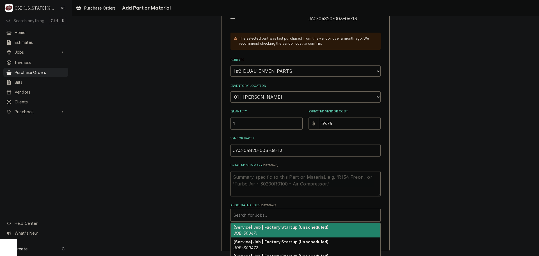
click at [259, 215] on div "Associated Jobs" at bounding box center [306, 215] width 144 height 10
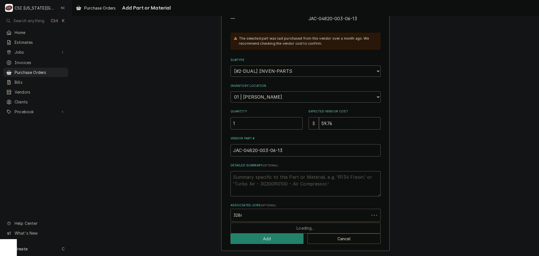
type input "32860"
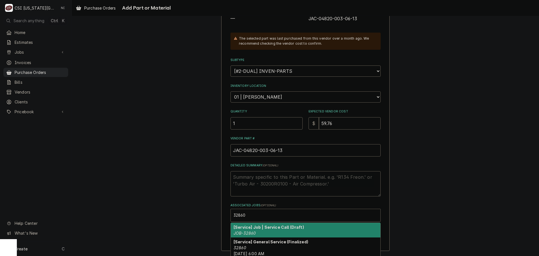
click at [263, 233] on div "[Service] Job | Service Call (Draft) JOB-32860" at bounding box center [306, 230] width 150 height 15
type textarea "x"
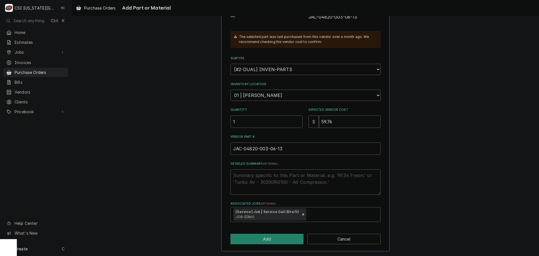
scroll to position [79, 0]
click at [279, 240] on button "Add" at bounding box center [267, 238] width 73 height 10
type textarea "x"
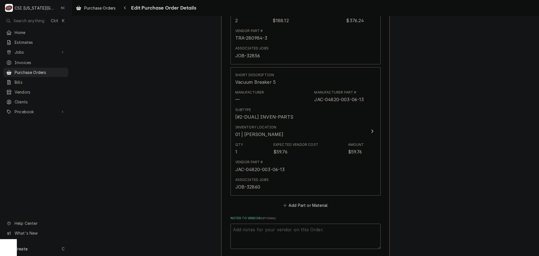
scroll to position [1091, 0]
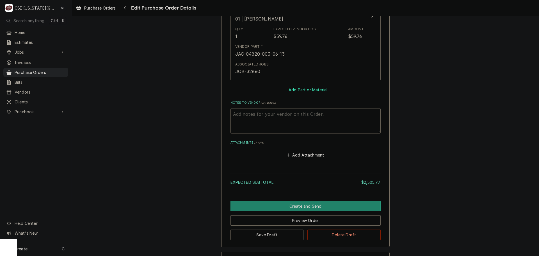
click at [300, 86] on button "Add Part or Material" at bounding box center [305, 90] width 46 height 8
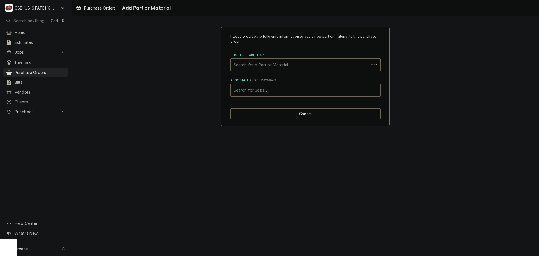
click at [297, 66] on div "Short Description" at bounding box center [300, 65] width 133 height 10
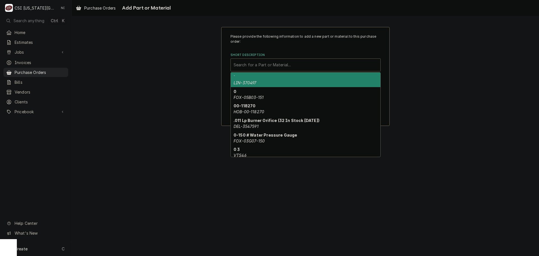
paste input "04820-003-06-13"
type input "04820-003-06-13"
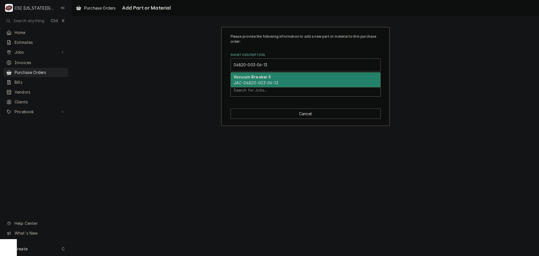
click at [283, 77] on div "Vacuum Breaker 5 JAC-04820-003-06-13" at bounding box center [306, 79] width 150 height 15
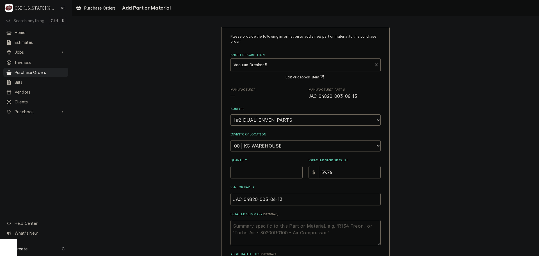
type textarea "x"
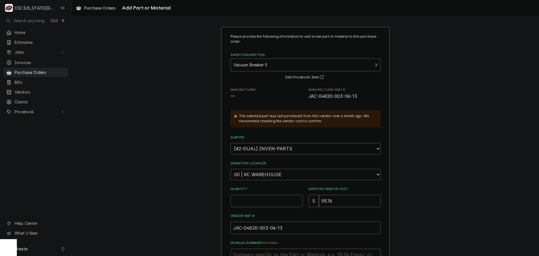
click at [276, 176] on select "Choose a location... 00 | KC WAREHOUSE 00 | MAIN WAREHOUSE 01 | BRIAN BREAZIER …" at bounding box center [306, 174] width 150 height 11
select select "2818"
click at [231, 169] on select "Choose a location... 00 | KC WAREHOUSE 00 | MAIN WAREHOUSE 01 | BRIAN BREAZIER …" at bounding box center [306, 174] width 150 height 11
type textarea "x"
drag, startPoint x: 275, startPoint y: 174, endPoint x: 276, endPoint y: 169, distance: 5.5
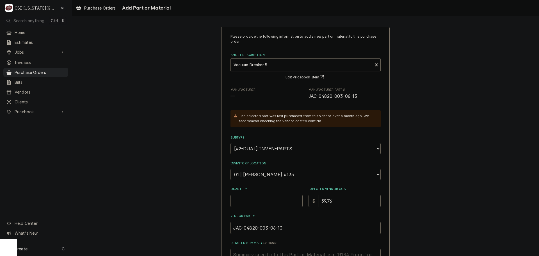
click at [275, 174] on select "Choose a location... 00 | KC WAREHOUSE 00 | MAIN WAREHOUSE 01 | BRIAN BREAZIER …" at bounding box center [306, 174] width 150 height 11
select select "2778"
click at [231, 169] on select "Choose a location... 00 | KC WAREHOUSE 00 | MAIN WAREHOUSE 01 | BRIAN BREAZIER …" at bounding box center [306, 174] width 150 height 11
click at [258, 200] on input "Quantity" at bounding box center [267, 201] width 72 height 12
type textarea "x"
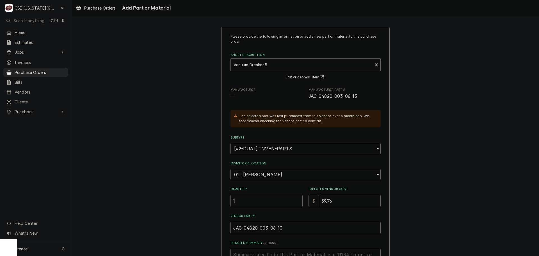
type input "1"
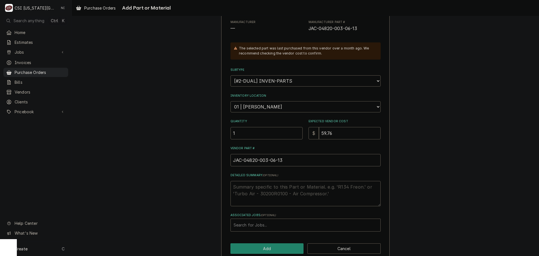
scroll to position [78, 0]
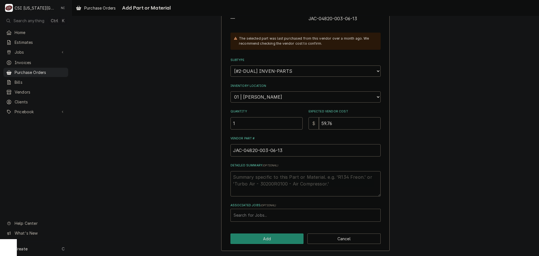
click at [278, 213] on div "Associated Jobs" at bounding box center [306, 215] width 144 height 10
type input "32860"
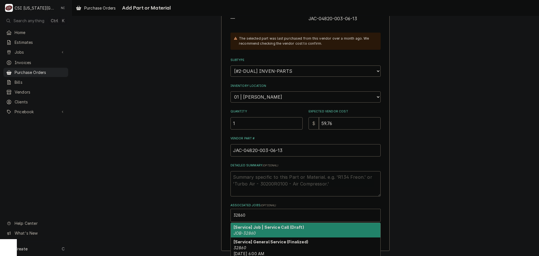
click at [259, 231] on div "[Service] Job | Service Call (Draft) JOB-32860" at bounding box center [306, 230] width 150 height 15
type textarea "x"
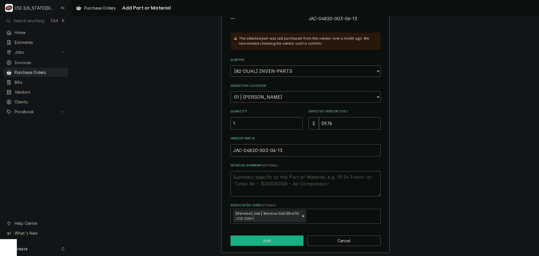
click at [265, 240] on button "Add" at bounding box center [267, 240] width 73 height 10
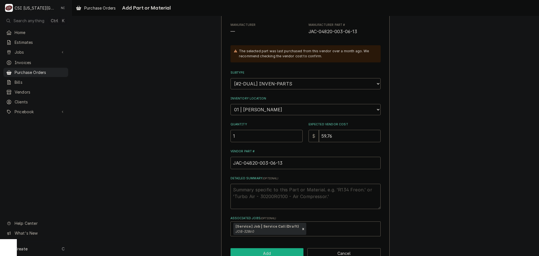
scroll to position [90, 0]
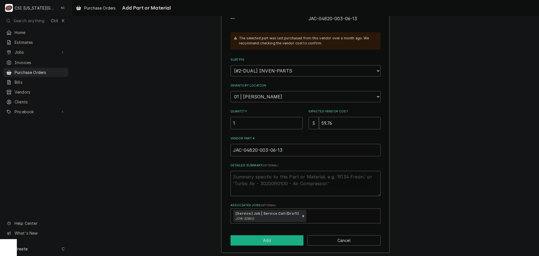
click at [273, 240] on button "Add" at bounding box center [267, 240] width 73 height 10
click at [270, 240] on button "Add" at bounding box center [267, 240] width 73 height 10
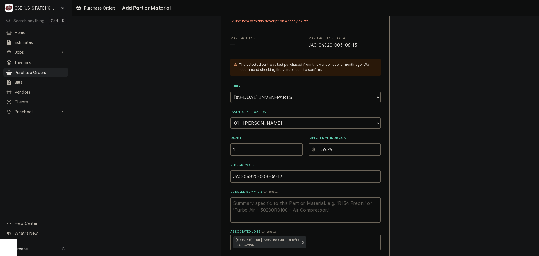
scroll to position [0, 0]
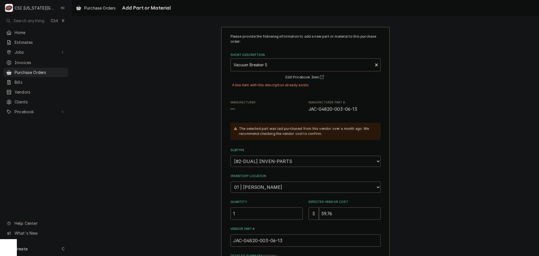
type textarea "x"
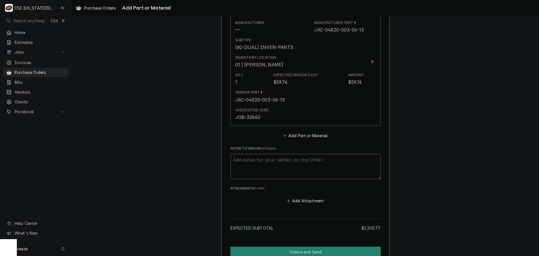
scroll to position [979, 0]
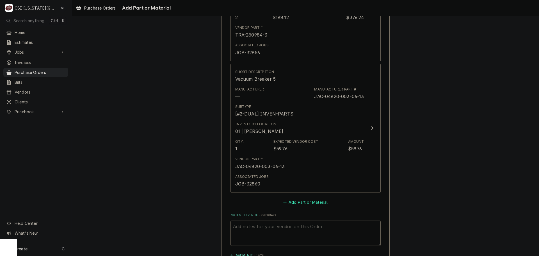
click at [313, 198] on button "Add Part or Material" at bounding box center [305, 202] width 46 height 8
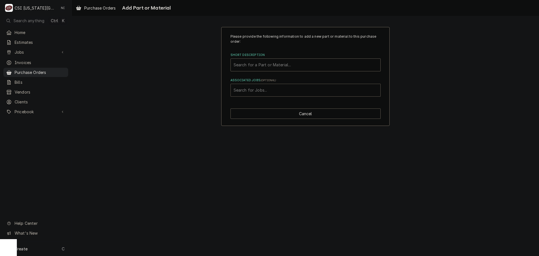
click at [291, 92] on div "Associated Jobs" at bounding box center [306, 90] width 144 height 10
type input "32860"
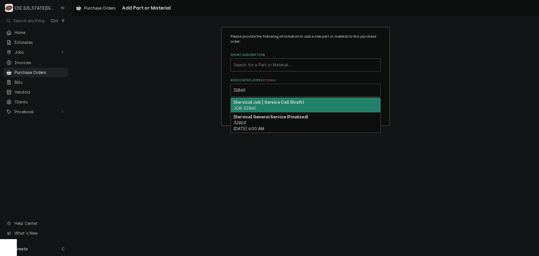
click at [271, 104] on div "[Service] Job | Service Call (Draft) JOB-32860" at bounding box center [306, 105] width 150 height 15
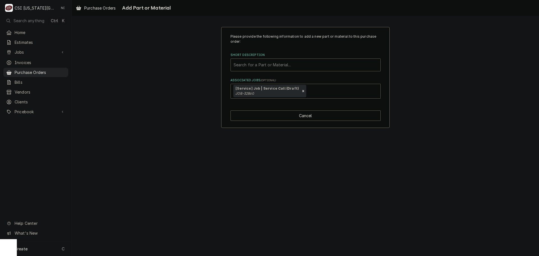
click at [270, 62] on div "Short Description" at bounding box center [306, 65] width 144 height 10
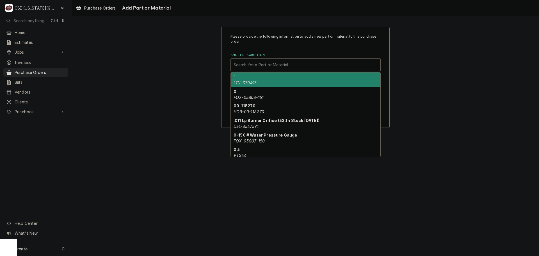
paste input "05330-002-34-22"
type input "05330-002-34-22"
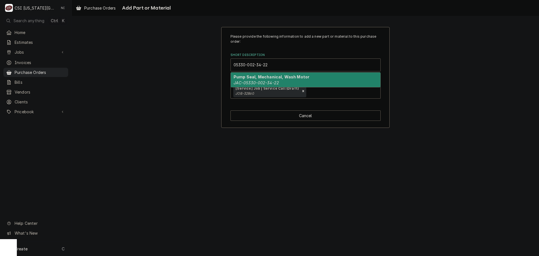
click at [264, 76] on strong "Pump Seal, Mechanical, Wash Motor" at bounding box center [272, 76] width 76 height 5
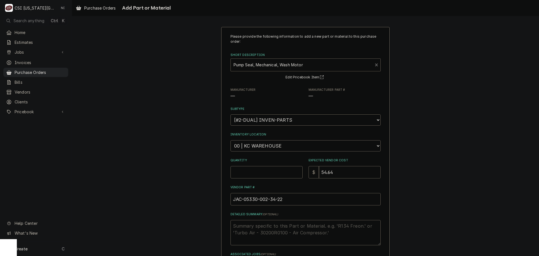
type textarea "x"
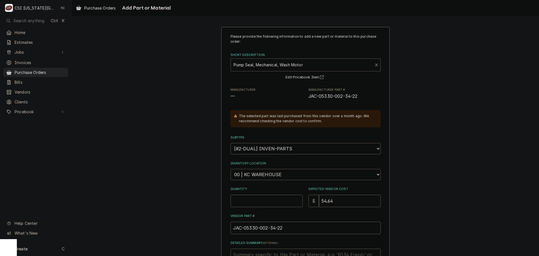
click at [260, 176] on select "Choose a location... 00 | KC WAREHOUSE 00 | MAIN WAREHOUSE 01 | BRIAN BREAZIER …" at bounding box center [306, 174] width 150 height 11
select select "2778"
click at [231, 169] on select "Choose a location... 00 | KC WAREHOUSE 00 | MAIN WAREHOUSE 01 | BRIAN BREAZIER …" at bounding box center [306, 174] width 150 height 11
click at [259, 198] on input "Quantity" at bounding box center [267, 201] width 72 height 12
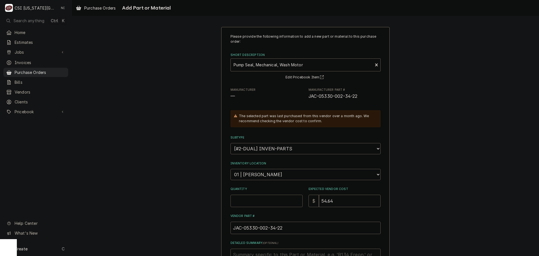
type textarea "x"
type input "1"
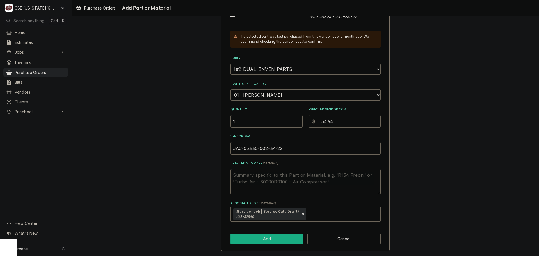
click at [266, 240] on button "Add" at bounding box center [267, 238] width 73 height 10
type textarea "x"
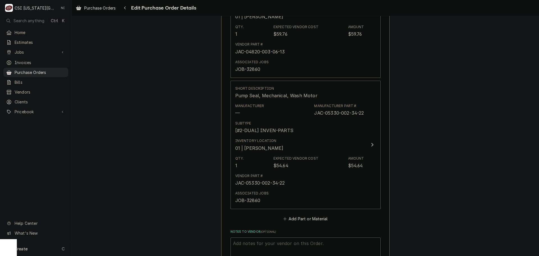
scroll to position [1151, 0]
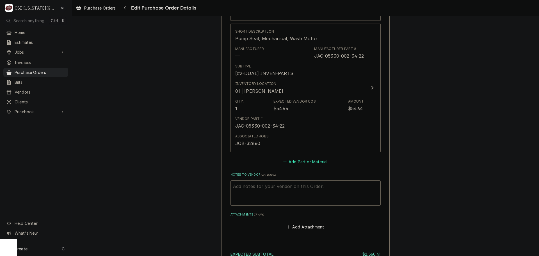
click at [311, 158] on button "Add Part or Material" at bounding box center [305, 162] width 46 height 8
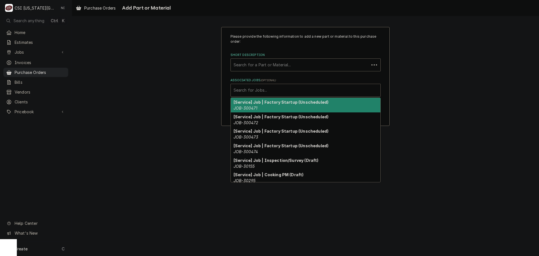
click at [293, 92] on div "Associated Jobs" at bounding box center [306, 90] width 144 height 10
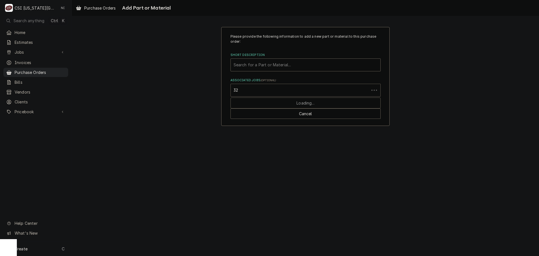
type input "3"
type input "32860"
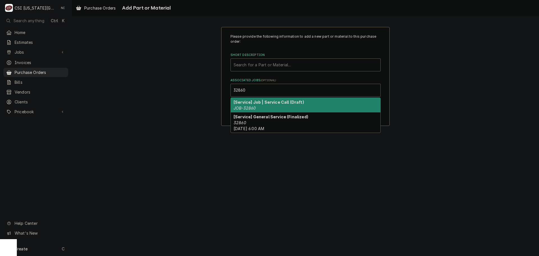
click at [248, 107] on em "JOB-32860" at bounding box center [245, 108] width 22 height 5
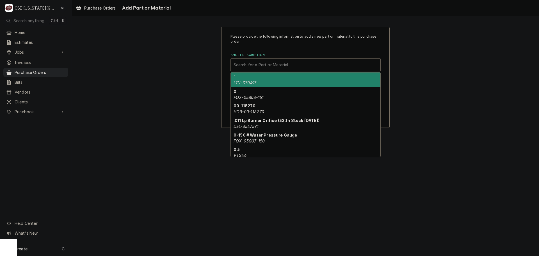
click at [266, 65] on div "Short Description" at bounding box center [306, 65] width 144 height 10
paste input "5330-003-75-89"
type input "5330-003-75-89"
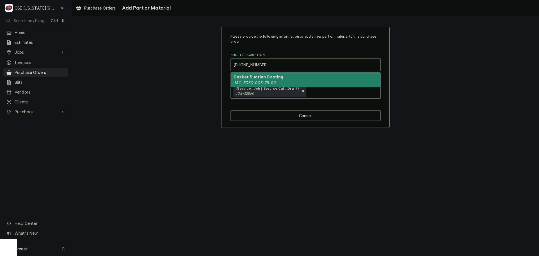
click at [264, 79] on div "Gasket Suction Casting JAC-5330-003-75-89" at bounding box center [306, 79] width 150 height 15
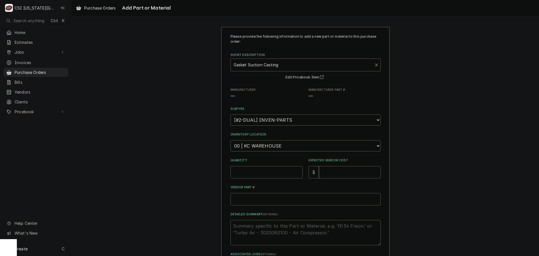
type textarea "x"
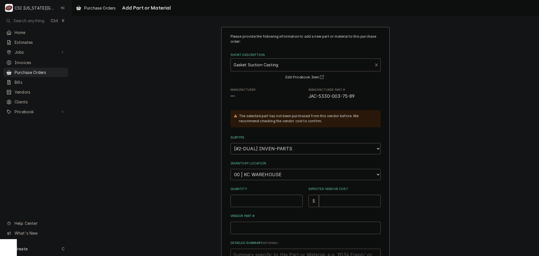
click at [268, 174] on select "Choose a location... 00 | KC WAREHOUSE 00 | MAIN WAREHOUSE 01 | BRIAN BREAZIER …" at bounding box center [306, 174] width 150 height 11
select select "2778"
click at [231, 169] on select "Choose a location... 00 | KC WAREHOUSE 00 | MAIN WAREHOUSE 01 | BRIAN BREAZIER …" at bounding box center [306, 174] width 150 height 11
click at [262, 199] on input "Quantity" at bounding box center [267, 201] width 72 height 12
type textarea "x"
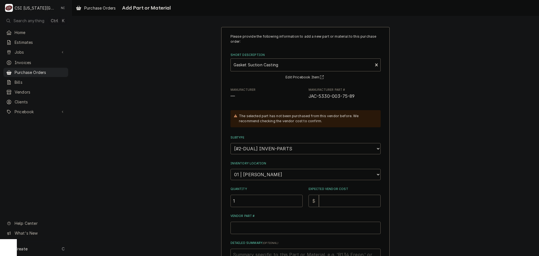
type input "1"
drag, startPoint x: 354, startPoint y: 96, endPoint x: 306, endPoint y: 101, distance: 48.8
click at [306, 101] on div "Please provide the following information to add a new part or material to this …" at bounding box center [306, 167] width 150 height 267
copy span "JAC-5330-003-75-89"
click at [273, 230] on input "Vendor Part #" at bounding box center [306, 228] width 150 height 12
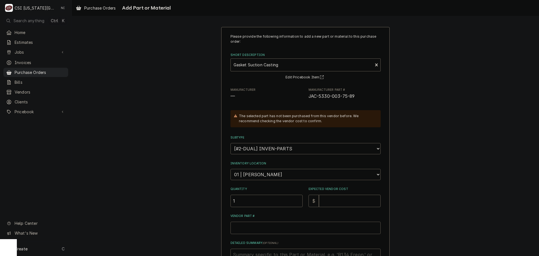
paste input "JAC-5330-003-75-89"
type textarea "x"
type input "JAC-5330-003-75-89"
click at [334, 199] on input "Expected Vendor Cost" at bounding box center [350, 201] width 62 height 12
type textarea "x"
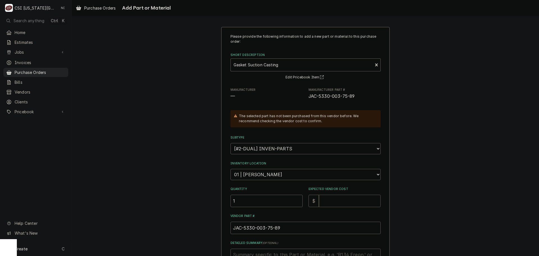
type input "2"
type textarea "x"
type input "25"
type textarea "x"
type input "25.6"
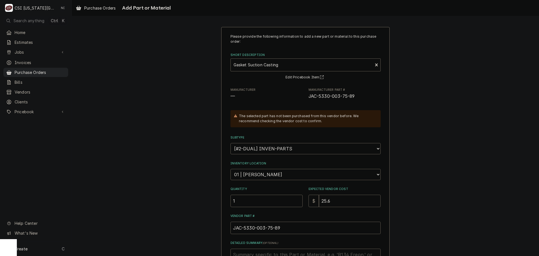
type textarea "x"
type input "25.66"
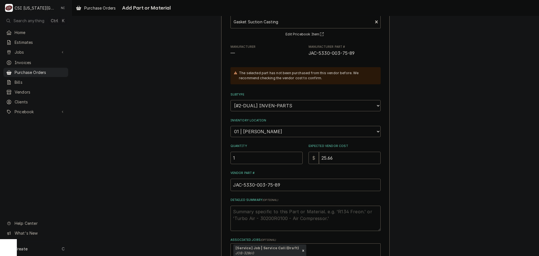
scroll to position [79, 0]
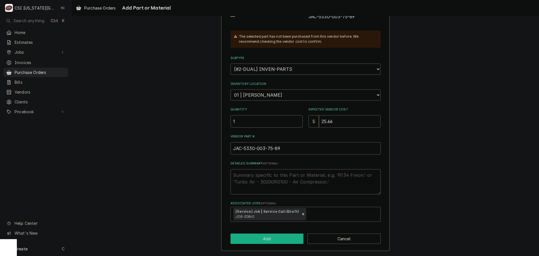
click at [274, 239] on button "Add" at bounding box center [267, 238] width 73 height 10
type textarea "x"
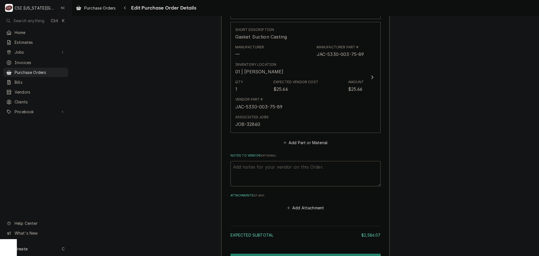
scroll to position [1283, 0]
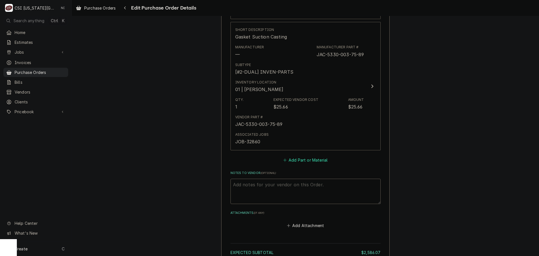
click at [310, 156] on button "Add Part or Material" at bounding box center [305, 160] width 46 height 8
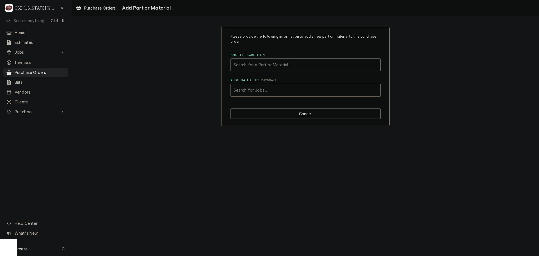
click at [296, 91] on div "Associated Jobs" at bounding box center [306, 90] width 144 height 10
type input "32860"
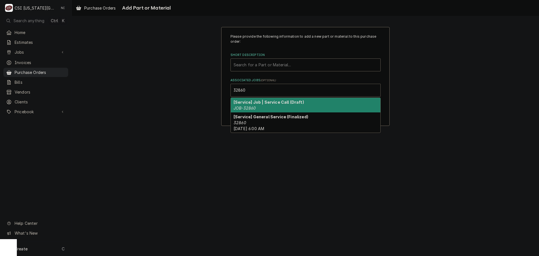
click at [268, 106] on div "[Service] Job | Service Call (Draft) JOB-32860" at bounding box center [306, 105] width 150 height 15
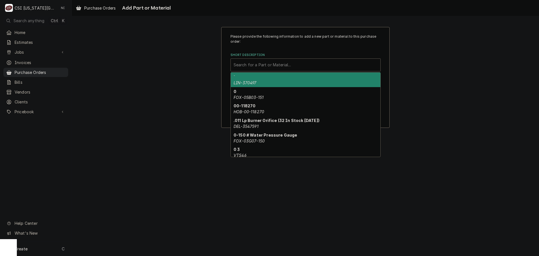
click at [267, 65] on div "Short Description" at bounding box center [306, 65] width 144 height 10
paste input "5330-003-75-88"
type input "5330-003-75-88"
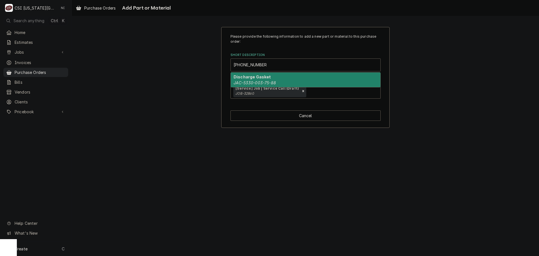
click at [263, 78] on strong "Discharge Gasket" at bounding box center [253, 76] width 38 height 5
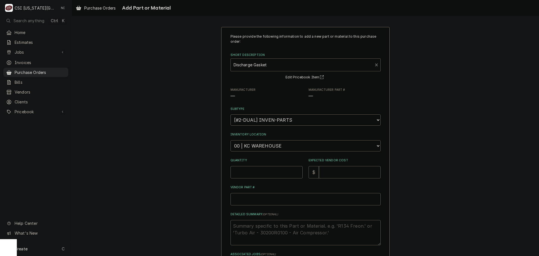
type textarea "x"
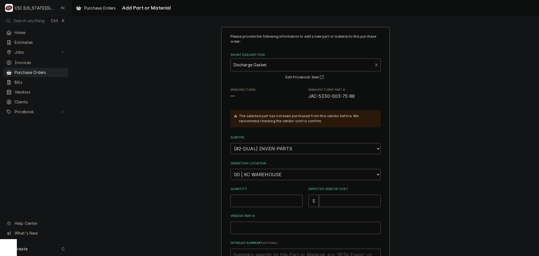
click at [269, 174] on select "Choose a location... 00 | KC WAREHOUSE 00 | MAIN WAREHOUSE 01 | [PERSON_NAME] #…" at bounding box center [306, 174] width 150 height 11
select select "2778"
click at [231, 169] on select "Choose a location... 00 | KC WAREHOUSE 00 | MAIN WAREHOUSE 01 | [PERSON_NAME] #…" at bounding box center [306, 174] width 150 height 11
click at [266, 203] on input "Quantity" at bounding box center [267, 201] width 72 height 12
type textarea "x"
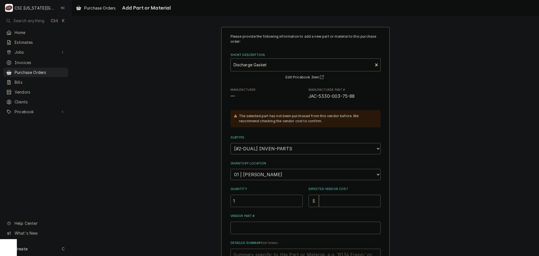
type input "1"
type textarea "x"
type input "2"
type textarea "x"
type input "25"
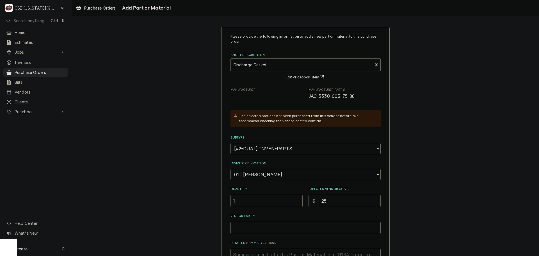
type textarea "x"
type input "25.3"
type textarea "x"
type input "25.33"
drag, startPoint x: 355, startPoint y: 96, endPoint x: 307, endPoint y: 99, distance: 47.8
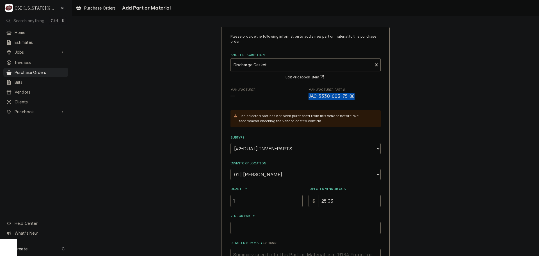
click at [309, 99] on span "JAC-5330-003-75-88" at bounding box center [345, 96] width 72 height 7
copy span "JAC-5330-003-75-88"
click at [286, 226] on input "Vendor Part #" at bounding box center [306, 228] width 150 height 12
paste input "JAC-5330-003-75-88"
type textarea "x"
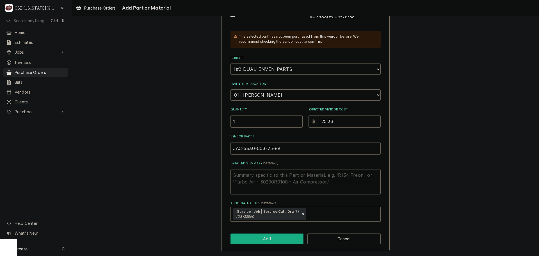
type input "JAC-5330-003-75-88"
click at [283, 237] on button "Add" at bounding box center [267, 238] width 73 height 10
type textarea "x"
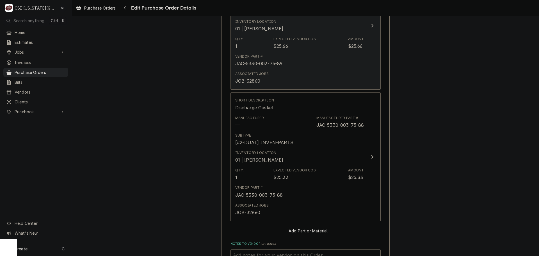
scroll to position [1349, 0]
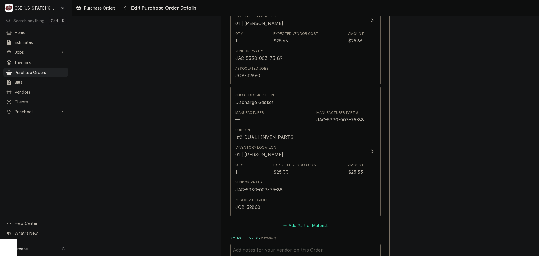
click at [312, 221] on button "Add Part or Material" at bounding box center [305, 225] width 46 height 8
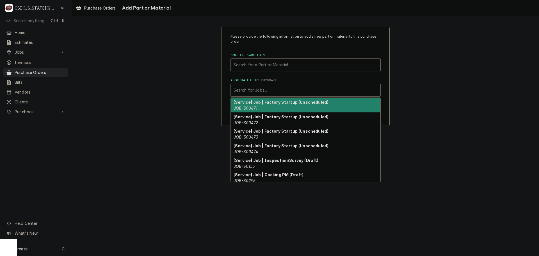
drag, startPoint x: 298, startPoint y: 90, endPoint x: 302, endPoint y: 91, distance: 4.3
click at [300, 90] on div "Associated Jobs" at bounding box center [306, 90] width 144 height 10
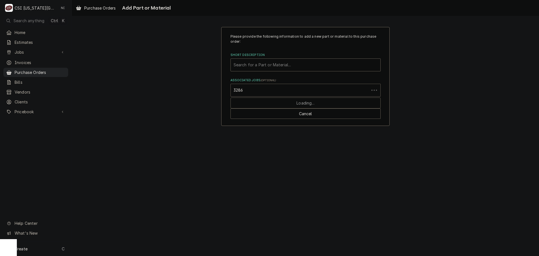
type input "32860"
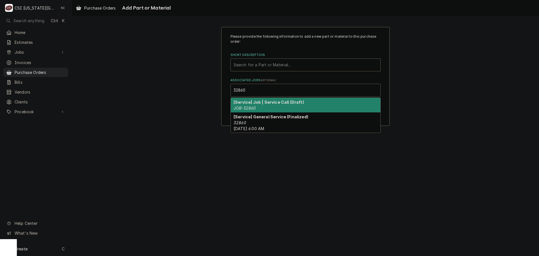
click at [250, 107] on em "JOB-32860" at bounding box center [245, 108] width 22 height 5
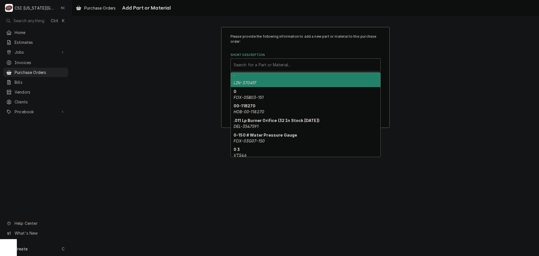
click at [267, 62] on div "Short Description" at bounding box center [306, 65] width 144 height 10
paste input "5330-003-75-87"
type input "5330-003-75-87"
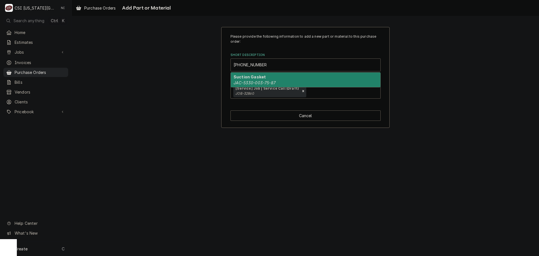
click at [261, 81] on em "JAC-5330-003-75-87" at bounding box center [255, 82] width 42 height 5
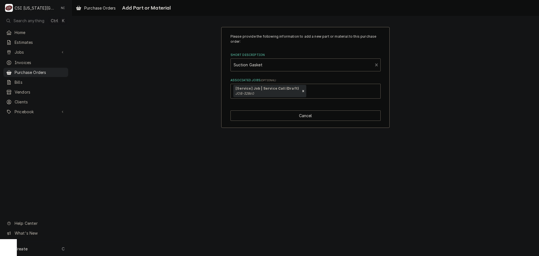
type textarea "x"
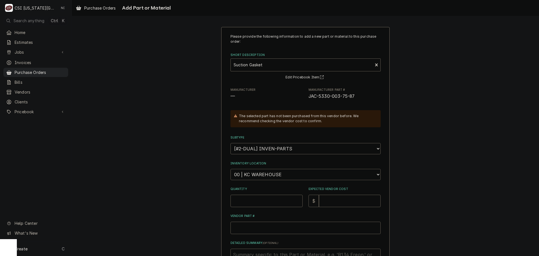
drag, startPoint x: 260, startPoint y: 176, endPoint x: 261, endPoint y: 172, distance: 3.7
click at [260, 176] on select "Choose a location... 00 | KC WAREHOUSE 00 | MAIN WAREHOUSE 01 | BRIAN BREAZIER …" at bounding box center [306, 174] width 150 height 11
select select "2778"
click at [231, 169] on select "Choose a location... 00 | KC WAREHOUSE 00 | MAIN WAREHOUSE 01 | BRIAN BREAZIER …" at bounding box center [306, 174] width 150 height 11
click at [254, 202] on input "Quantity" at bounding box center [267, 201] width 72 height 12
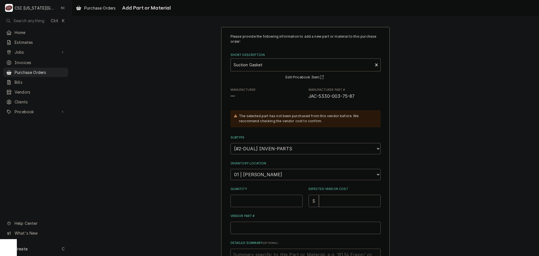
type textarea "x"
type input "1"
type textarea "x"
type input "2"
type textarea "x"
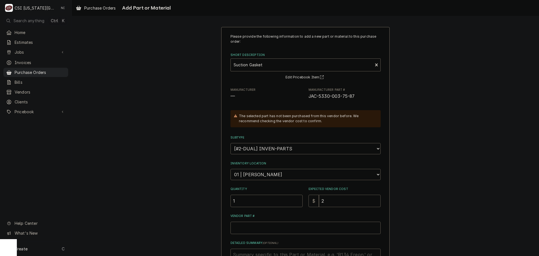
type input "20"
type textarea "x"
type input "20.9"
type textarea "x"
type input "20.93"
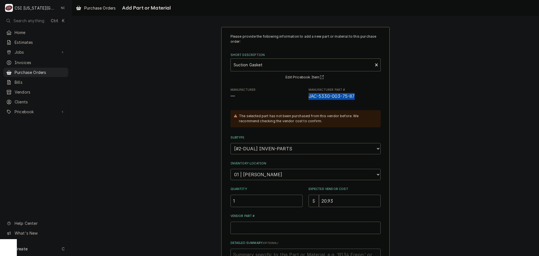
drag, startPoint x: 351, startPoint y: 97, endPoint x: 307, endPoint y: 98, distance: 44.4
click at [309, 98] on span "JAC-5330-003-75-87" at bounding box center [332, 96] width 46 height 5
copy span "JAC-5330-003-75-87"
click at [286, 232] on input "Vendor Part #" at bounding box center [306, 228] width 150 height 12
paste input "JAC-5330-003-75-87"
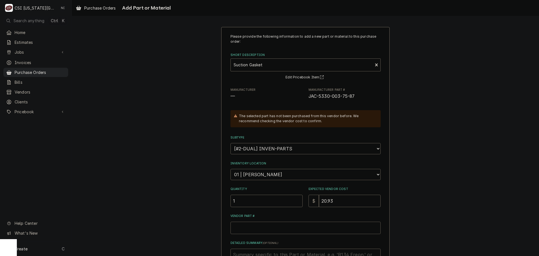
type textarea "x"
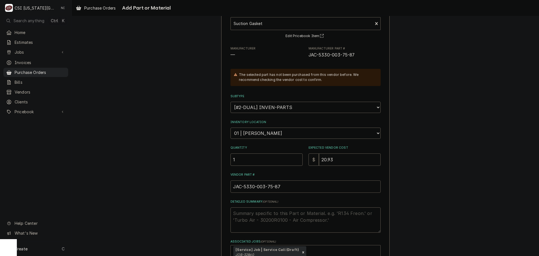
scroll to position [79, 0]
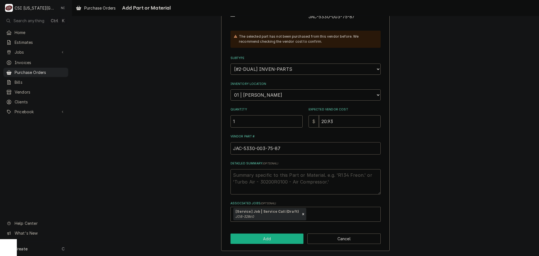
type input "JAC-5330-003-75-87"
click at [280, 237] on button "Add" at bounding box center [267, 238] width 73 height 10
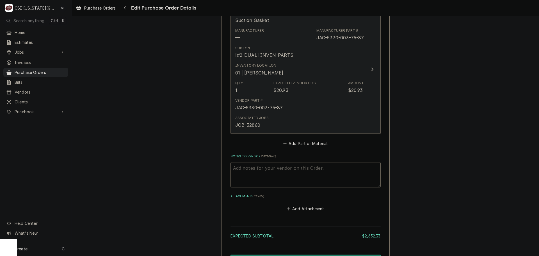
scroll to position [1632, 0]
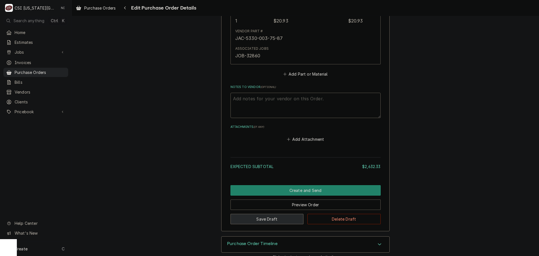
click at [284, 214] on button "Save Draft" at bounding box center [267, 219] width 73 height 10
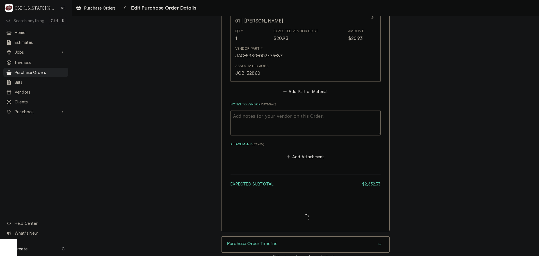
type textarea "x"
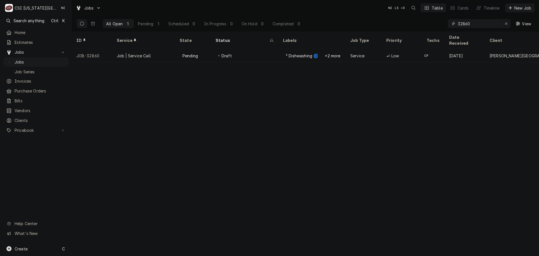
click at [505, 22] on icon "Erase input" at bounding box center [506, 24] width 3 height 4
paste input "32704"
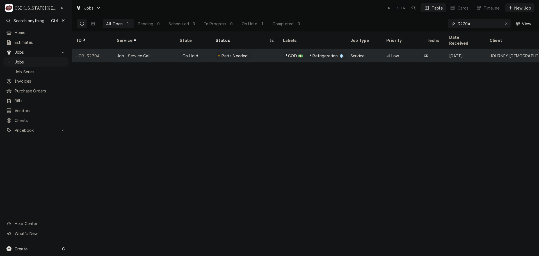
type input "32704"
click at [258, 51] on div "Parts Needed" at bounding box center [244, 55] width 67 height 13
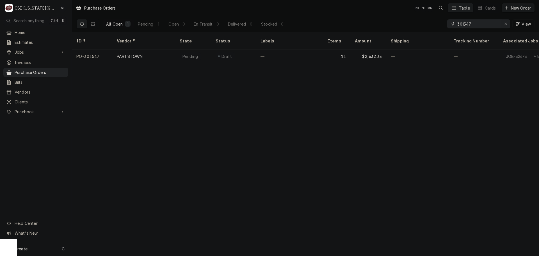
click at [505, 23] on icon "Erase input" at bounding box center [505, 24] width 3 height 4
click at [491, 23] on input "Dynamic Content Wrapper" at bounding box center [483, 23] width 53 height 9
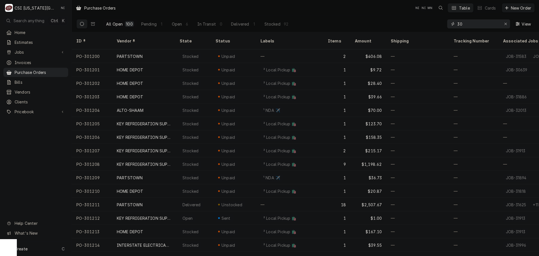
type input "3"
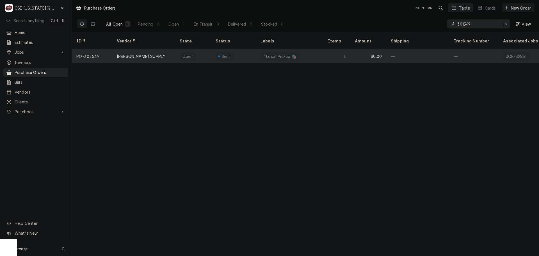
type input "301549"
click at [310, 50] on div "² Local Pickup 🛍️" at bounding box center [289, 55] width 67 height 13
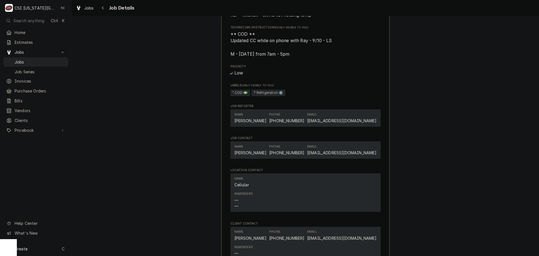
scroll to position [421, 0]
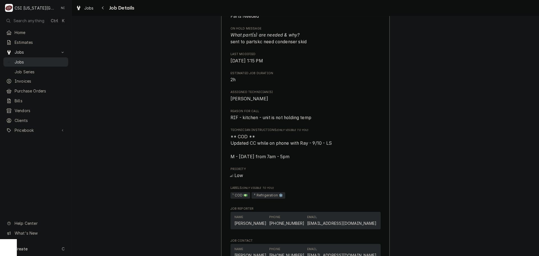
click at [59, 61] on span "Jobs" at bounding box center [40, 62] width 51 height 6
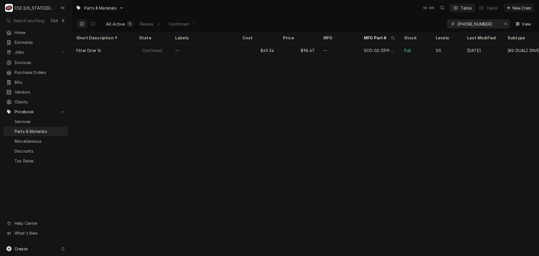
click at [507, 23] on icon "Erase input" at bounding box center [505, 24] width 3 height 4
click at [505, 23] on input "Dynamic Content Wrapper" at bounding box center [483, 23] width 53 height 9
paste input "32704"
type input "32704"
click at [505, 22] on icon "Erase input" at bounding box center [505, 24] width 3 height 4
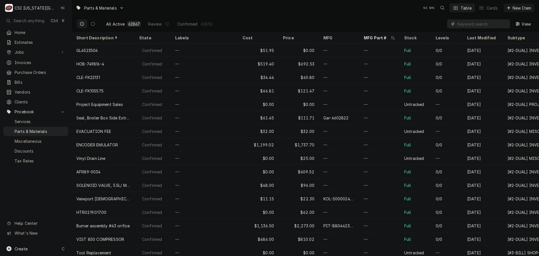
click at [495, 25] on input "Dynamic Content Wrapper" at bounding box center [482, 23] width 50 height 9
paste input "2A8792-01"
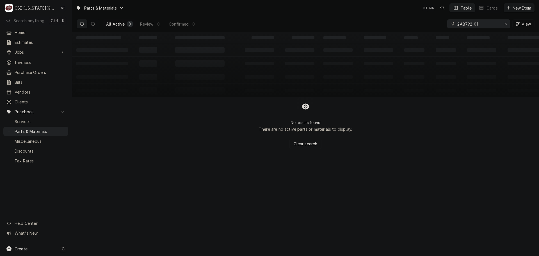
drag, startPoint x: 54, startPoint y: 248, endPoint x: 67, endPoint y: 247, distance: 13.0
click at [54, 248] on div "Create C" at bounding box center [36, 248] width 72 height 15
drag, startPoint x: 487, startPoint y: 176, endPoint x: 482, endPoint y: 176, distance: 4.8
click at [487, 176] on html "C CSI [US_STATE] City NI Search anything Ctrl K Home Estimates Jobs Jobs Job Se…" at bounding box center [269, 128] width 539 height 256
drag, startPoint x: 485, startPoint y: 26, endPoint x: 393, endPoint y: 32, distance: 92.1
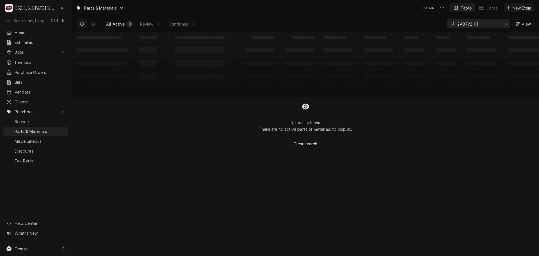
click at [394, 32] on div "Parts & Materials NI MN Table Cards New Item All Active 0 Review 0 Confirmed 0 …" at bounding box center [305, 128] width 467 height 256
type input "RCO810"
click at [35, 254] on div "Create C" at bounding box center [36, 248] width 72 height 15
click at [97, 247] on div "Pricebook Item" at bounding box center [102, 249] width 33 height 6
click at [152, 215] on div "Part or Material" at bounding box center [148, 216] width 39 height 7
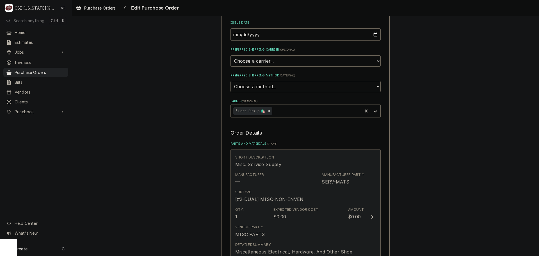
scroll to position [197, 0]
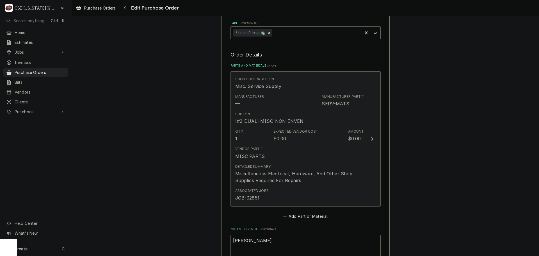
click at [301, 156] on div "Vendor Part # MISC PARTS" at bounding box center [299, 152] width 129 height 17
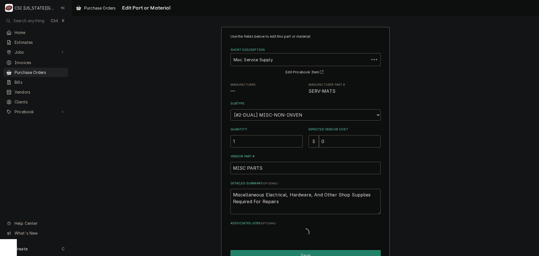
type textarea "x"
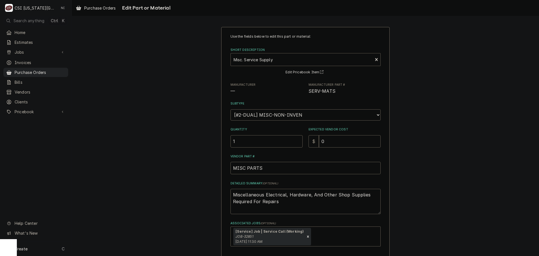
click at [277, 62] on div "Short Description" at bounding box center [302, 59] width 136 height 10
type input "RCO810"
type textarea "x"
click at [292, 60] on div "Short Description" at bounding box center [302, 59] width 136 height 10
paste input "RCO810"
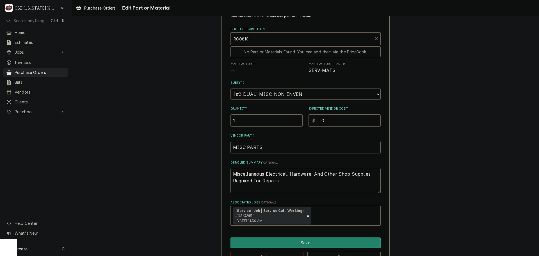
scroll to position [39, 0]
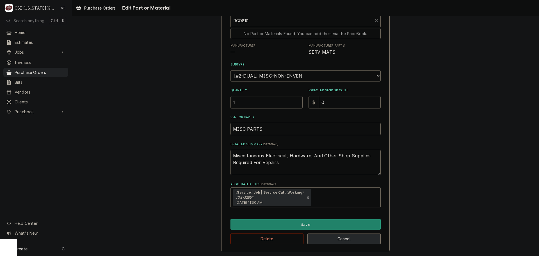
type input "RCO810"
click at [332, 242] on button "Cancel" at bounding box center [343, 238] width 73 height 10
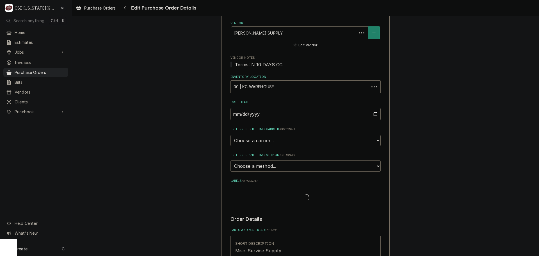
scroll to position [197, 0]
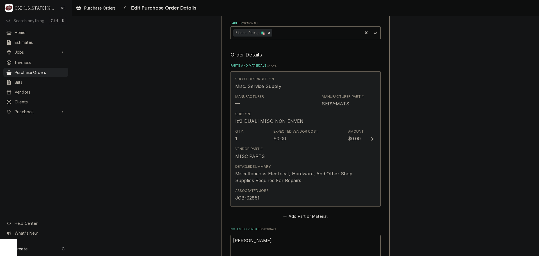
click at [321, 115] on div "Subtype [#2-DUAL] MISC-NON-INVEN" at bounding box center [299, 117] width 129 height 17
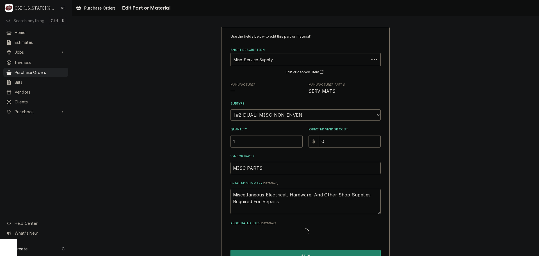
type textarea "x"
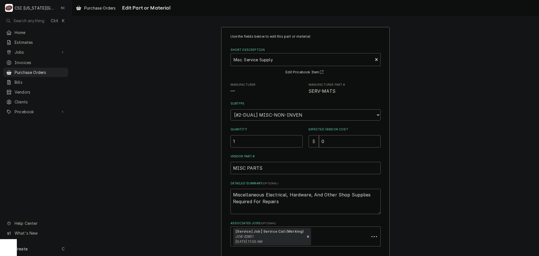
click at [265, 57] on div "Short Description" at bounding box center [302, 59] width 136 height 10
paste input "RCO810"
type input "RCO810"
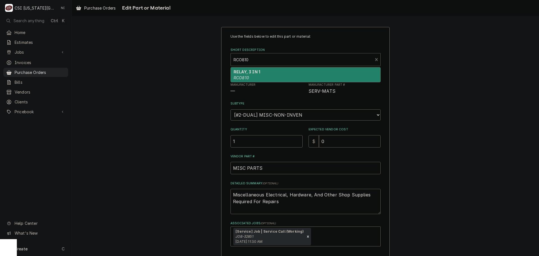
click at [260, 69] on div "RELAY, 3 IN 1 RCO810" at bounding box center [306, 74] width 150 height 15
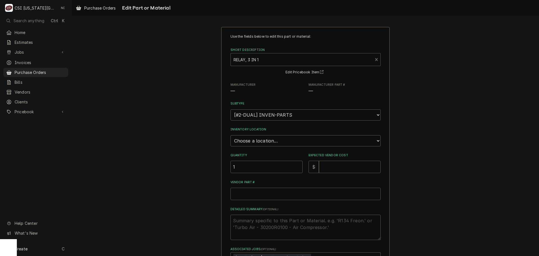
type textarea "x"
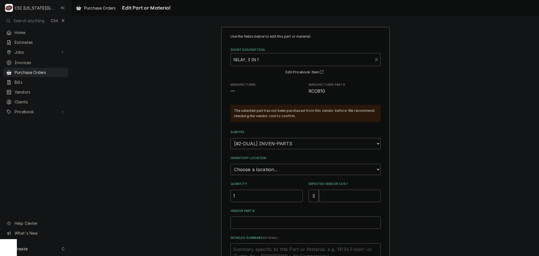
click at [275, 140] on select "Choose a subtype... [#2-DUAL] AFTERHRS-WH-CHG-2 [#2-DUAL] [PERSON_NAME]-EQUIP […" at bounding box center [306, 143] width 150 height 11
click at [231, 138] on select "Choose a subtype... [#2-DUAL] AFTERHRS-WH-CHG-2 [#2-DUAL] [PERSON_NAME]-EQUIP […" at bounding box center [306, 143] width 150 height 11
click at [275, 167] on select "Choose a location... 00 | KC WAREHOUSE 00 | MAIN WAREHOUSE 01 | BRIAN BREAZIER …" at bounding box center [306, 169] width 150 height 11
select select "2872"
click at [231, 164] on select "Choose a location... 00 | KC WAREHOUSE 00 | MAIN WAREHOUSE 01 | BRIAN BREAZIER …" at bounding box center [306, 169] width 150 height 11
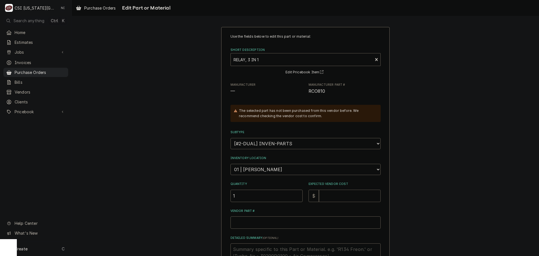
click at [327, 197] on input "Expected Vendor Cost" at bounding box center [350, 196] width 62 height 12
type textarea "x"
type input "1"
type textarea "x"
type input "14"
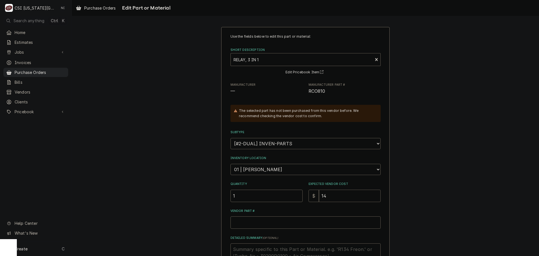
type textarea "x"
type input "143"
type textarea "x"
type input "1435"
type textarea "x"
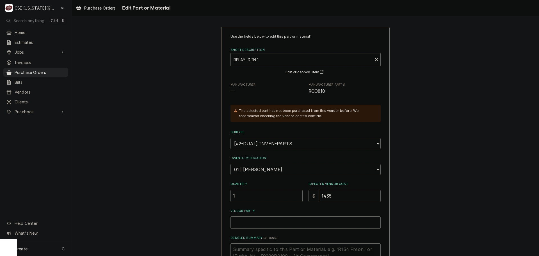
type input "14350"
type textarea "x"
type input "1435"
type textarea "x"
type input "143"
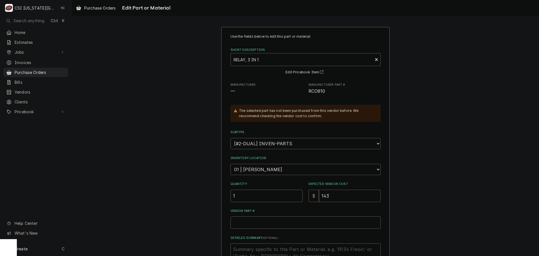
type textarea "x"
type input "14"
type textarea "x"
type input "1"
type textarea "x"
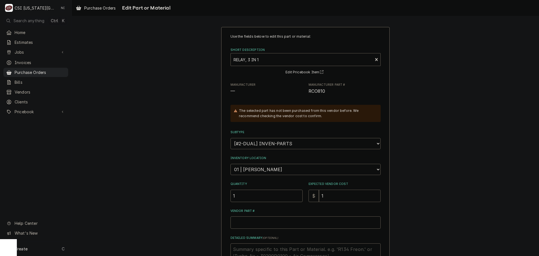
type input "14"
type textarea "x"
type input "14.5"
type textarea "x"
type input "14.50"
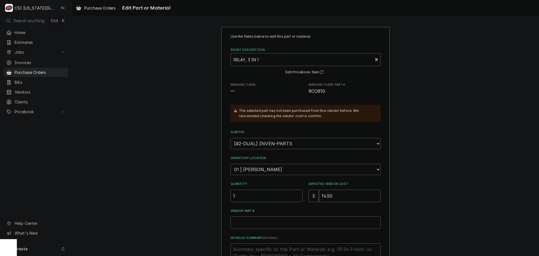
click at [283, 221] on input "Vendor Part #" at bounding box center [306, 222] width 150 height 12
paste input "RCO810"
type textarea "x"
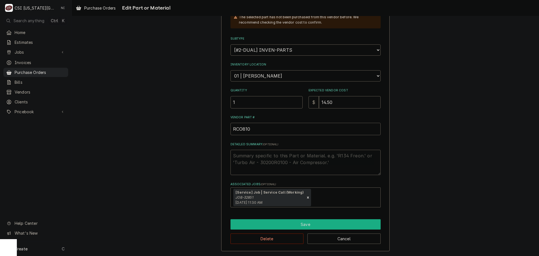
type input "RCO810"
click at [276, 224] on button "Save" at bounding box center [306, 224] width 150 height 10
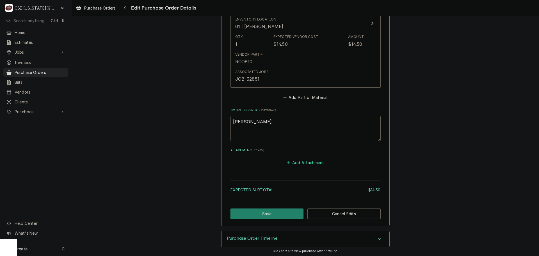
scroll to position [309, 0]
click at [279, 212] on button "Save" at bounding box center [267, 213] width 73 height 10
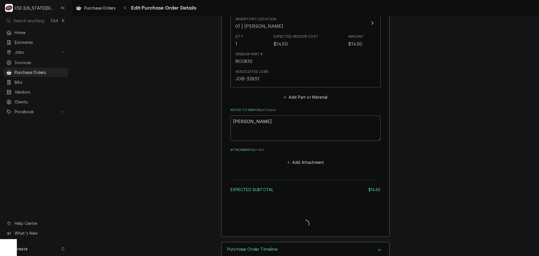
type textarea "x"
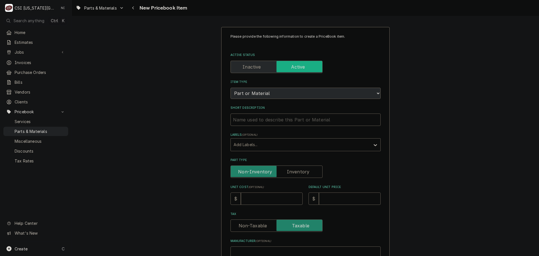
scroll to position [112, 0]
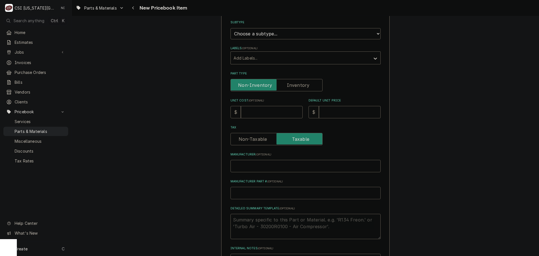
click at [256, 188] on input "Manufacturer Part # ( optional )" at bounding box center [306, 193] width 150 height 12
type textarea "x"
type input "R"
type textarea "x"
type input "RC"
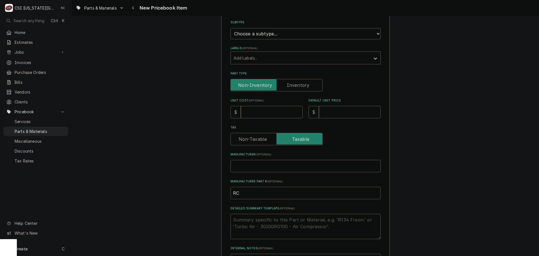
type textarea "x"
type input "RCO"
type textarea "x"
type input "RCO8"
type textarea "x"
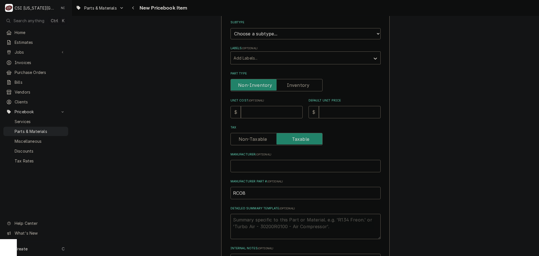
type input "RCO81"
type textarea "x"
drag, startPoint x: 244, startPoint y: 195, endPoint x: 254, endPoint y: 192, distance: 10.1
click at [242, 195] on input "RCO810" at bounding box center [306, 193] width 150 height 12
click at [256, 191] on input "RCO810" at bounding box center [306, 193] width 150 height 12
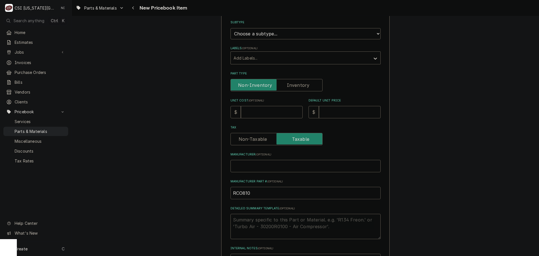
drag, startPoint x: 231, startPoint y: 193, endPoint x: 202, endPoint y: 192, distance: 29.2
click at [203, 192] on div "Please provide the following information to create a PriceBook item. Active Sta…" at bounding box center [305, 124] width 467 height 429
type input "RCO810"
drag, startPoint x: 298, startPoint y: 184, endPoint x: 292, endPoint y: 181, distance: 6.7
click at [298, 183] on div "Manufacturer Part # ( optional ) RCO810" at bounding box center [306, 189] width 150 height 20
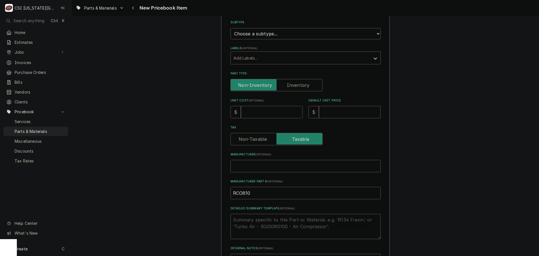
click at [268, 114] on input "Unit Cost ( optional )" at bounding box center [272, 112] width 62 height 12
type textarea "x"
type input "1"
type textarea "x"
type input "14"
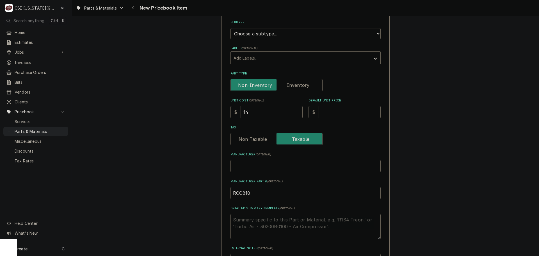
type textarea "x"
type input "14.5"
type textarea "x"
type input "14.50"
click at [335, 114] on input "Default Unit Price" at bounding box center [350, 112] width 62 height 12
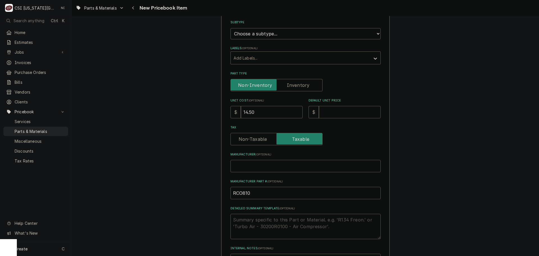
type textarea "x"
type input "2"
type textarea "x"
type input "29"
click at [292, 83] on label "Part Type" at bounding box center [277, 85] width 92 height 12
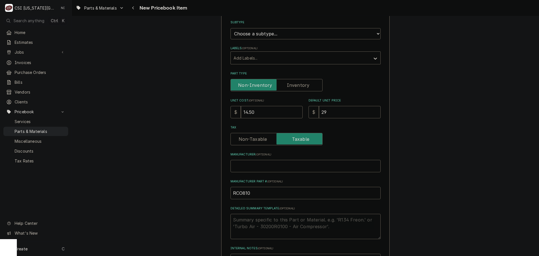
click at [292, 83] on input "Part Type" at bounding box center [276, 85] width 87 height 12
checkbox input "true"
type textarea "x"
click at [264, 28] on select "Choose a subtype... [#2-DUAL] AFTERHRS-WH-CHG-2 [#2-DUAL] [PERSON_NAME]-EQUIP […" at bounding box center [306, 33] width 150 height 11
select select "45"
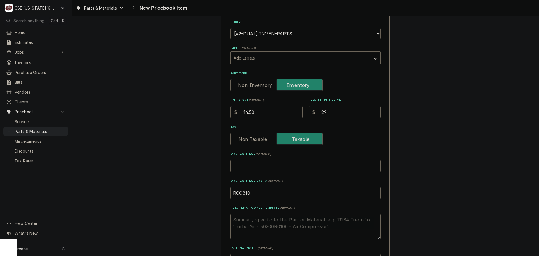
click at [231, 28] on select "Choose a subtype... [#2-DUAL] AFTERHRS-WH-CHG-2 [#2-DUAL] [PERSON_NAME]-EQUIP […" at bounding box center [306, 33] width 150 height 11
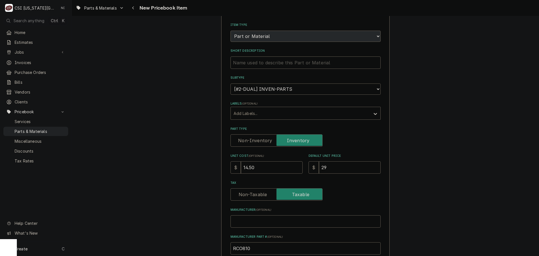
scroll to position [0, 0]
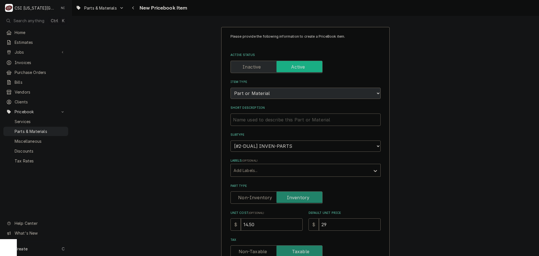
click at [283, 121] on input "Short Description" at bounding box center [306, 119] width 150 height 12
type textarea "x"
type input "R"
type textarea "x"
type input "RE"
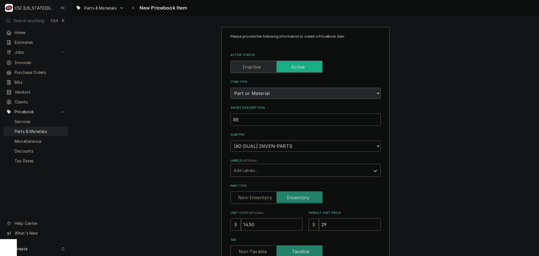
type textarea "x"
type input "REL"
type textarea "x"
type input "RELA"
type textarea "x"
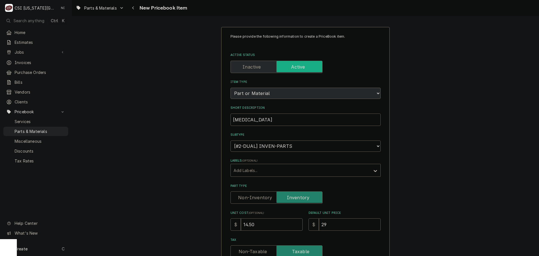
type input "RELAY"
type textarea "x"
type input "RELAY,"
type textarea "x"
type input "RELAY,"
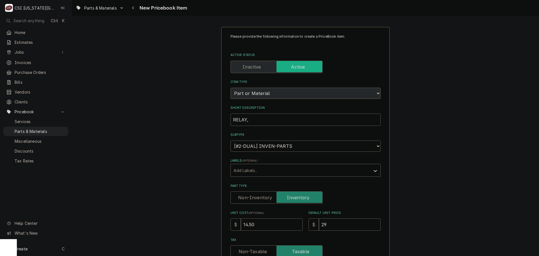
type textarea "x"
type input "RELAY, 3"
type textarea "x"
type input "RELAY, 3-"
type textarea "x"
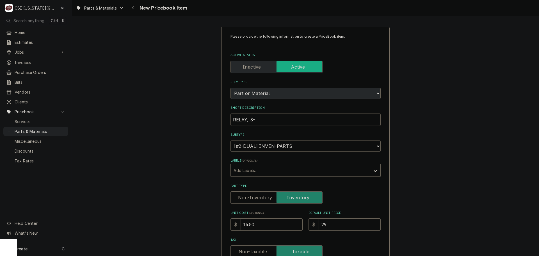
type input "RELAY, 3-1"
type textarea "x"
type input "RELAY, 3-"
type textarea "x"
type input "RELAY, 3"
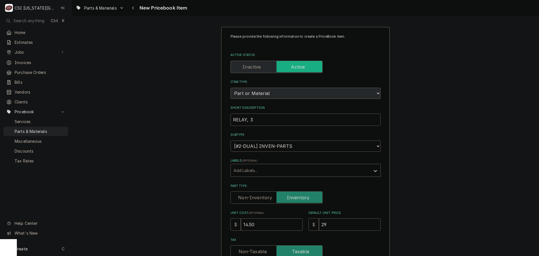
type textarea "x"
type input "RELAY,"
type textarea "x"
type input "RELAY, 3"
type textarea "x"
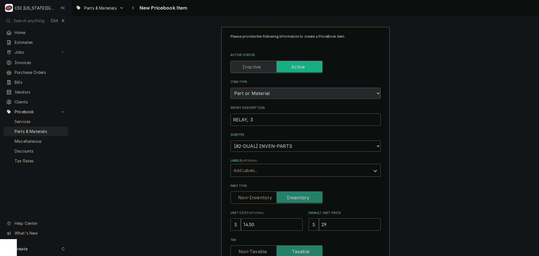
type input "RELAY, 3"
type textarea "x"
type input "RELAY, 3 I"
type textarea "x"
type input "RELAY, 3 IN"
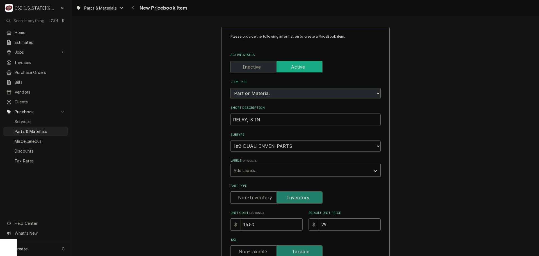
type textarea "x"
type input "RELAY, 3 IN"
type textarea "x"
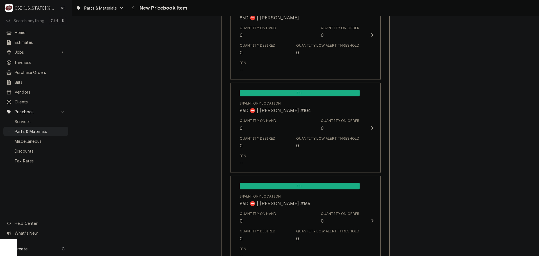
scroll to position [5318, 0]
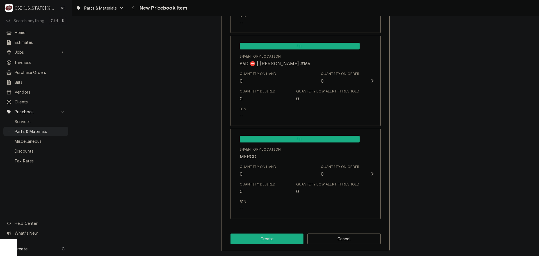
type input "RELAY, 3 IN 1"
click at [271, 239] on button "Create" at bounding box center [267, 238] width 73 height 10
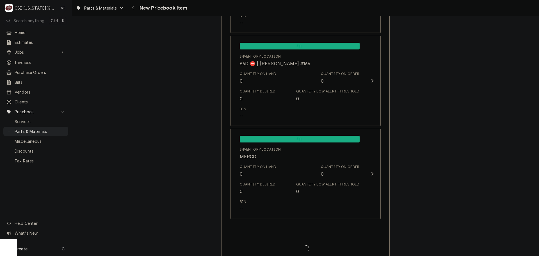
type textarea "x"
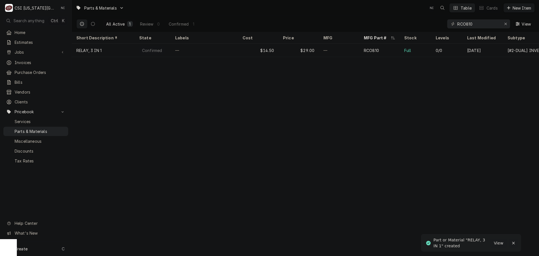
click at [514, 242] on icon "Notifications alt+T" at bounding box center [514, 243] width 4 height 4
drag, startPoint x: 444, startPoint y: 24, endPoint x: 423, endPoint y: 24, distance: 20.8
click at [423, 24] on div "All Active 1 Review 0 Confirmed 1 RCO810 View" at bounding box center [305, 24] width 458 height 16
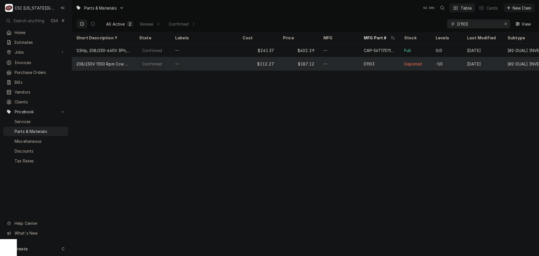
type input "D1103"
click at [243, 66] on div "$112.27" at bounding box center [258, 63] width 40 height 13
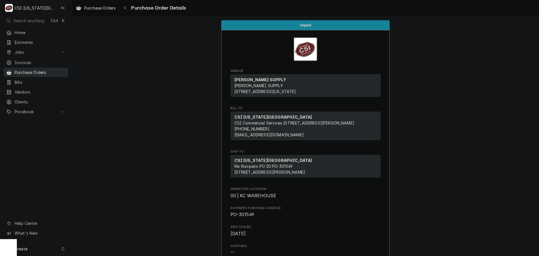
click at [40, 73] on span "Purchase Orders" at bounding box center [40, 72] width 51 height 6
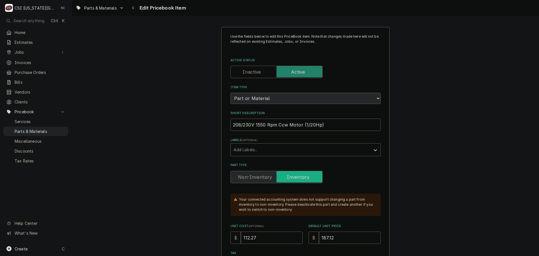
drag, startPoint x: 51, startPoint y: 128, endPoint x: 143, endPoint y: 65, distance: 111.3
click at [51, 128] on span "Parts & Materials" at bounding box center [40, 131] width 51 height 6
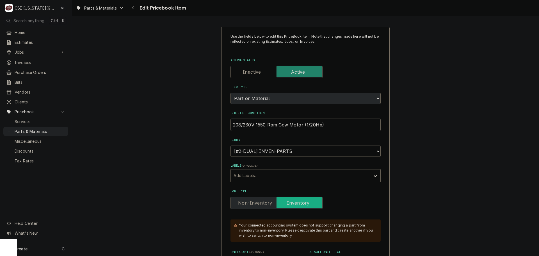
scroll to position [197, 0]
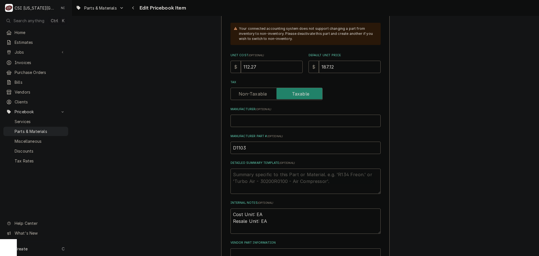
type textarea "x"
type input "1"
type textarea "x"
type input "12"
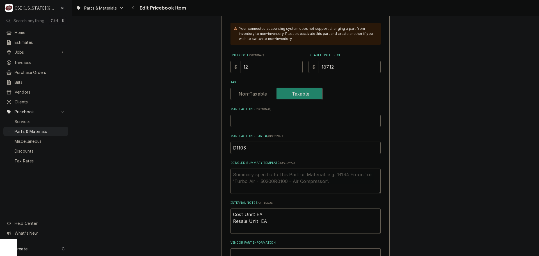
type textarea "x"
type input "122"
type textarea "x"
type input "122.6"
type textarea "x"
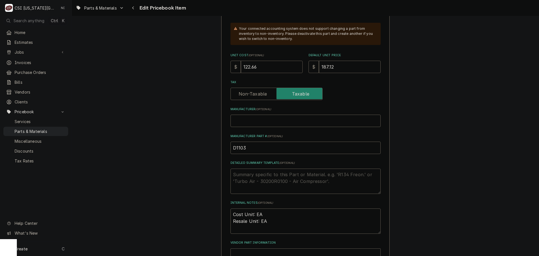
type input "122.66"
type textarea "x"
type input "2"
type textarea "x"
type input "20"
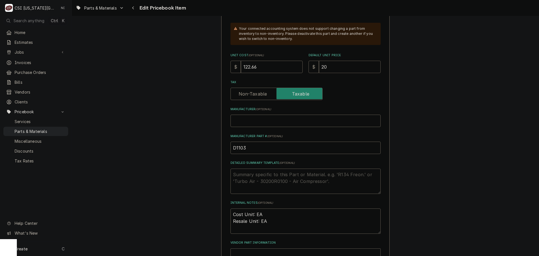
type textarea "x"
type input "204"
type textarea "x"
type input "204.1"
type textarea "x"
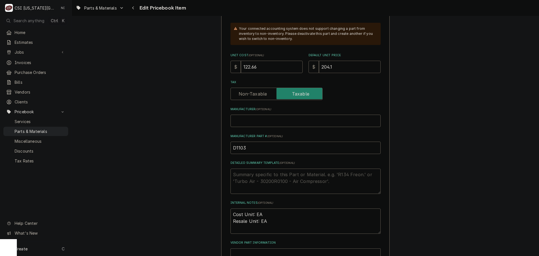
type input "204.13"
type textarea "x"
type input "204.1"
type textarea "x"
type input "204"
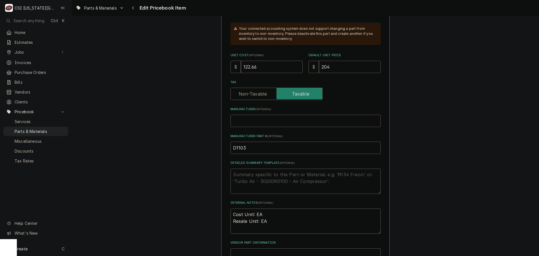
type textarea "x"
type input "204.4"
type textarea "x"
type input "204.43"
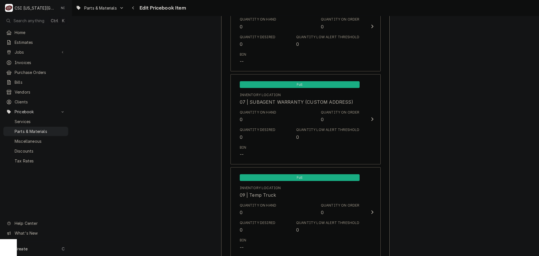
scroll to position [5489, 0]
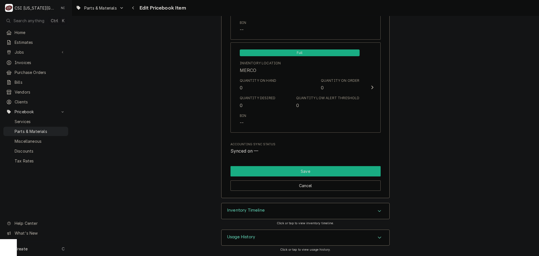
click at [363, 174] on button "Save" at bounding box center [306, 171] width 150 height 10
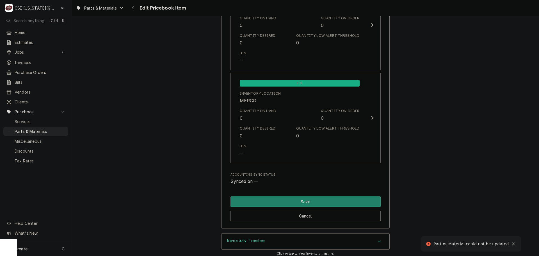
scroll to position [421, 0]
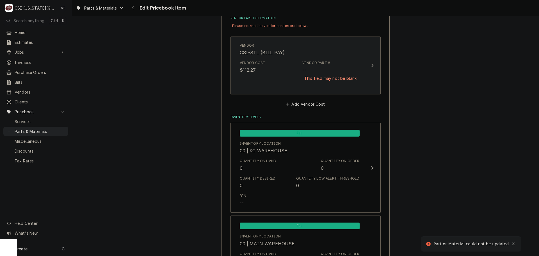
click at [298, 43] on div "Vendor CSI-STL (BILL PAY)" at bounding box center [300, 49] width 120 height 17
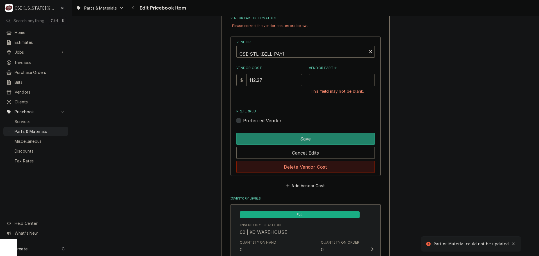
drag, startPoint x: 309, startPoint y: 165, endPoint x: 333, endPoint y: 111, distance: 59.5
click at [310, 165] on button "Delete Vendor Cost" at bounding box center [305, 167] width 138 height 12
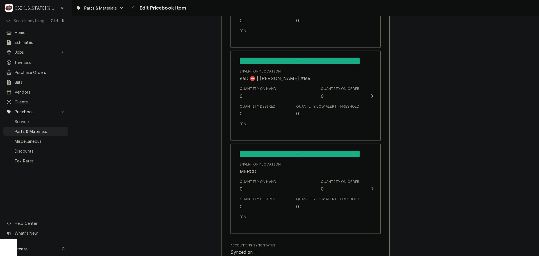
scroll to position [5456, 0]
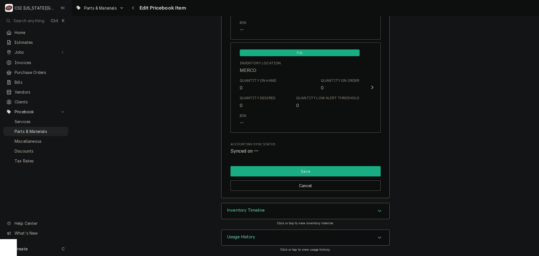
click at [330, 173] on button "Save" at bounding box center [306, 171] width 150 height 10
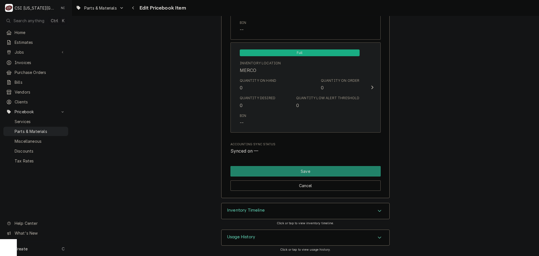
scroll to position [5440, 0]
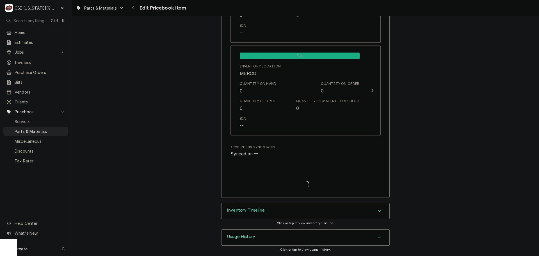
type textarea "x"
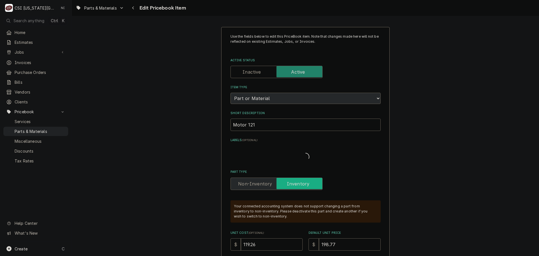
type textarea "x"
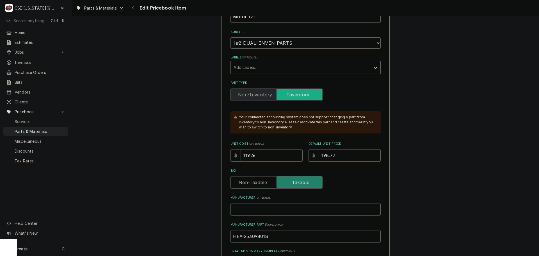
scroll to position [168, 0]
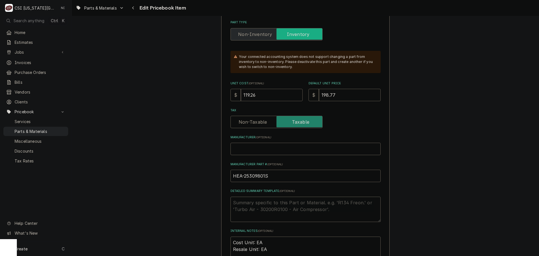
drag, startPoint x: 263, startPoint y: 98, endPoint x: 203, endPoint y: 93, distance: 60.1
type input "1"
type textarea "x"
type input "12"
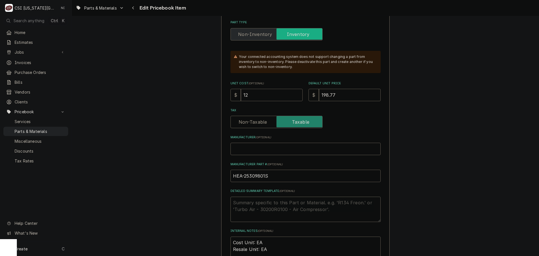
type textarea "x"
type input "122"
type textarea "x"
type input "122.6"
type textarea "x"
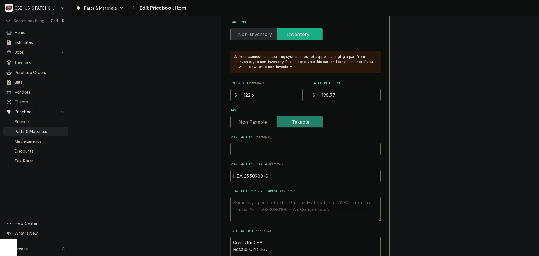
type input "122.66"
type textarea "x"
type input "122.66"
click at [341, 97] on input "198.77" at bounding box center [350, 95] width 62 height 12
drag, startPoint x: 314, startPoint y: 97, endPoint x: 277, endPoint y: 99, distance: 36.6
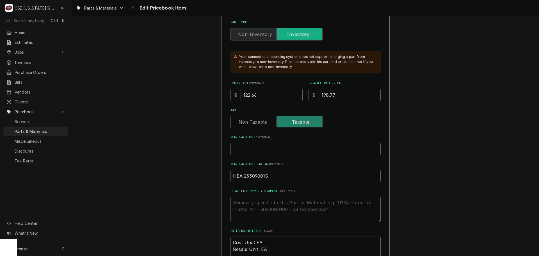
click at [297, 97] on div "Unit Cost ( optional ) $ 122.66 Default Unit Price $ 198.77" at bounding box center [306, 91] width 150 height 20
type input "2"
type textarea "x"
type input "20"
type textarea "x"
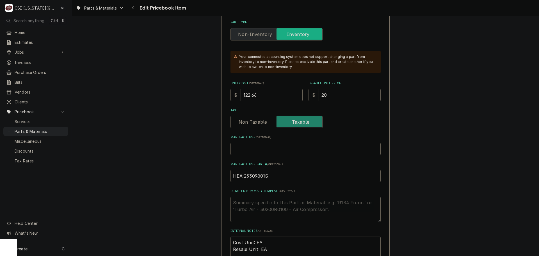
type input "204"
type textarea "x"
type input "204.4"
type textarea "x"
type input "204.43"
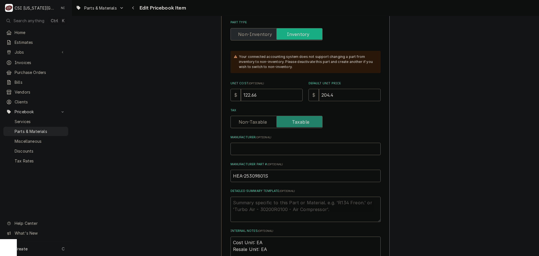
type textarea "x"
type input "204.43"
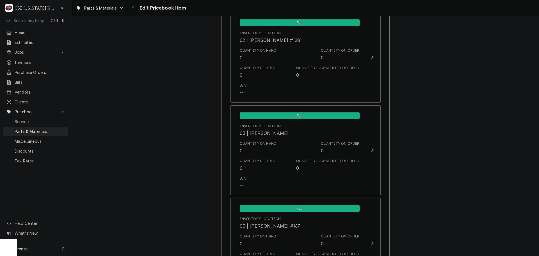
scroll to position [5489, 0]
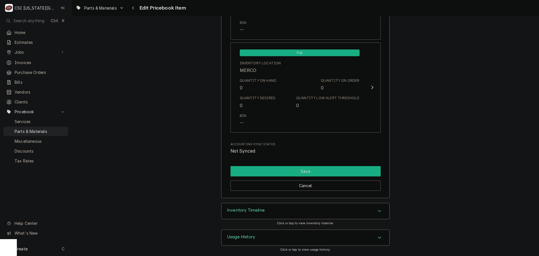
click at [248, 171] on button "Save" at bounding box center [306, 171] width 150 height 10
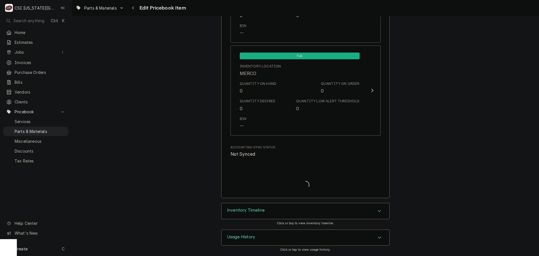
type textarea "x"
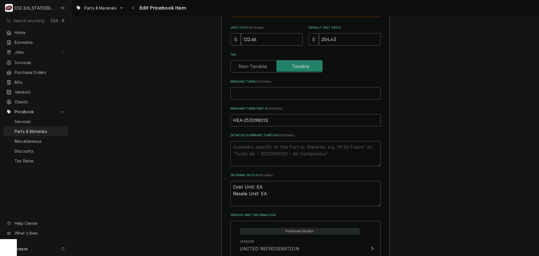
scroll to position [225, 0]
drag, startPoint x: 258, startPoint y: 40, endPoint x: 195, endPoint y: 32, distance: 62.8
type textarea "x"
type input "1"
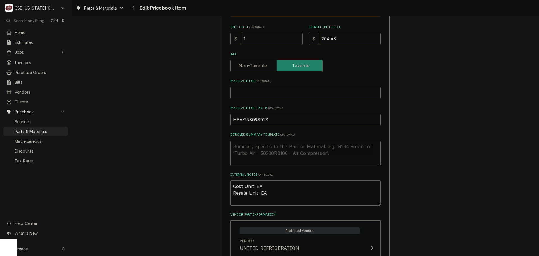
type textarea "x"
type input "11"
type textarea "x"
type input "119"
type textarea "x"
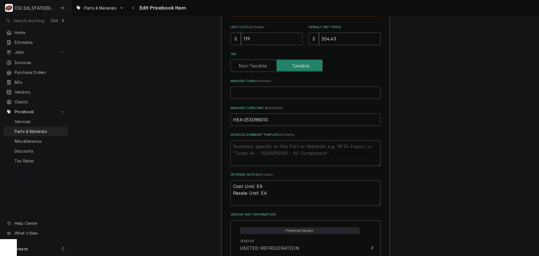
type input "119.2"
type textarea "x"
type input "119.26"
click at [351, 42] on input "204.43" at bounding box center [350, 39] width 62 height 12
drag, startPoint x: 321, startPoint y: 41, endPoint x: 307, endPoint y: 40, distance: 14.0
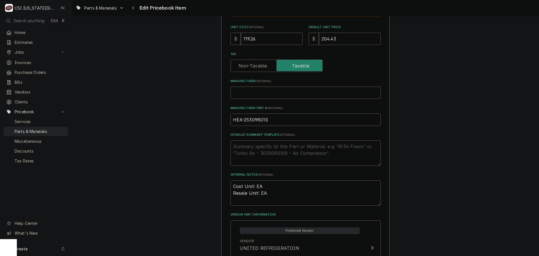
click at [309, 40] on div "$ 204.43" at bounding box center [345, 39] width 72 height 12
type textarea "x"
type input "1"
type textarea "x"
type input "19"
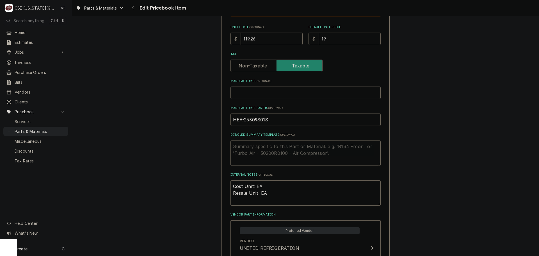
type textarea "x"
type input "198"
type textarea "x"
type input "198.7"
type textarea "x"
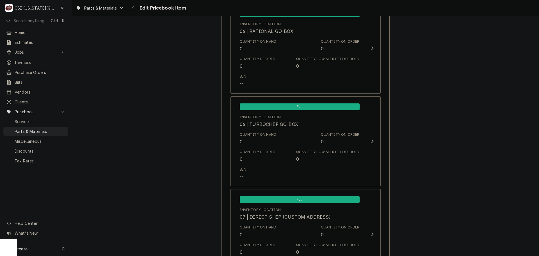
scroll to position [5501, 0]
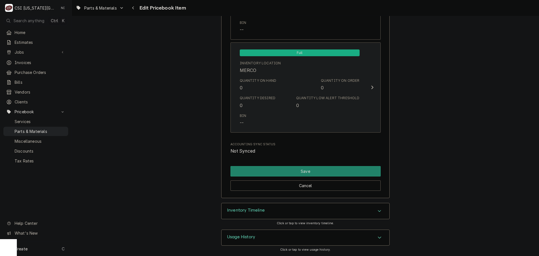
type input "198.77"
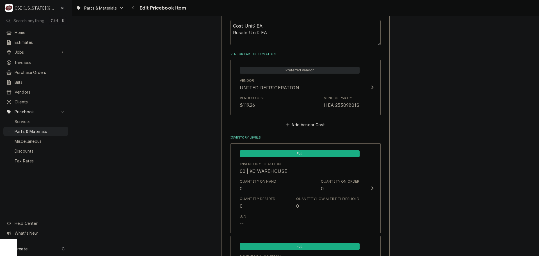
scroll to position [336, 0]
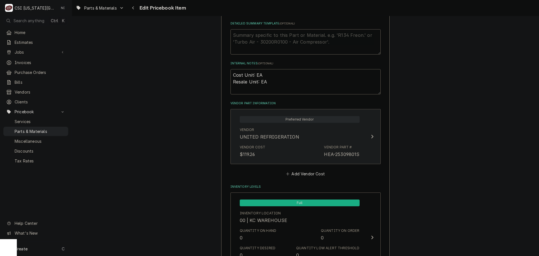
click at [347, 151] on div "Vendor Part # HEA-25309801S" at bounding box center [341, 151] width 35 height 13
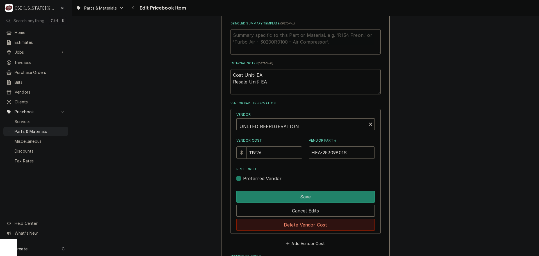
click at [310, 226] on button "Delete Vendor Cost" at bounding box center [305, 225] width 138 height 12
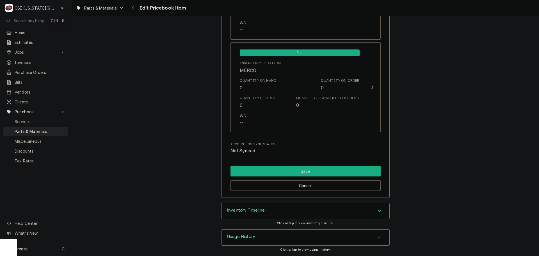
click at [327, 170] on button "Save" at bounding box center [306, 171] width 150 height 10
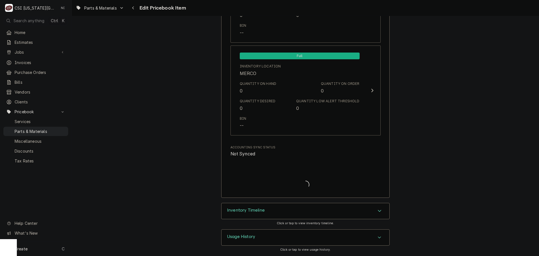
type textarea "x"
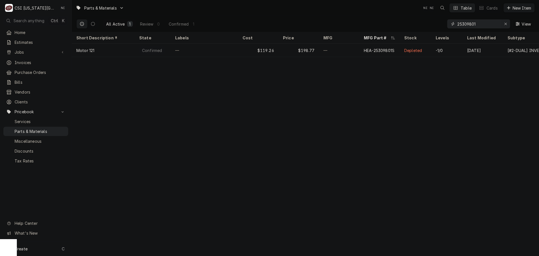
click at [506, 23] on icon "Erase input" at bounding box center [505, 24] width 3 height 4
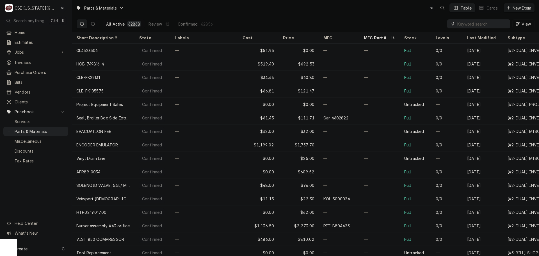
click at [489, 25] on input "Dynamic Content Wrapper" at bounding box center [482, 23] width 50 height 9
paste input "AME-9A-1040"
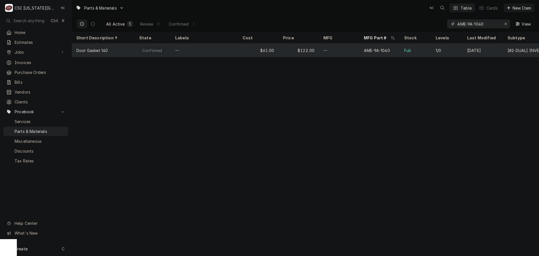
type input "AME-9A-1040"
click at [357, 49] on div "—" at bounding box center [339, 50] width 40 height 13
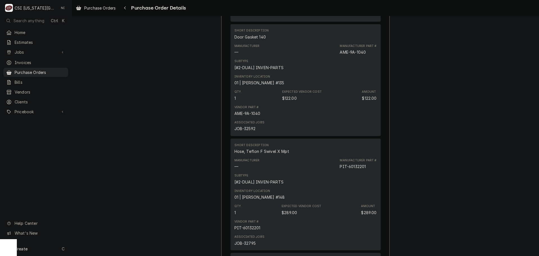
scroll to position [421, 0]
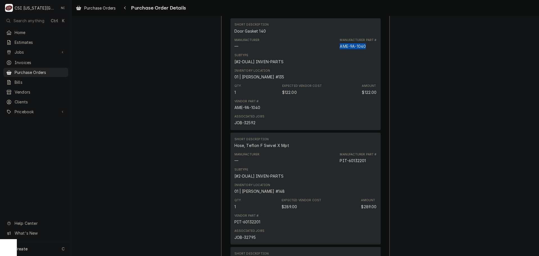
drag, startPoint x: 368, startPoint y: 65, endPoint x: 339, endPoint y: 66, distance: 28.7
click at [340, 49] on div "Manufacturer Part # AME-9A-1040" at bounding box center [358, 43] width 37 height 11
copy div "AME-9A-1040"
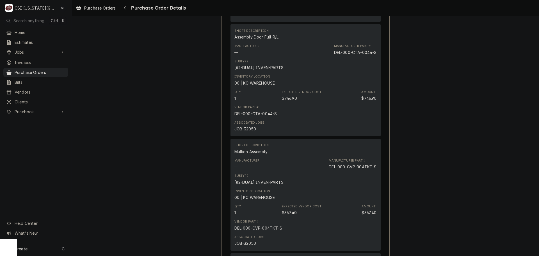
scroll to position [955, 0]
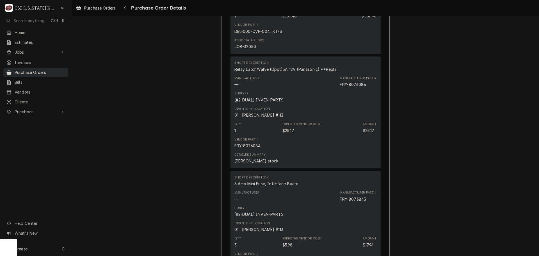
click at [55, 70] on span "Purchase Orders" at bounding box center [40, 72] width 51 height 6
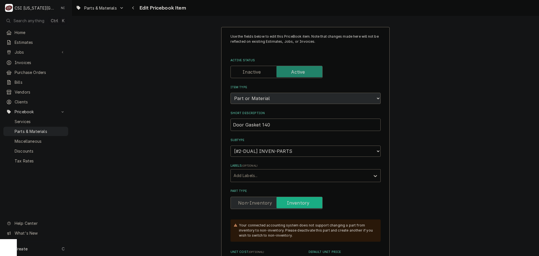
scroll to position [197, 0]
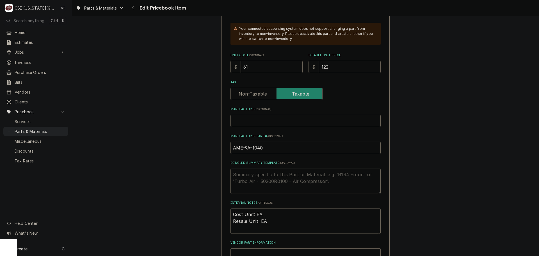
click at [331, 67] on input "122" at bounding box center [350, 67] width 62 height 12
drag, startPoint x: 325, startPoint y: 68, endPoint x: 311, endPoint y: 69, distance: 13.8
click at [311, 69] on div "$ 122" at bounding box center [345, 67] width 72 height 12
type textarea "x"
type input "1"
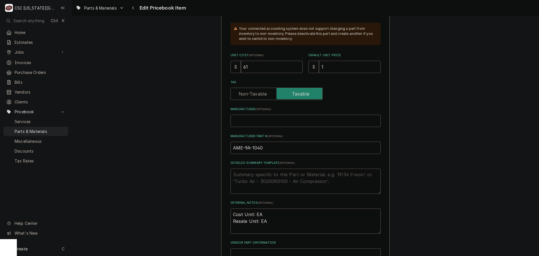
type textarea "x"
type input "16"
type textarea "x"
type input "162"
type textarea "x"
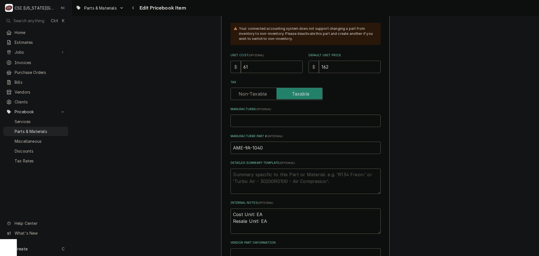
type input "162.6"
type textarea "x"
type input "162.67"
type textarea "x"
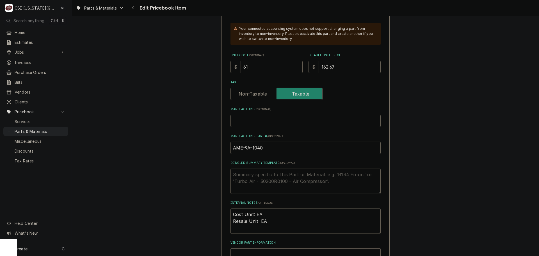
type input "1"
type textarea "x"
type input "12"
type textarea "x"
type input "122"
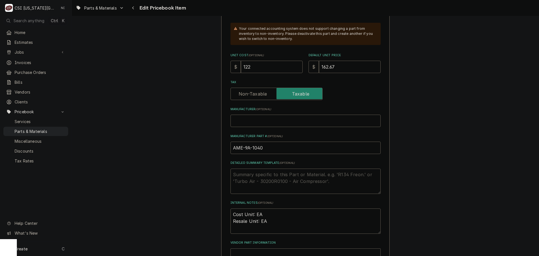
scroll to position [337, 0]
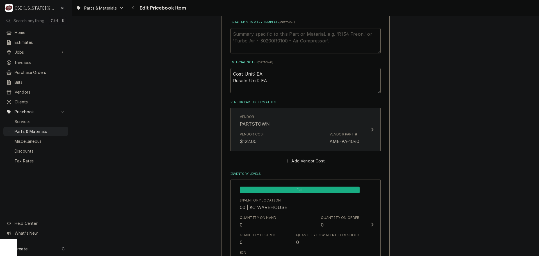
click at [311, 139] on div "Vendor Cost $122.00 Vendor Part # AME-9A-1040" at bounding box center [300, 137] width 120 height 17
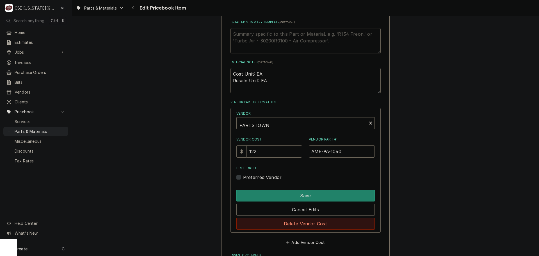
click at [305, 224] on button "Delete Vendor Cost" at bounding box center [305, 224] width 138 height 12
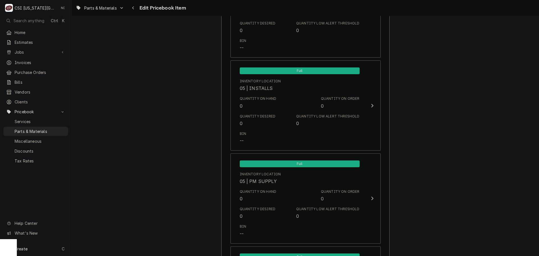
scroll to position [5443, 0]
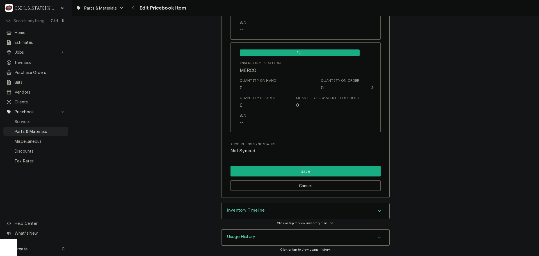
click at [316, 172] on button "Save" at bounding box center [306, 171] width 150 height 10
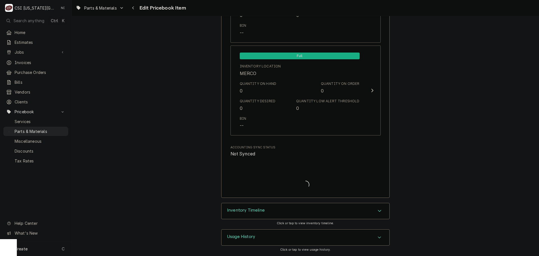
scroll to position [5440, 0]
type textarea "x"
